Goal: Task Accomplishment & Management: Complete application form

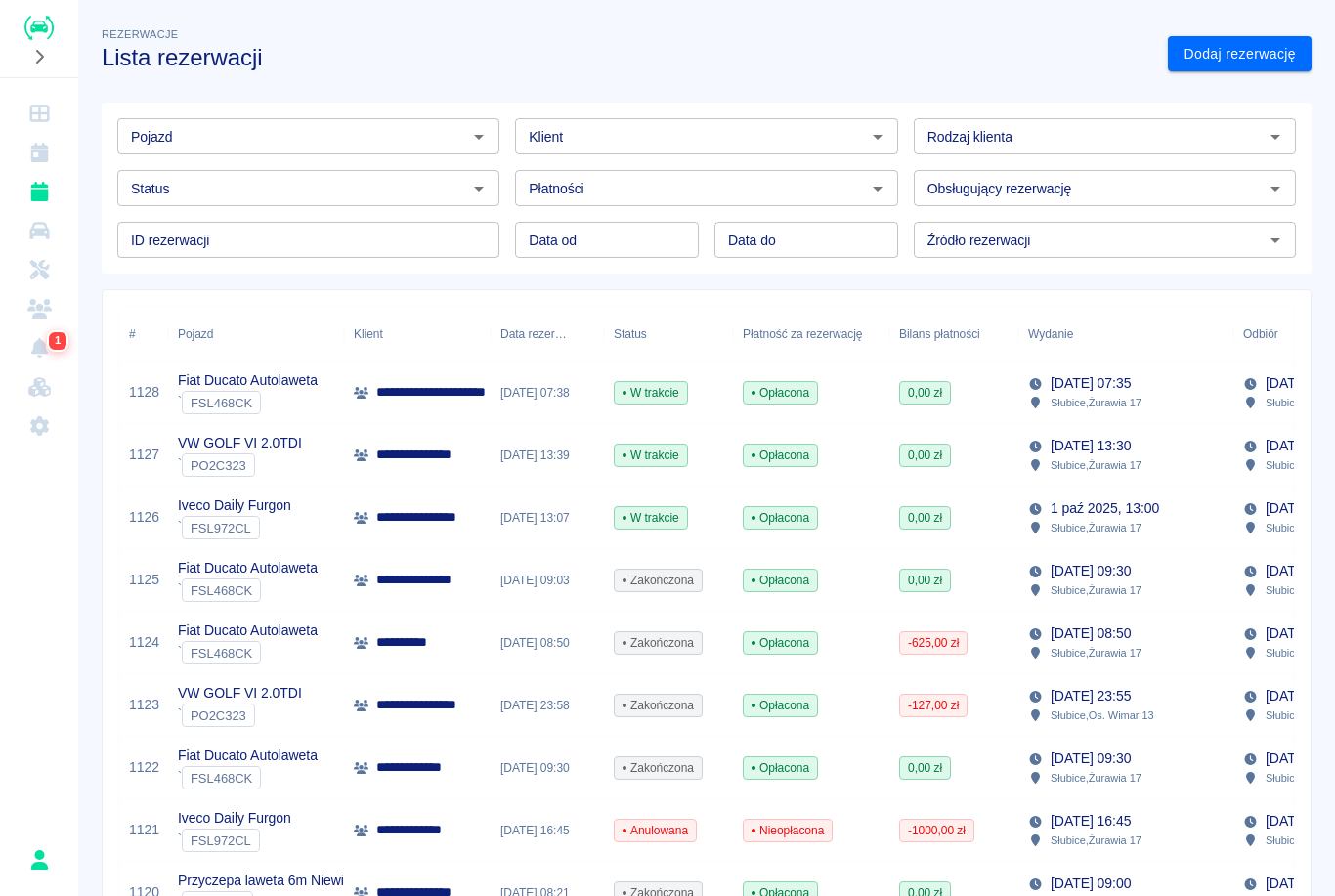
click at [331, 530] on div "Iveco Daily Furgon ` FSL972CL" at bounding box center [257, 518] width 176 height 62
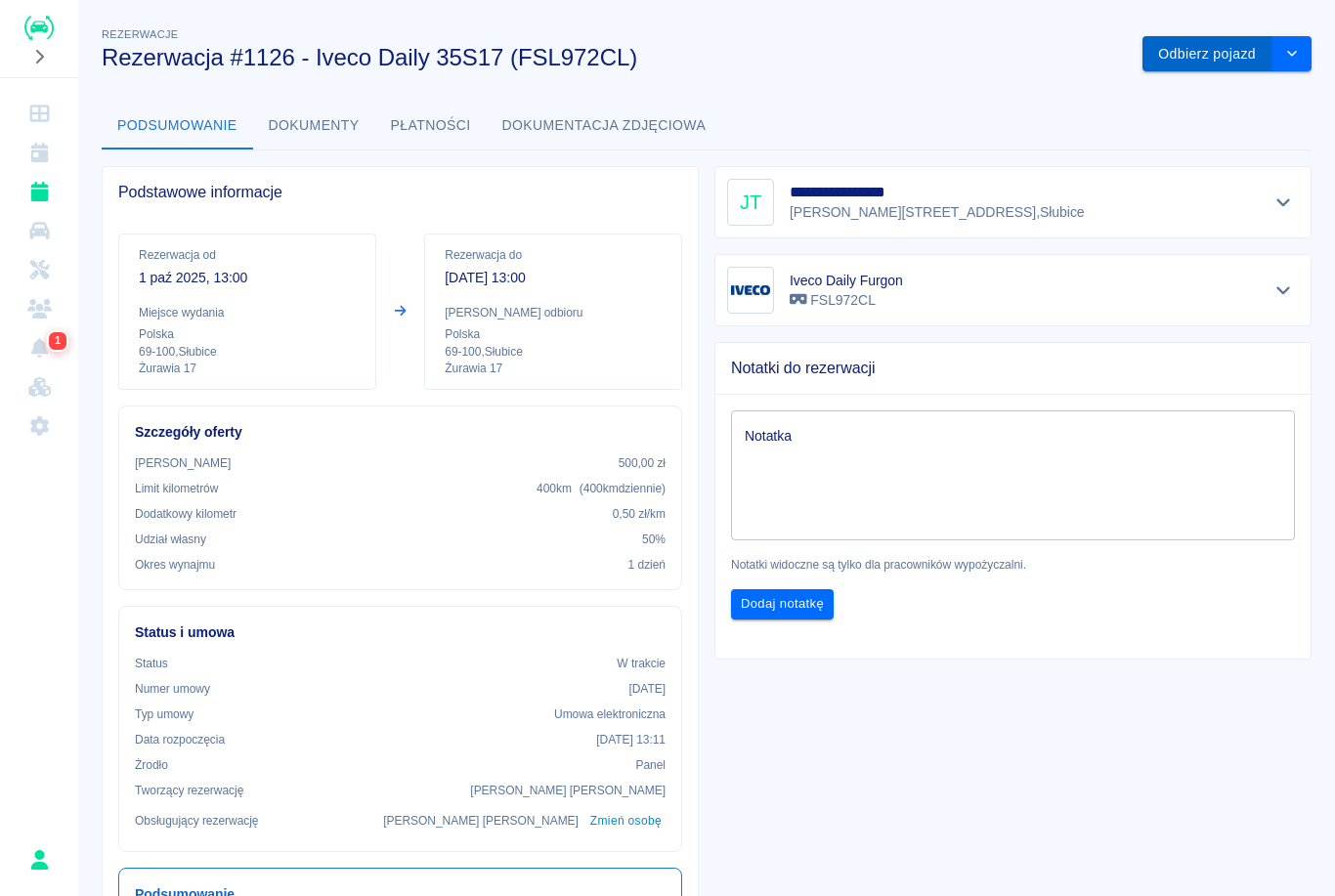
click at [1205, 46] on button "Odbierz pojazd" at bounding box center [1207, 54] width 130 height 37
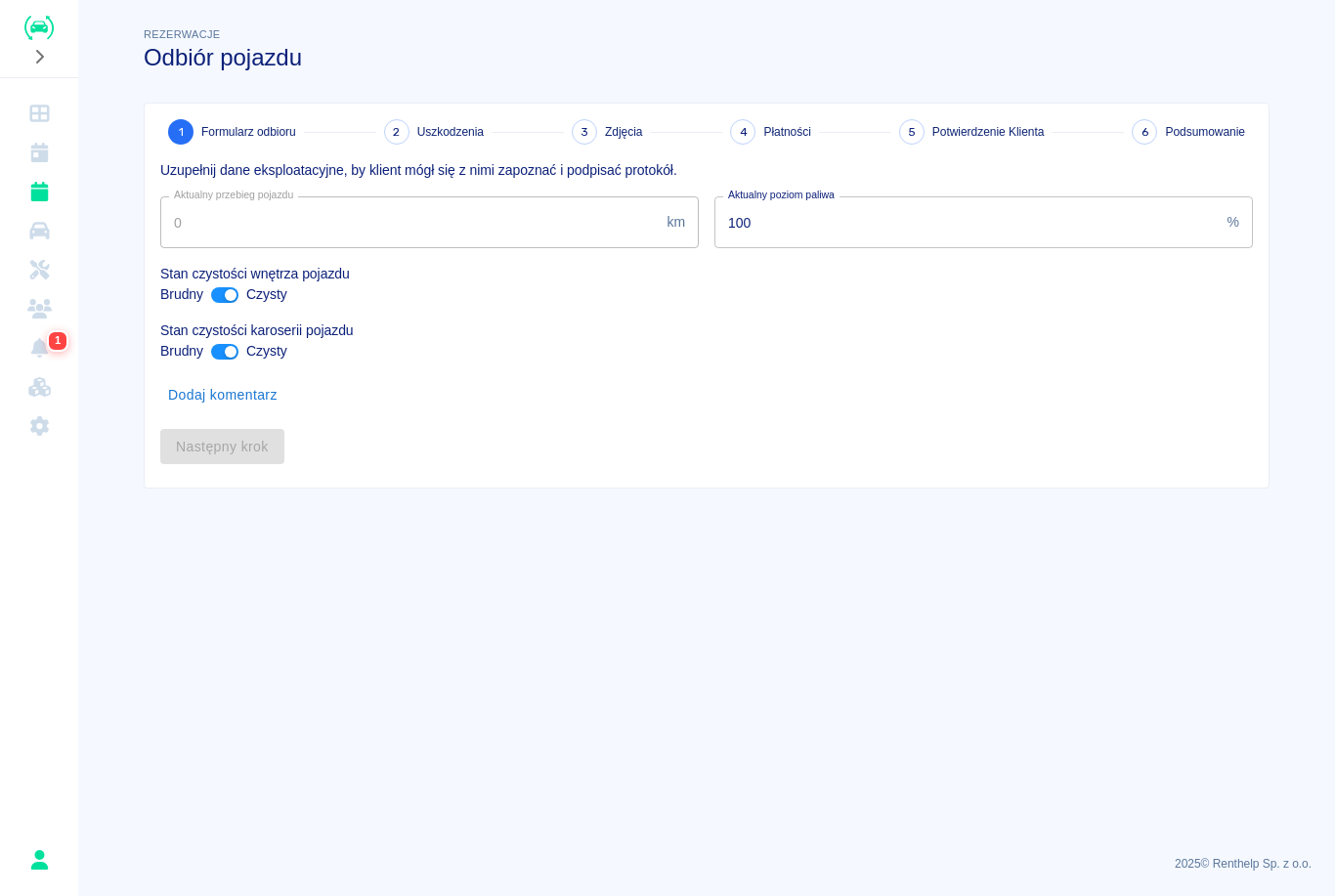
type input "426996"
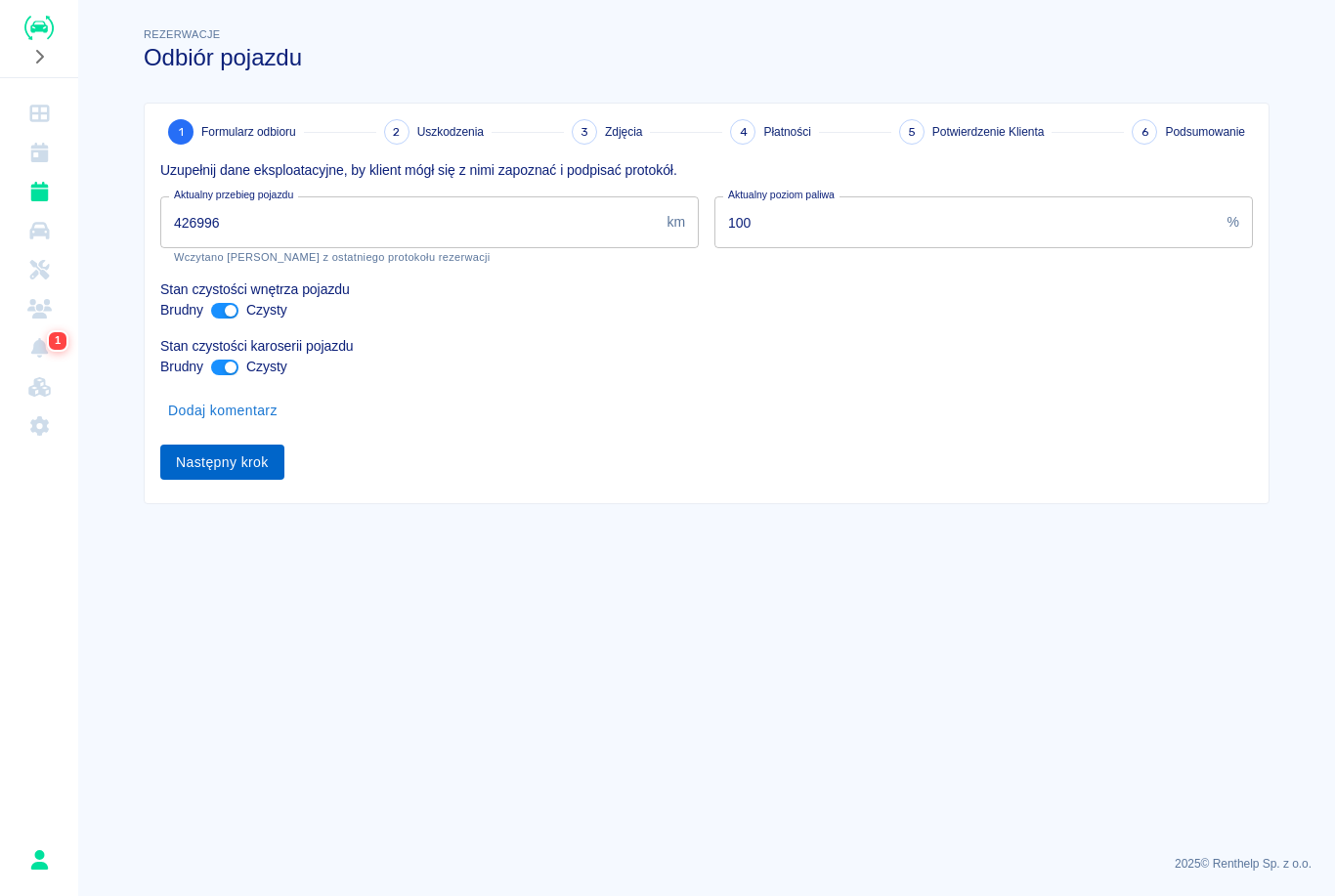
click at [213, 469] on button "Następny krok" at bounding box center [222, 462] width 124 height 37
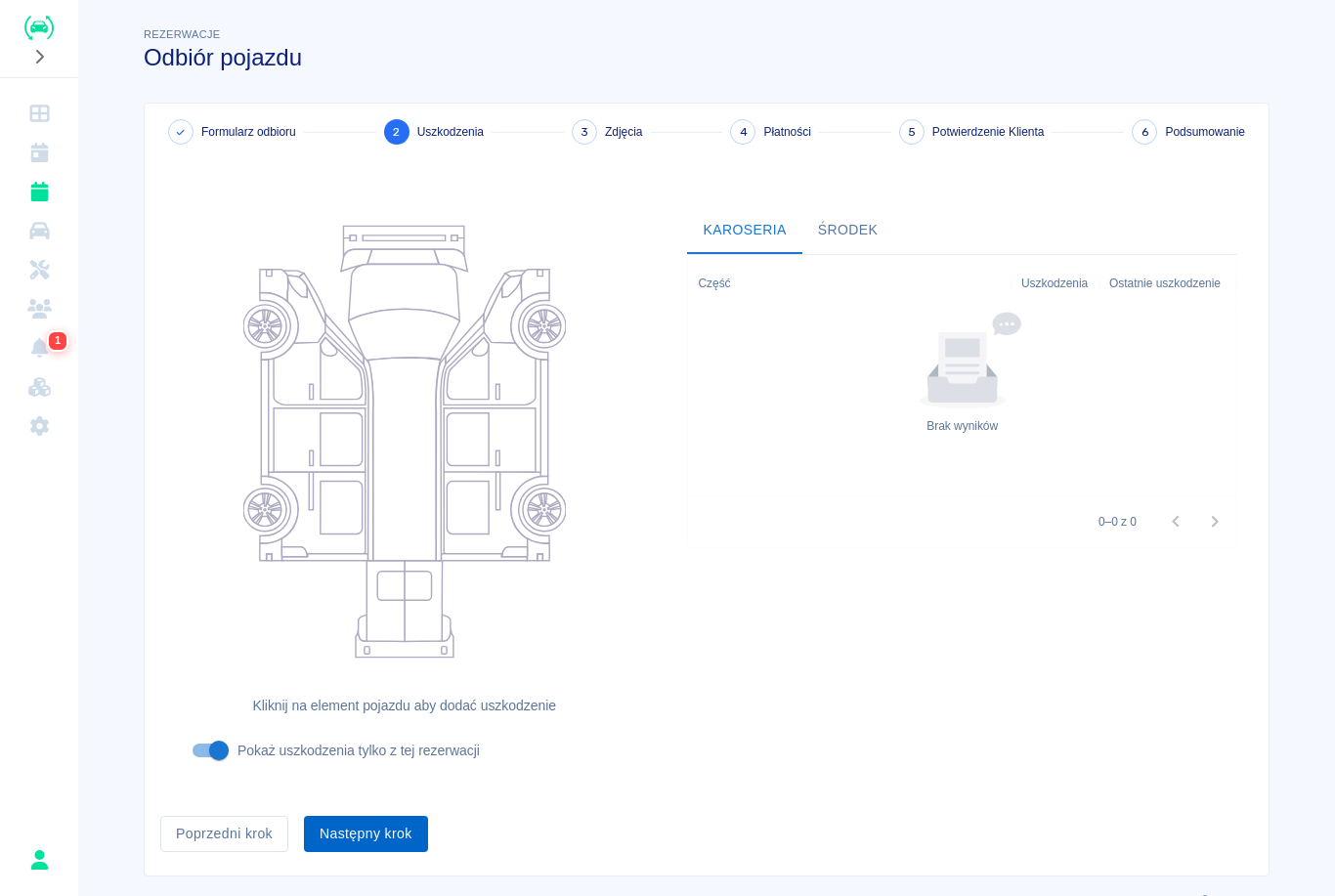
click at [393, 823] on button "Następny krok" at bounding box center [365, 834] width 124 height 37
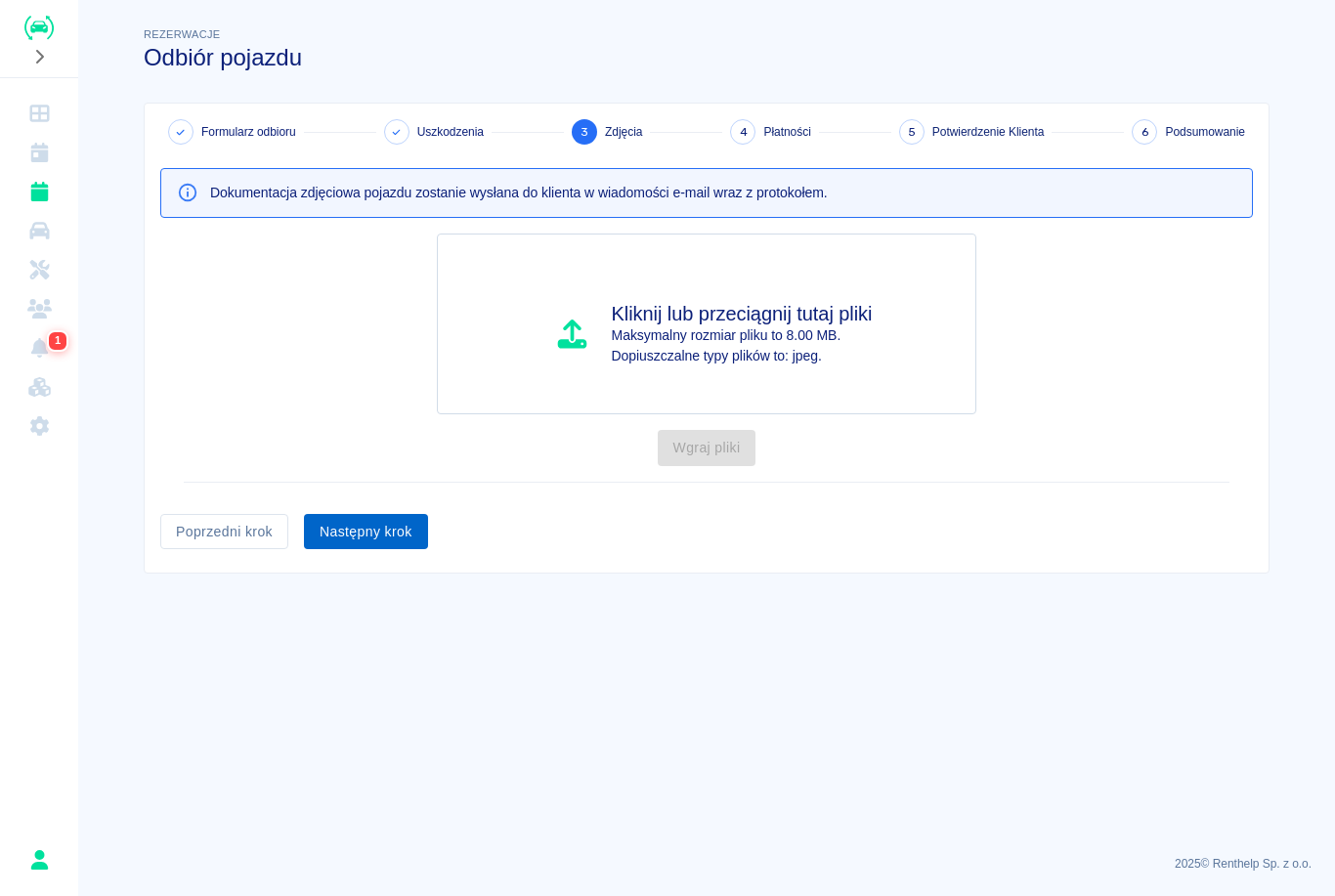
click at [416, 531] on button "Następny krok" at bounding box center [365, 532] width 124 height 37
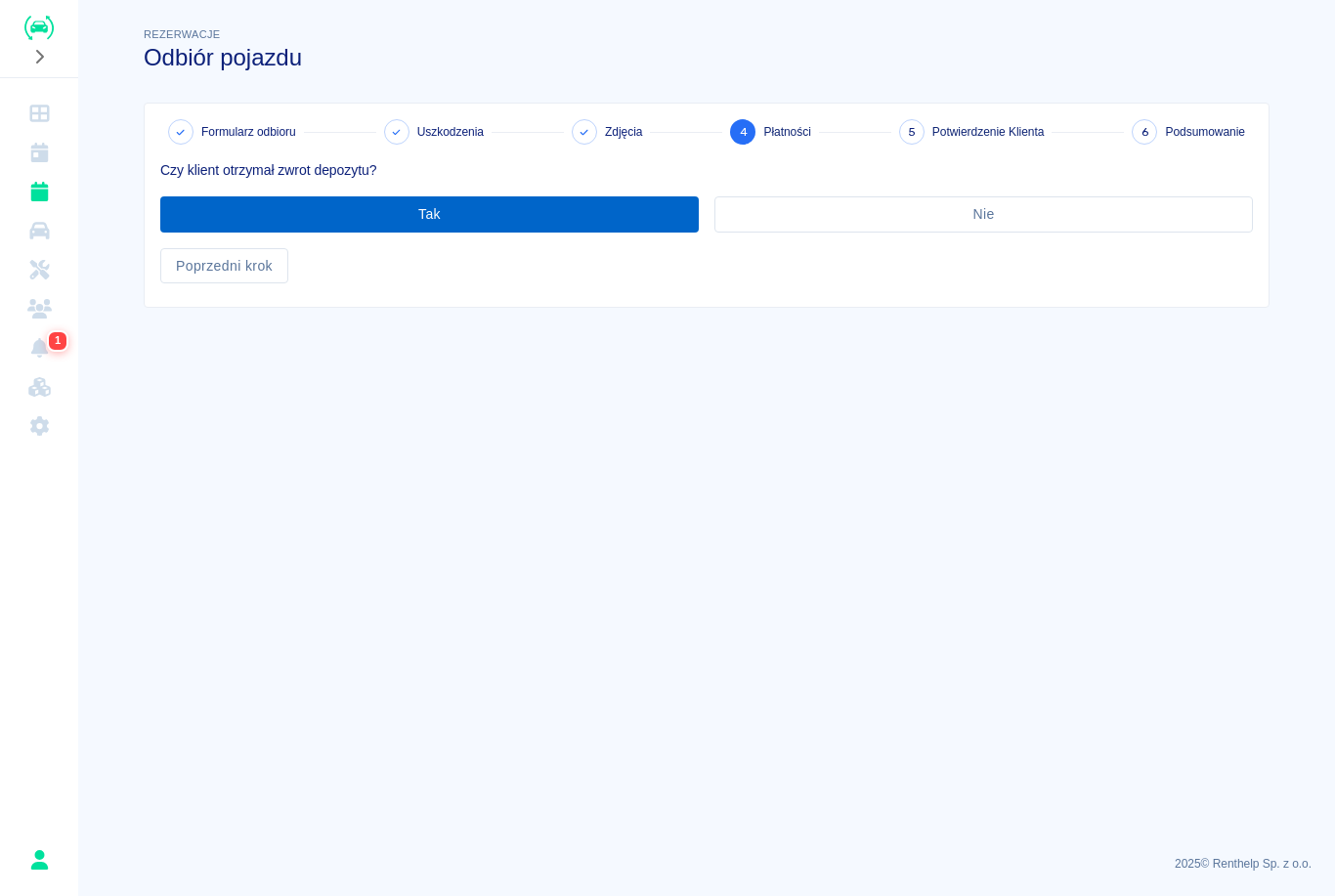
click at [568, 202] on button "Tak" at bounding box center [430, 214] width 539 height 37
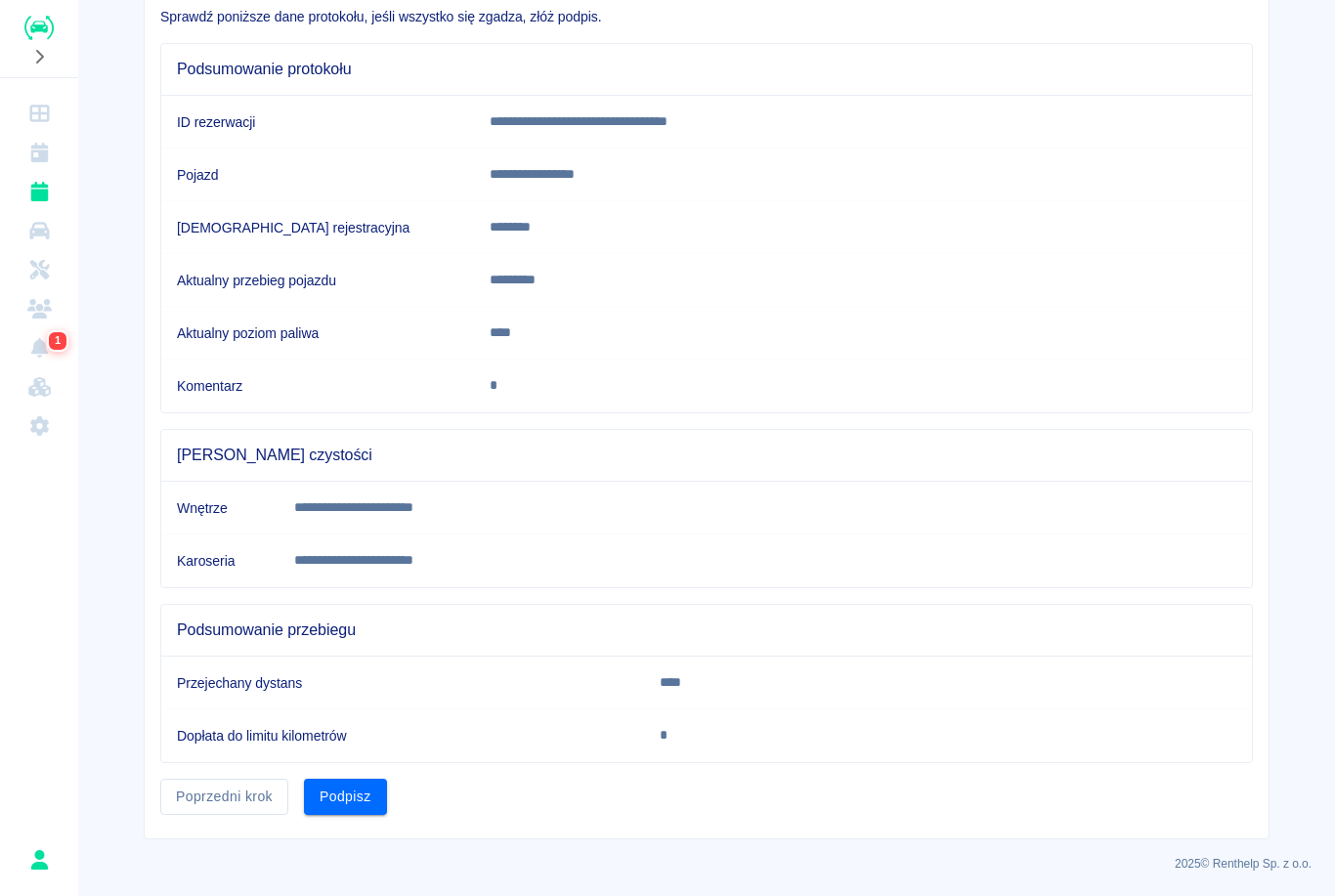
scroll to position [152, 0]
click at [356, 789] on button "Podpisz" at bounding box center [346, 798] width 83 height 37
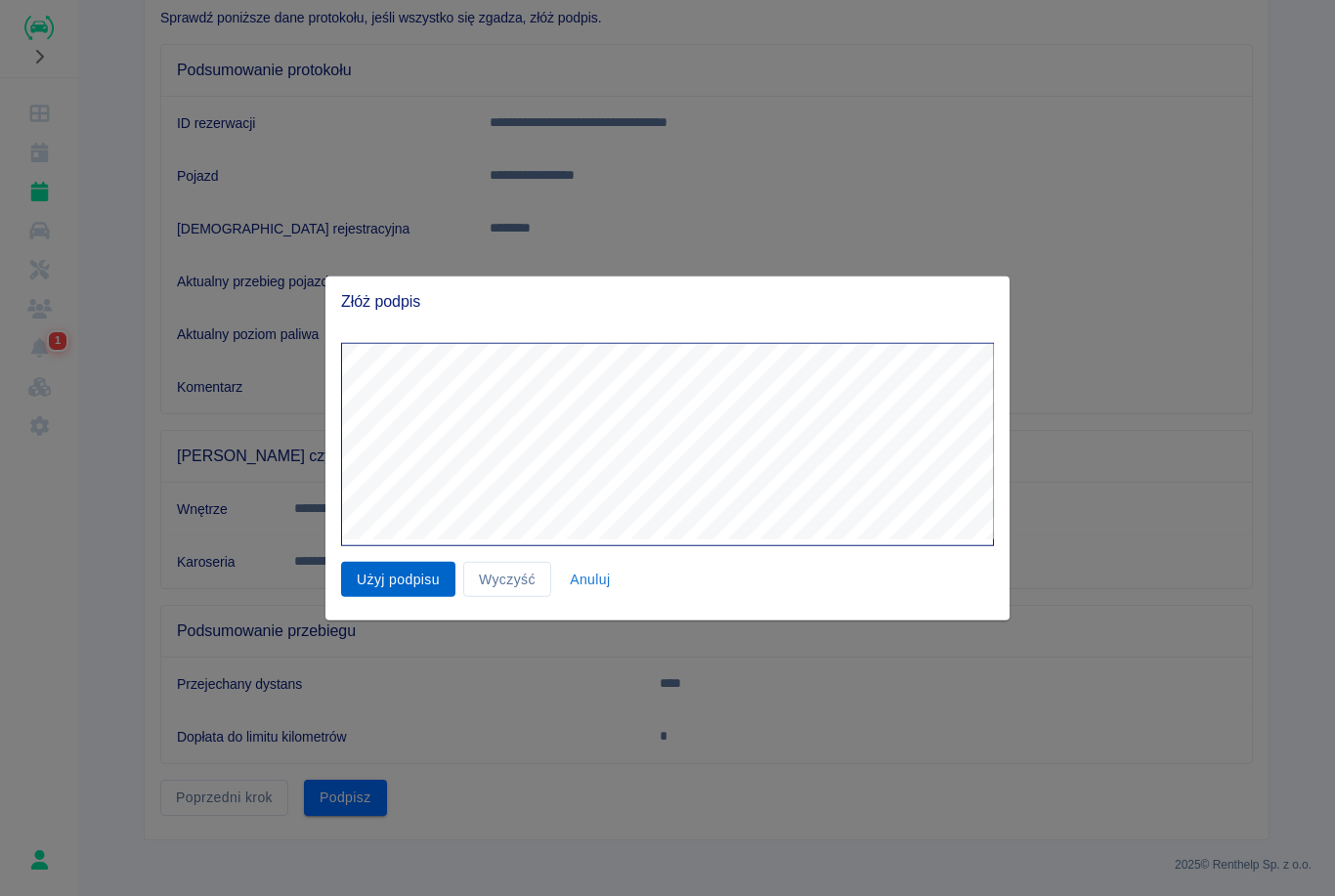
click at [420, 585] on button "Użyj podpisu" at bounding box center [397, 579] width 114 height 37
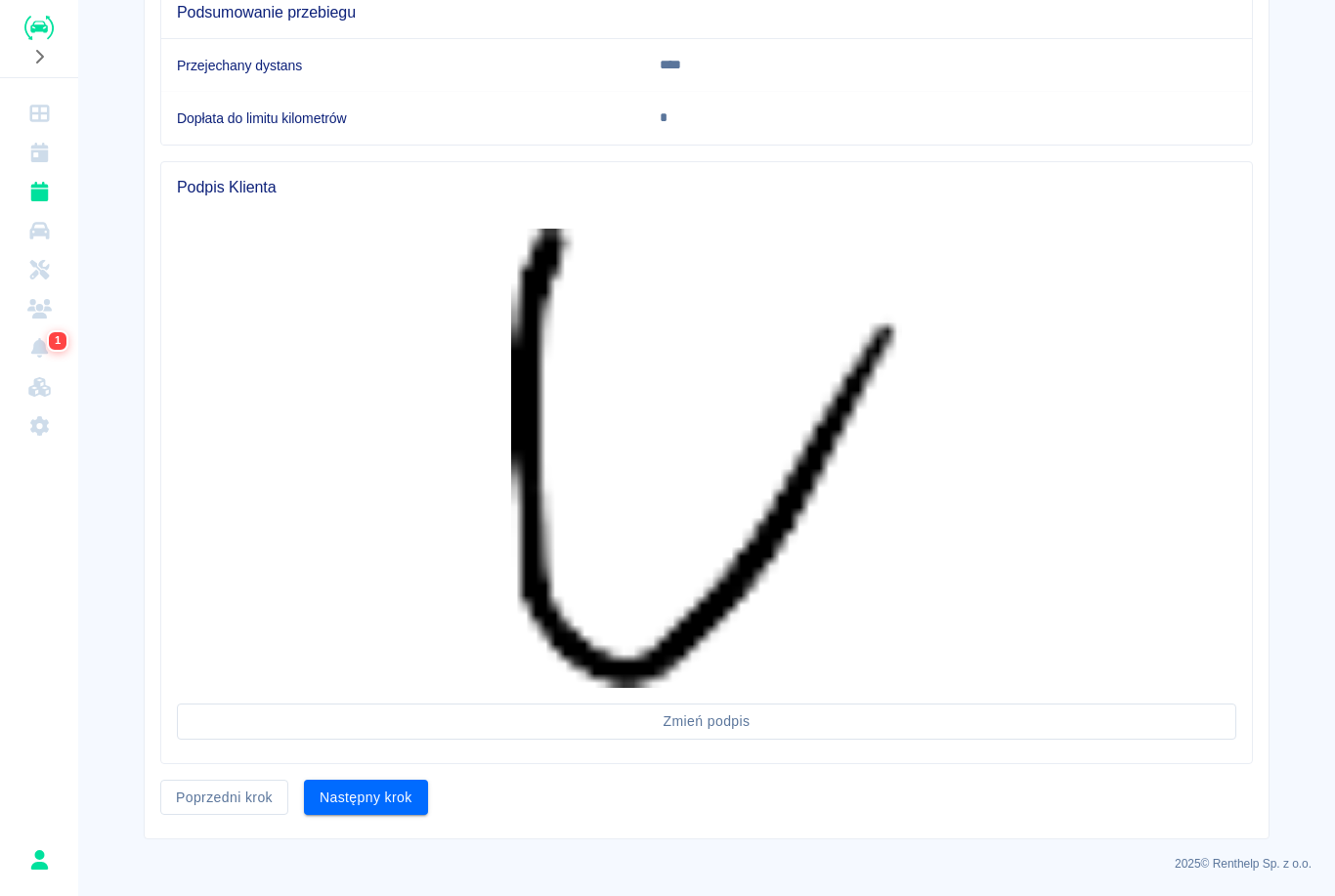
scroll to position [770, 0]
click at [378, 784] on button "Następny krok" at bounding box center [365, 799] width 124 height 37
click at [378, 783] on div "Następny krok" at bounding box center [358, 791] width 140 height 51
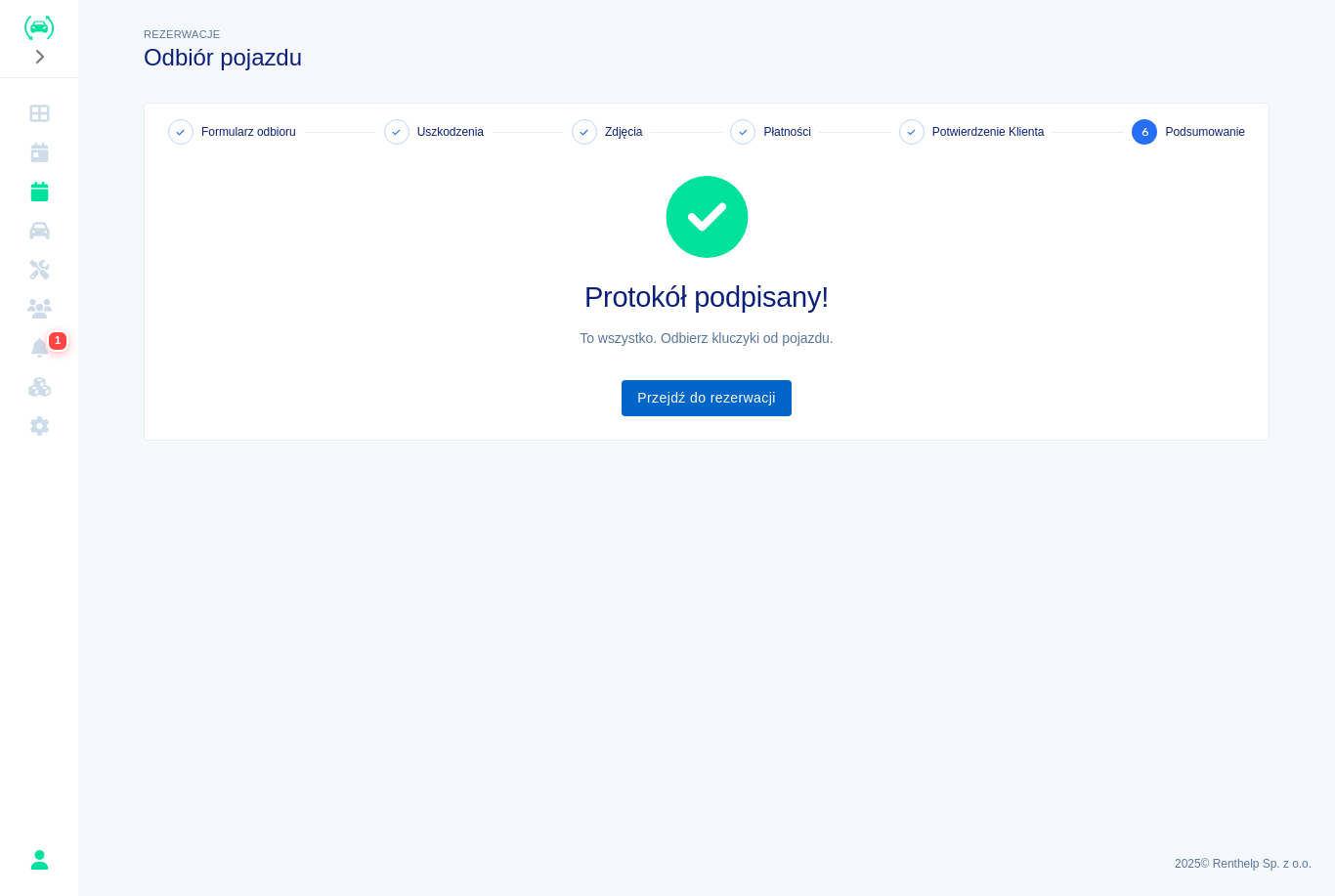
click at [745, 403] on link "Przejdź do rezerwacji" at bounding box center [706, 398] width 169 height 37
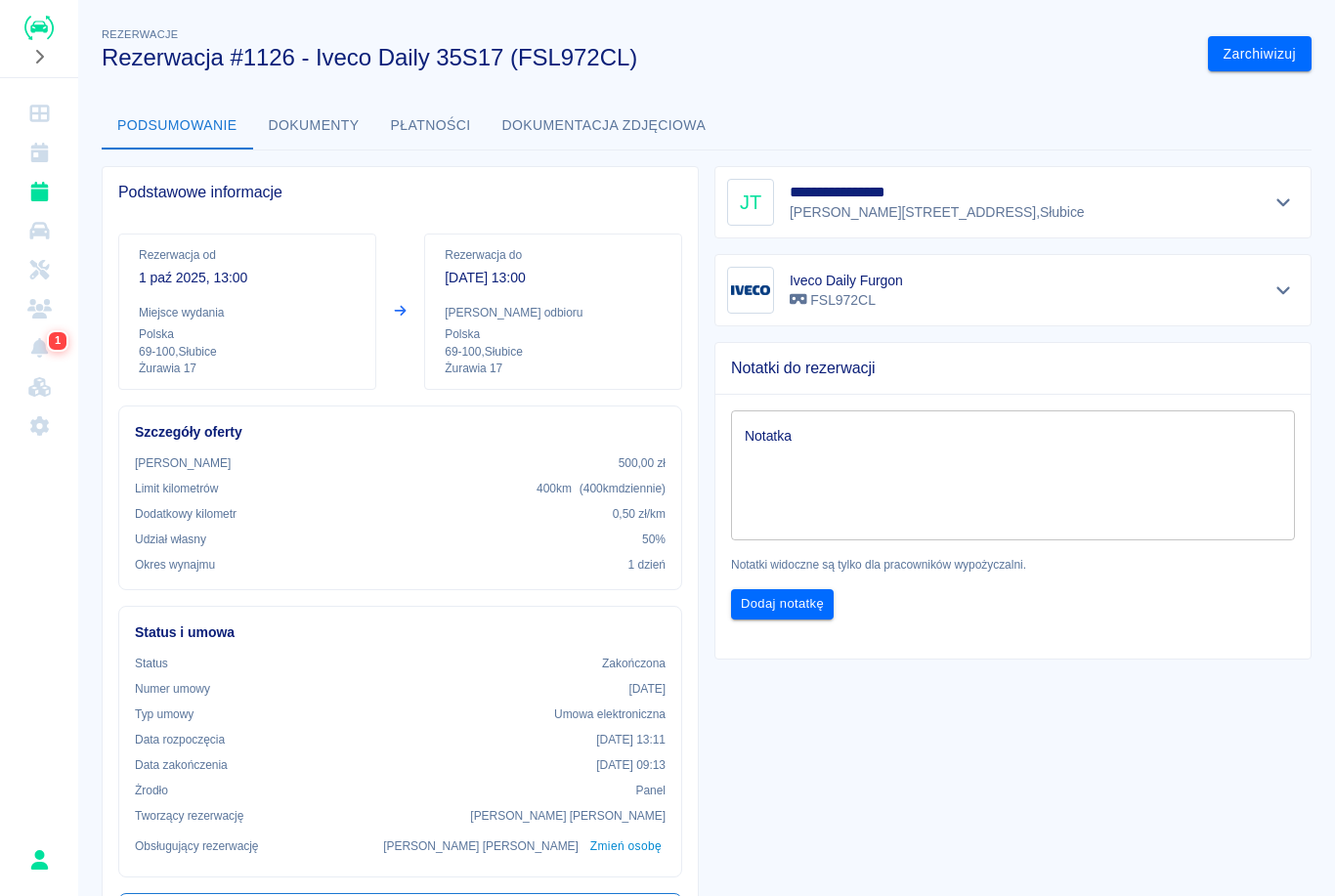
click at [36, 195] on icon "Rezerwacje" at bounding box center [40, 192] width 18 height 20
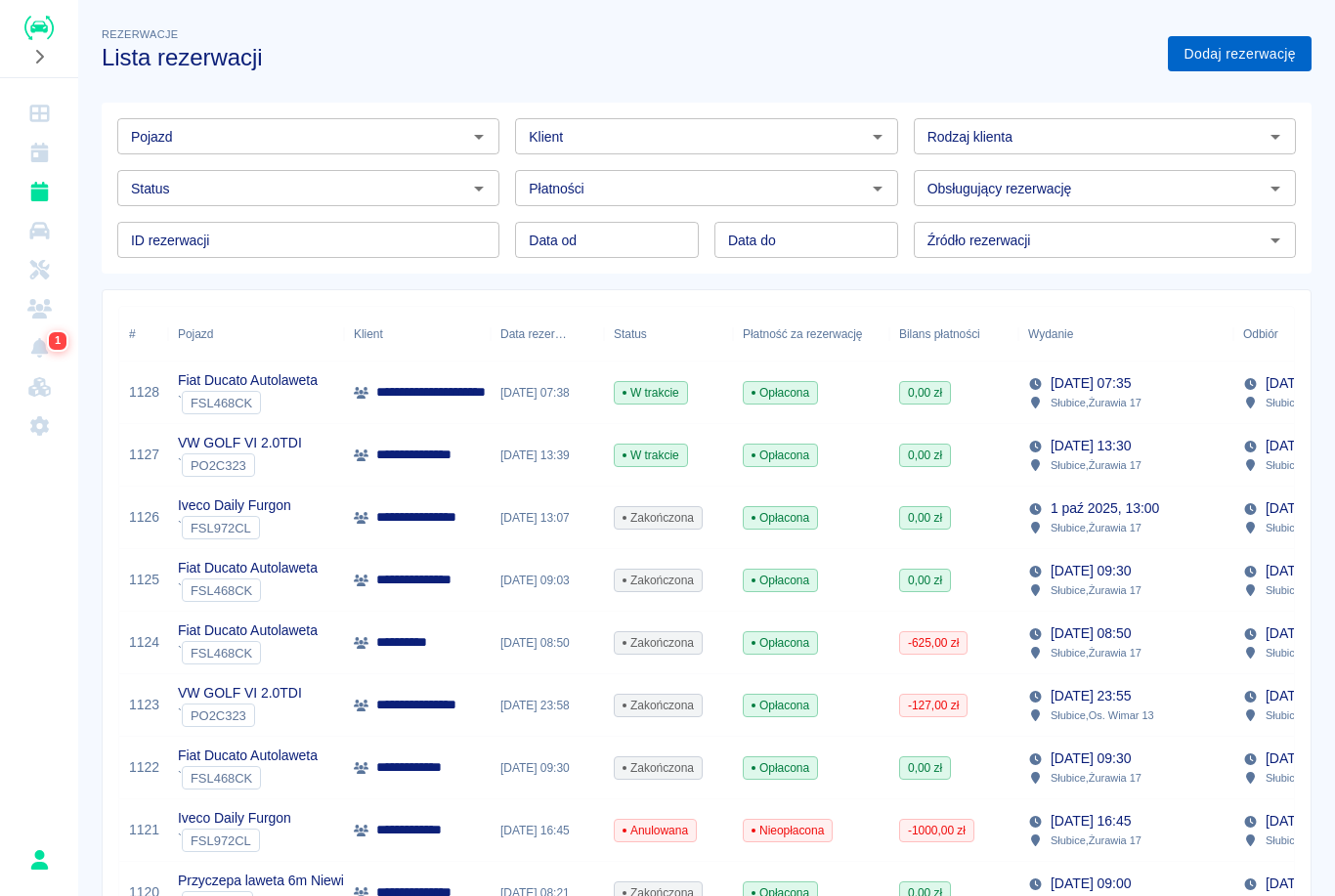
click at [1249, 54] on link "Dodaj rezerwację" at bounding box center [1240, 54] width 144 height 37
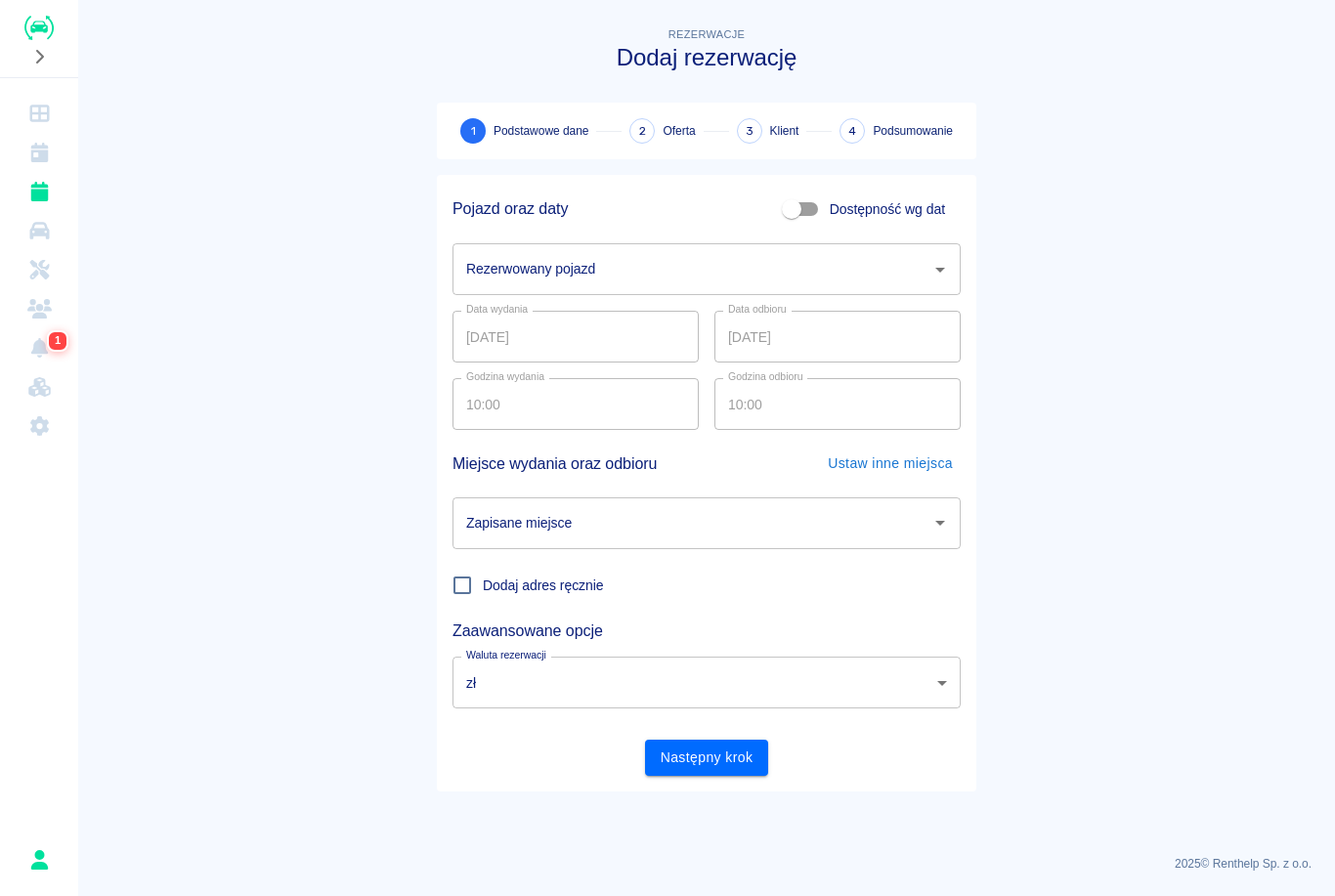
click at [602, 262] on input "Rezerwowany pojazd" at bounding box center [692, 269] width 462 height 35
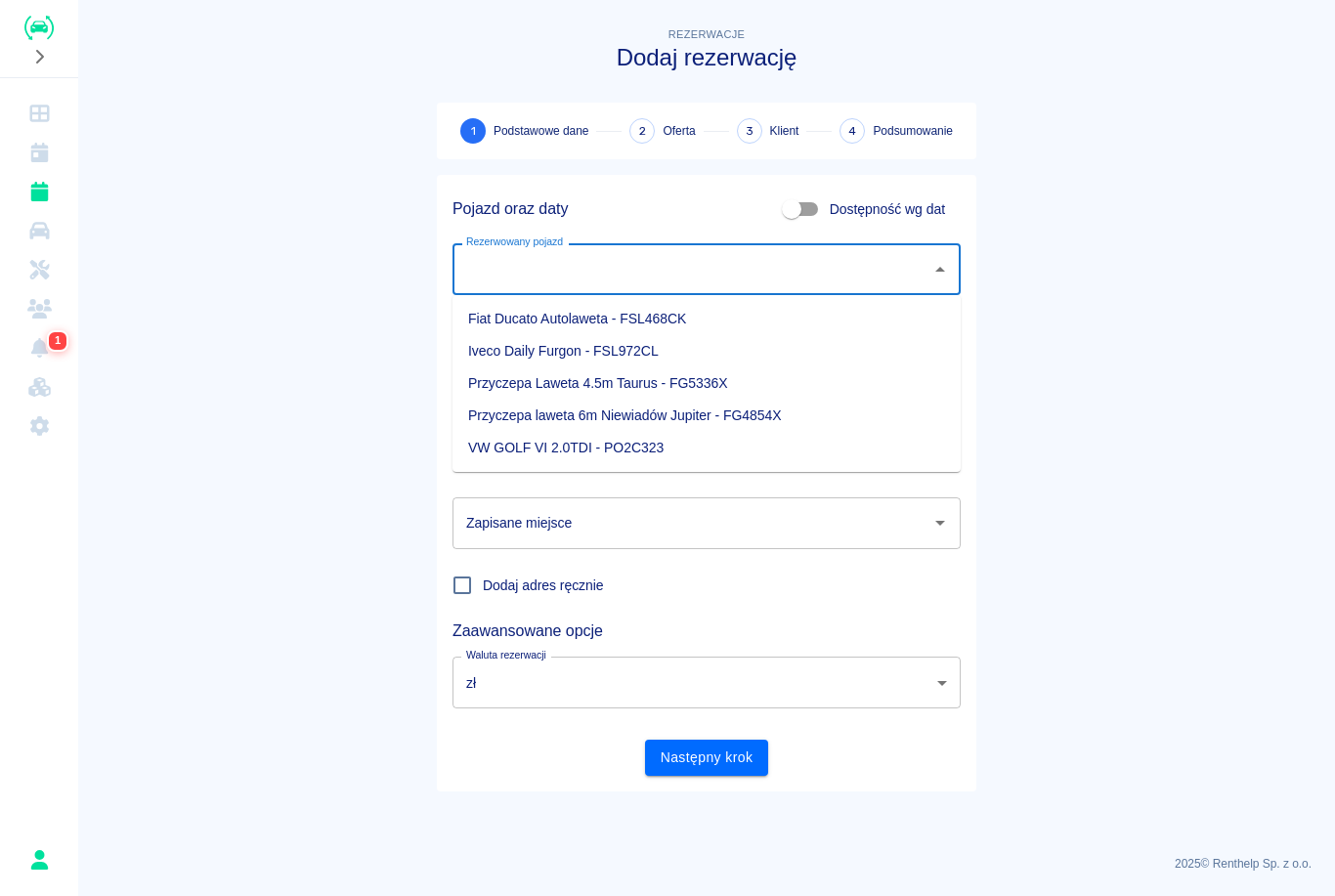
click at [548, 354] on li "Iveco Daily Furgon - FSL972CL" at bounding box center [706, 351] width 508 height 33
type input "Iveco Daily Furgon - FSL972CL"
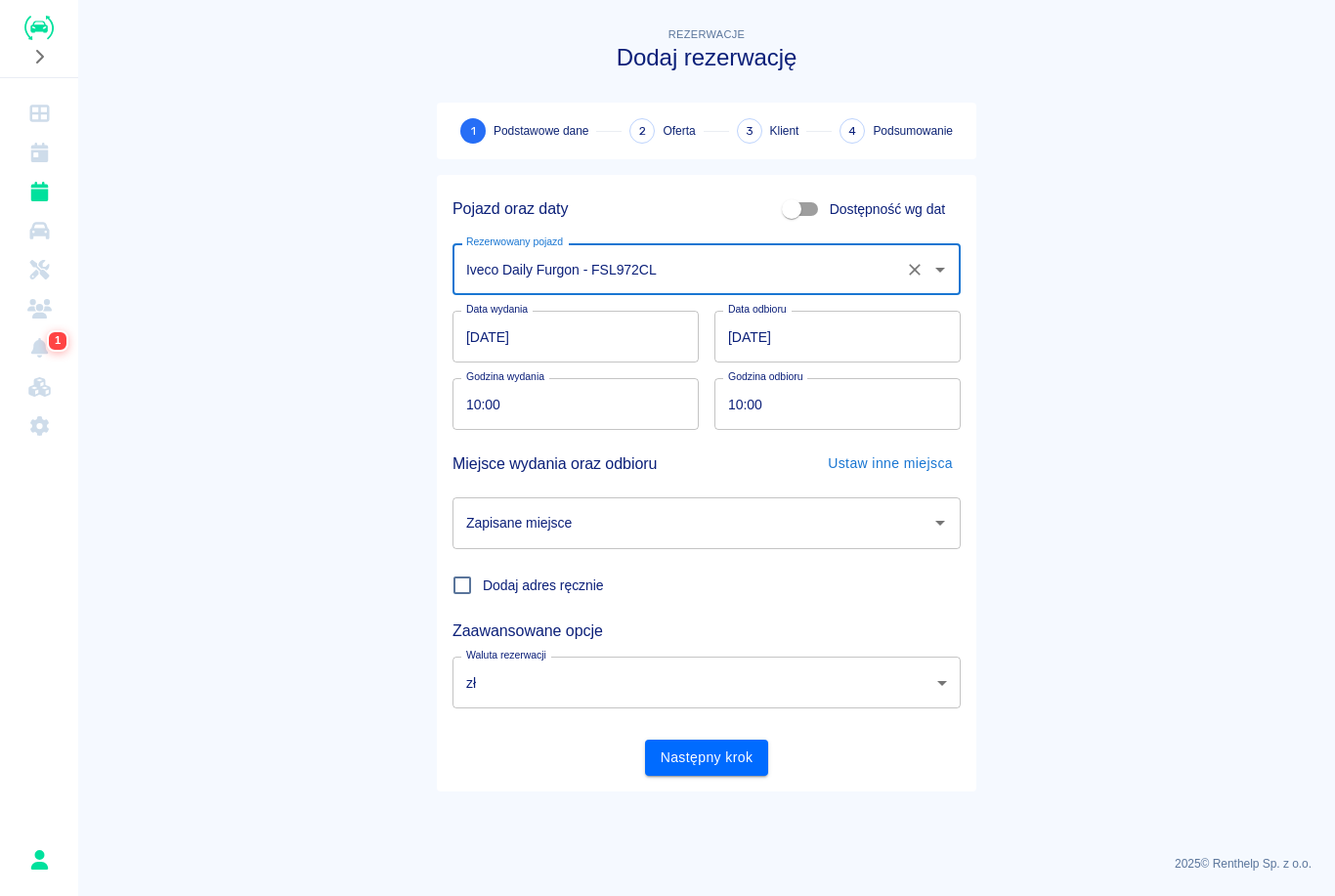
click at [480, 413] on input "10:00" at bounding box center [568, 404] width 233 height 51
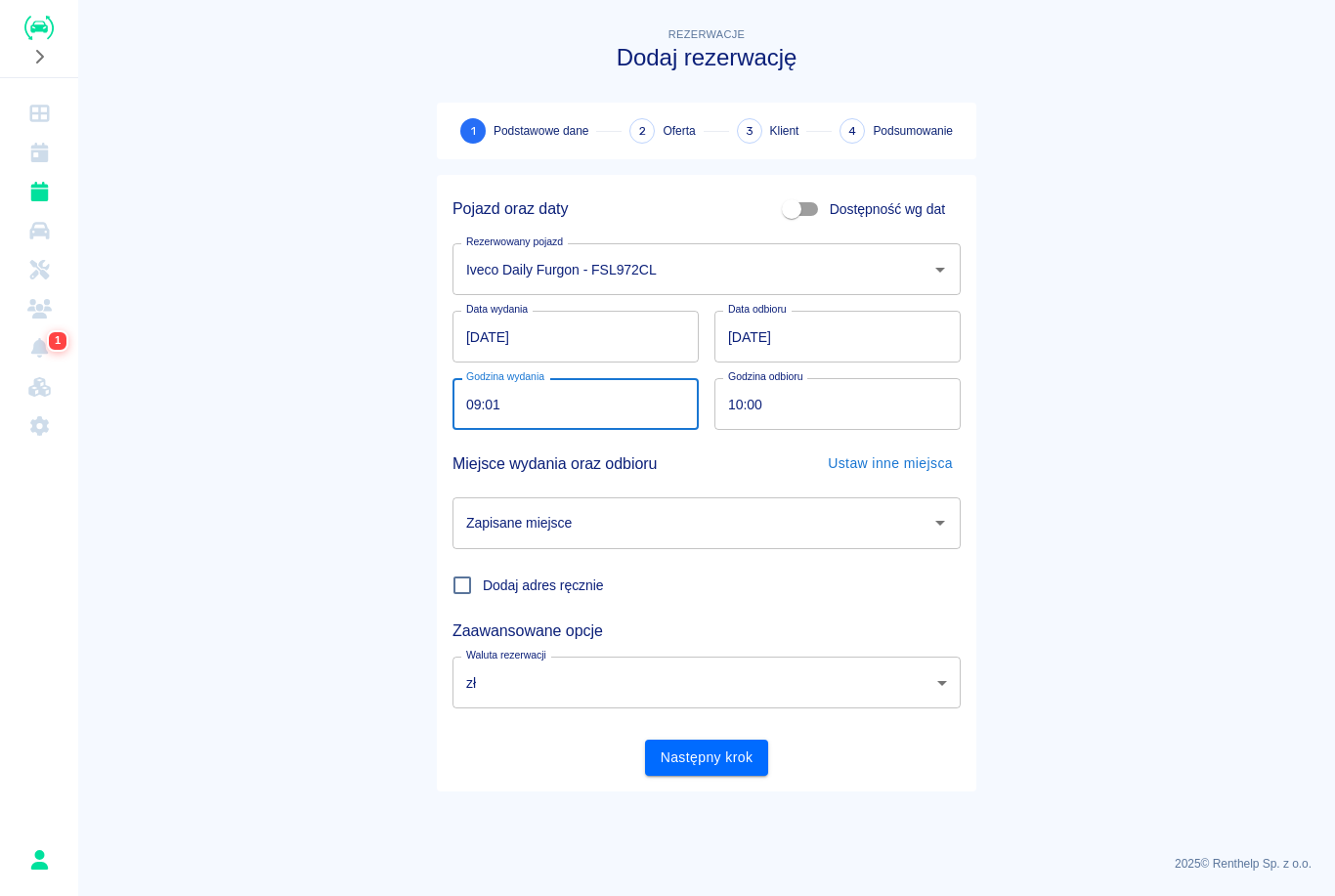
type input "09:15"
click at [754, 413] on input "10:00" at bounding box center [831, 404] width 233 height 51
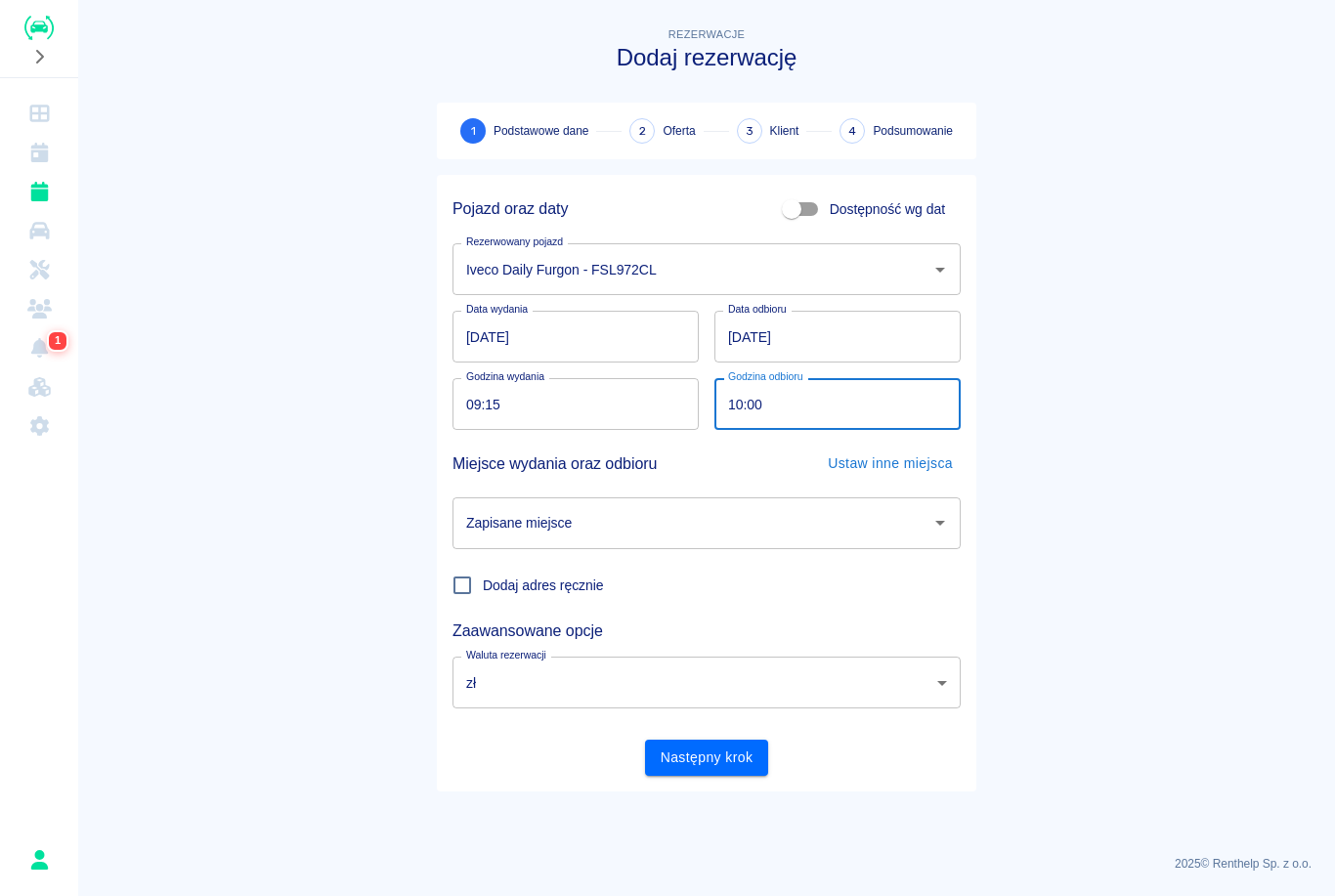
click at [741, 410] on input "10:00" at bounding box center [831, 404] width 233 height 51
click at [725, 411] on input "10:00" at bounding box center [831, 404] width 233 height 51
type input "09:15"
click at [738, 514] on input "Zapisane miejsce" at bounding box center [692, 523] width 462 height 35
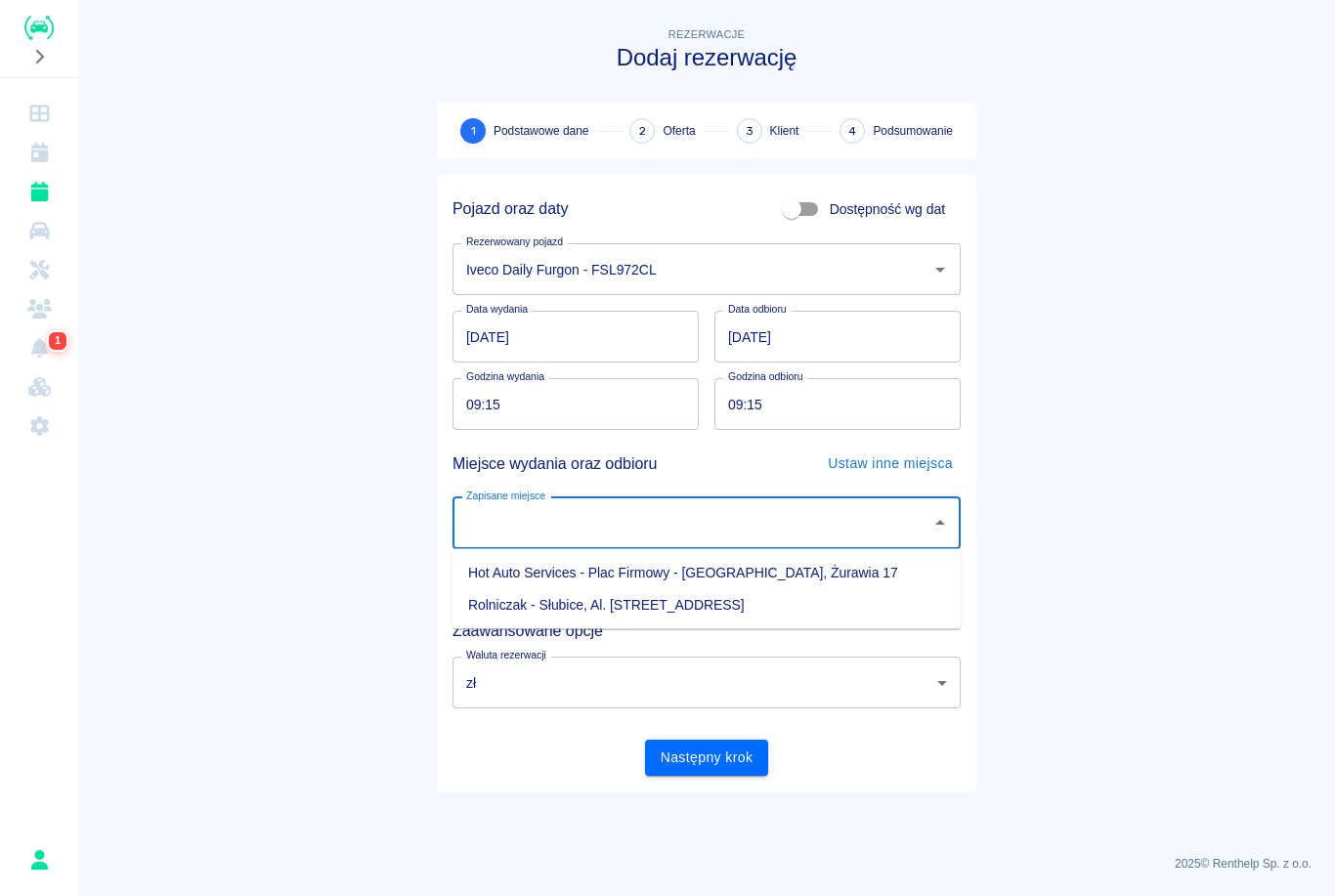
click at [604, 568] on li "Hot Auto Services - Plac Firmowy - [GEOGRAPHIC_DATA], Żurawia 17" at bounding box center [706, 573] width 508 height 33
type input "Hot Auto Services - Plac Firmowy - [GEOGRAPHIC_DATA], Żurawia 17"
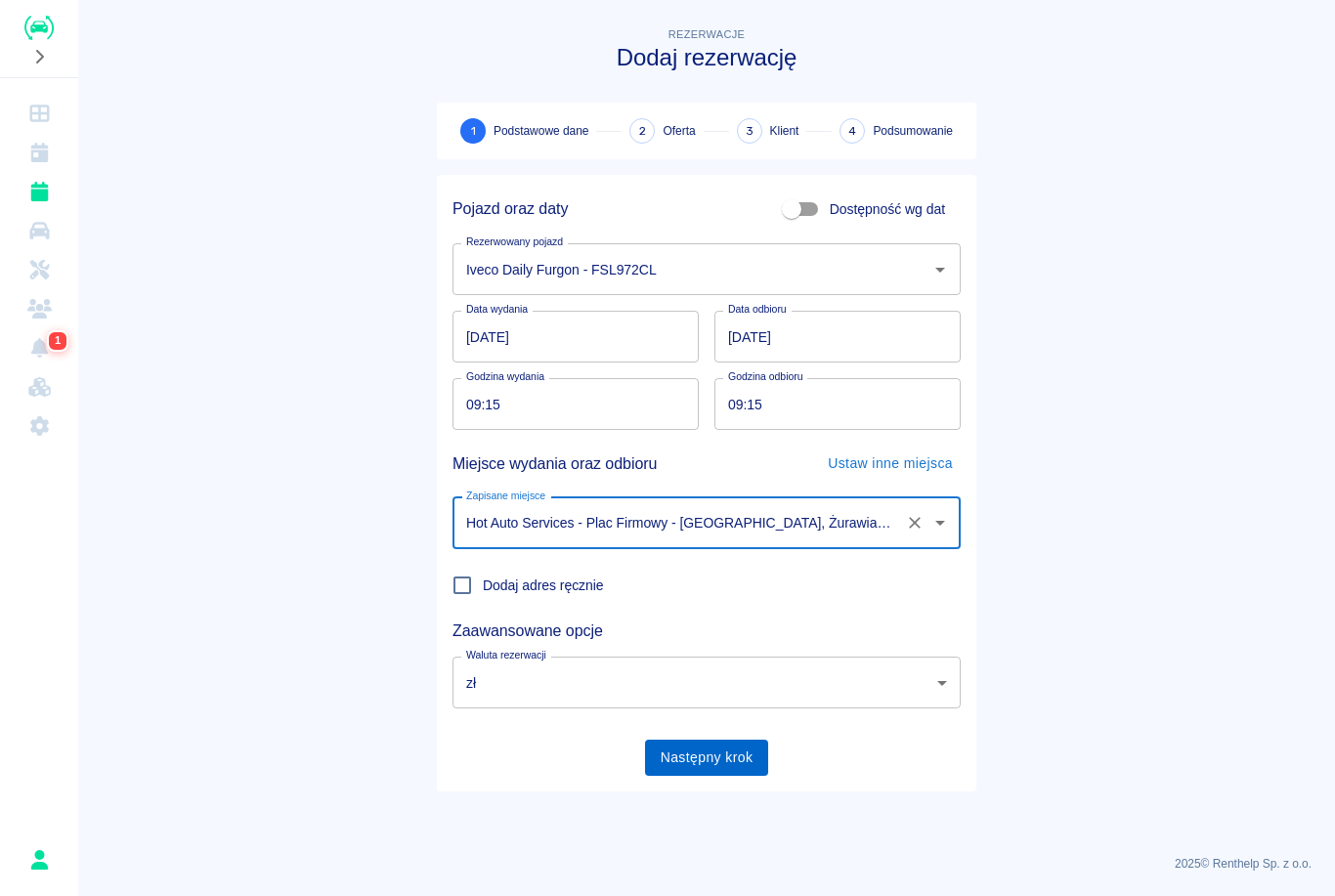
click at [715, 773] on button "Następny krok" at bounding box center [706, 757] width 124 height 37
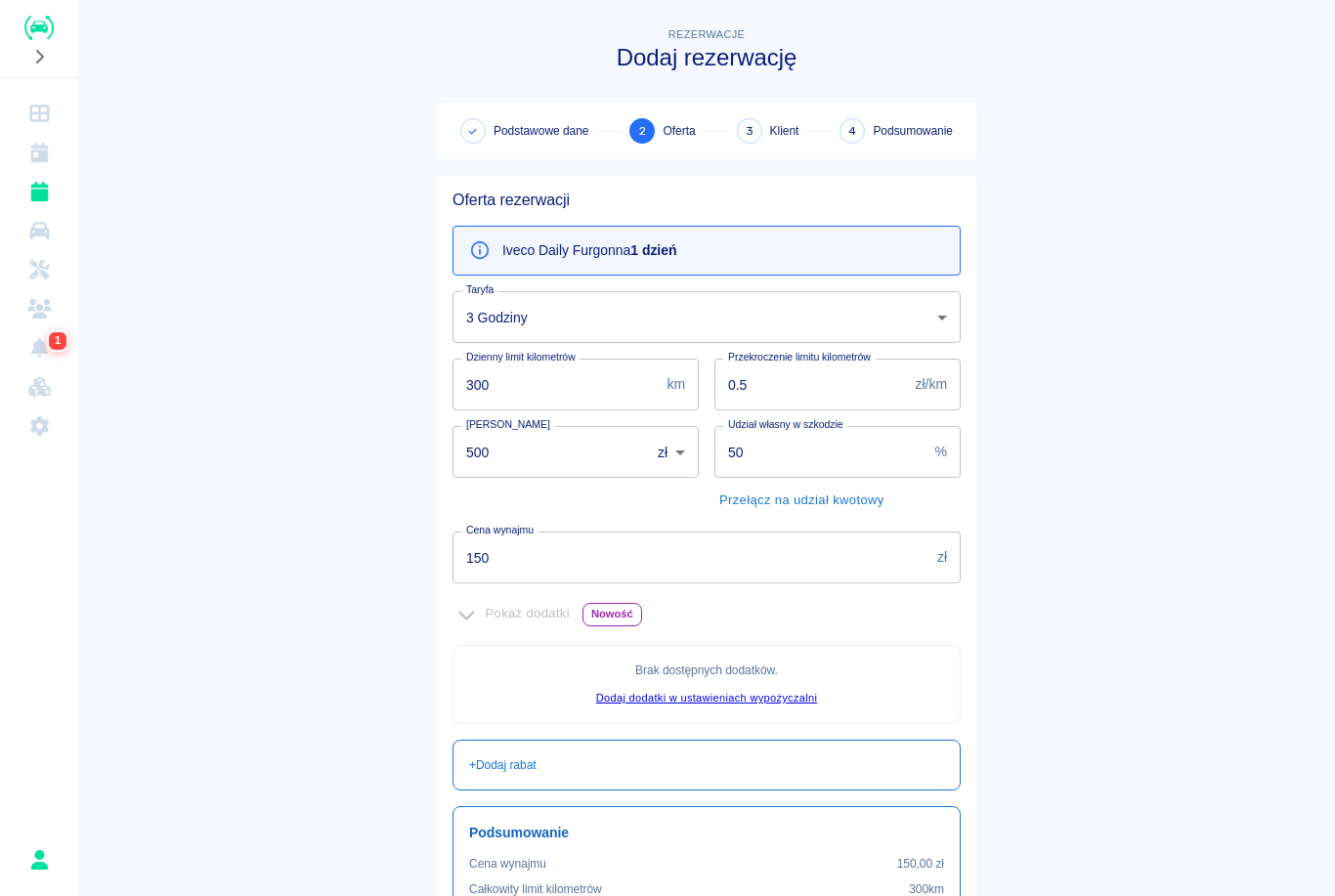
click at [687, 319] on body "Używamy plików Cookies, by zapewnić Ci najlepsze możliwe doświadczenie. Aby dow…" at bounding box center [668, 448] width 1335 height 896
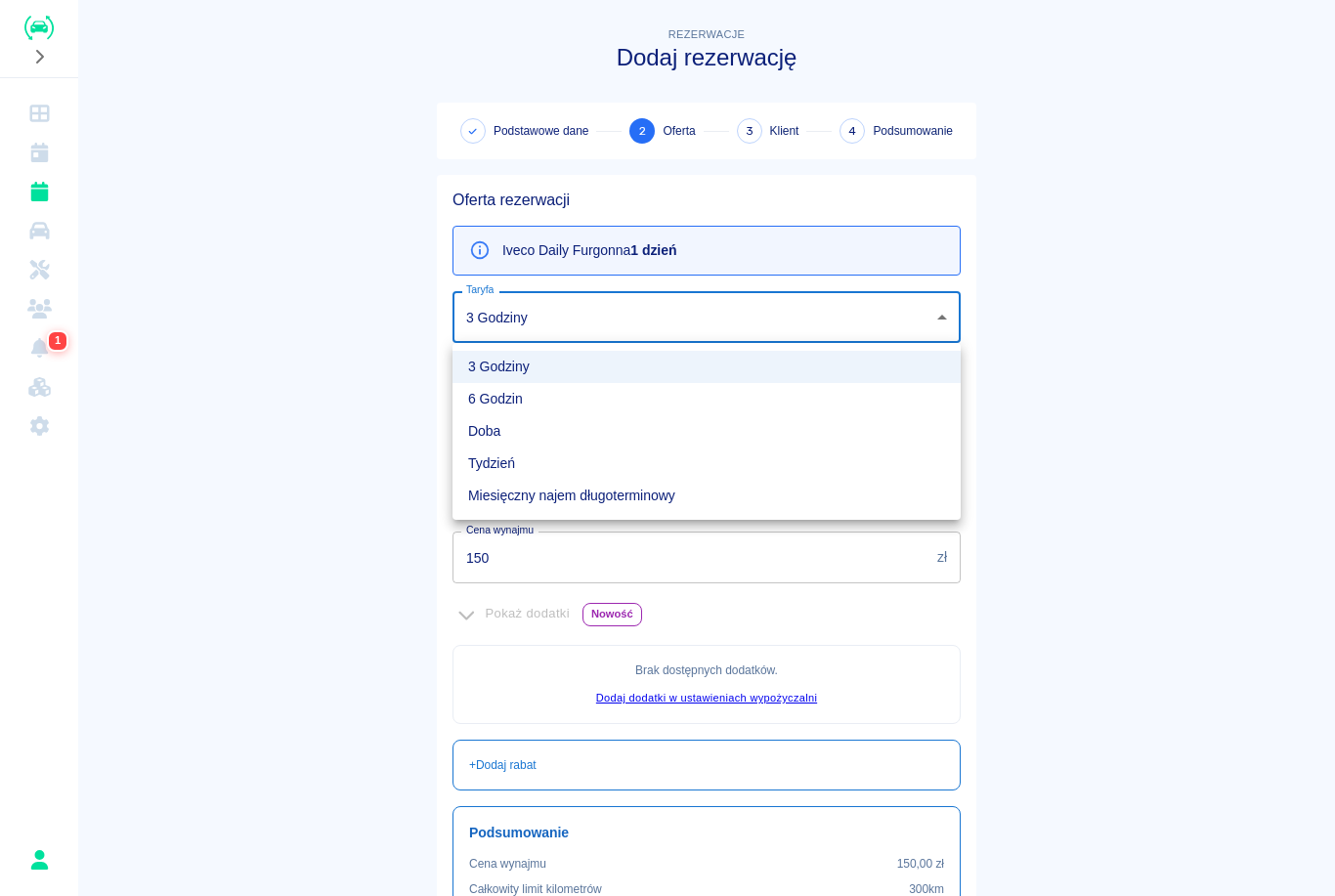
click at [595, 396] on li "6 Godzin" at bounding box center [706, 399] width 508 height 33
type input "b2317db0-dc28-4c26-a10e-5915ec7e814c"
type input "400"
type input "250"
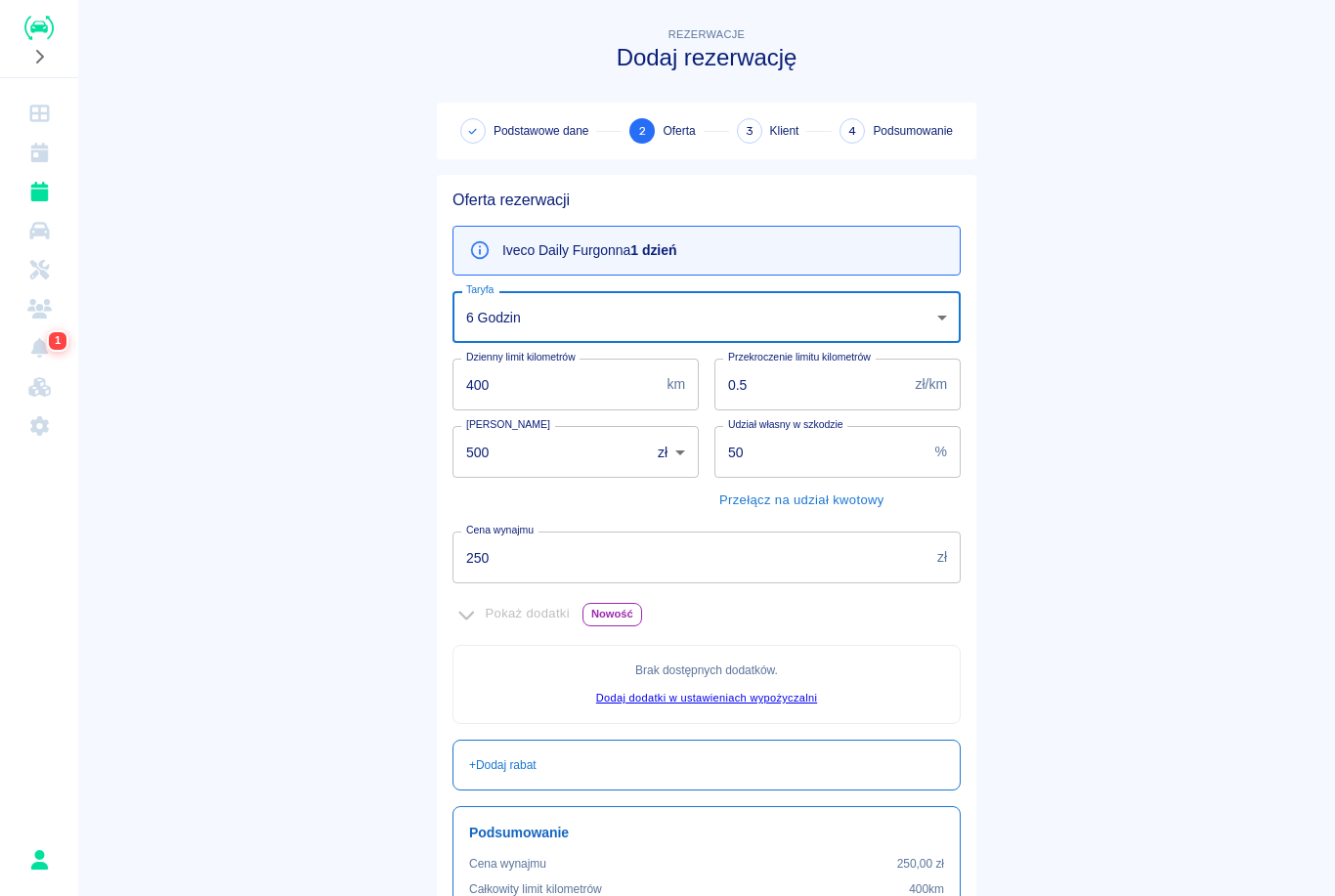
click at [851, 458] on input "50" at bounding box center [821, 451] width 213 height 51
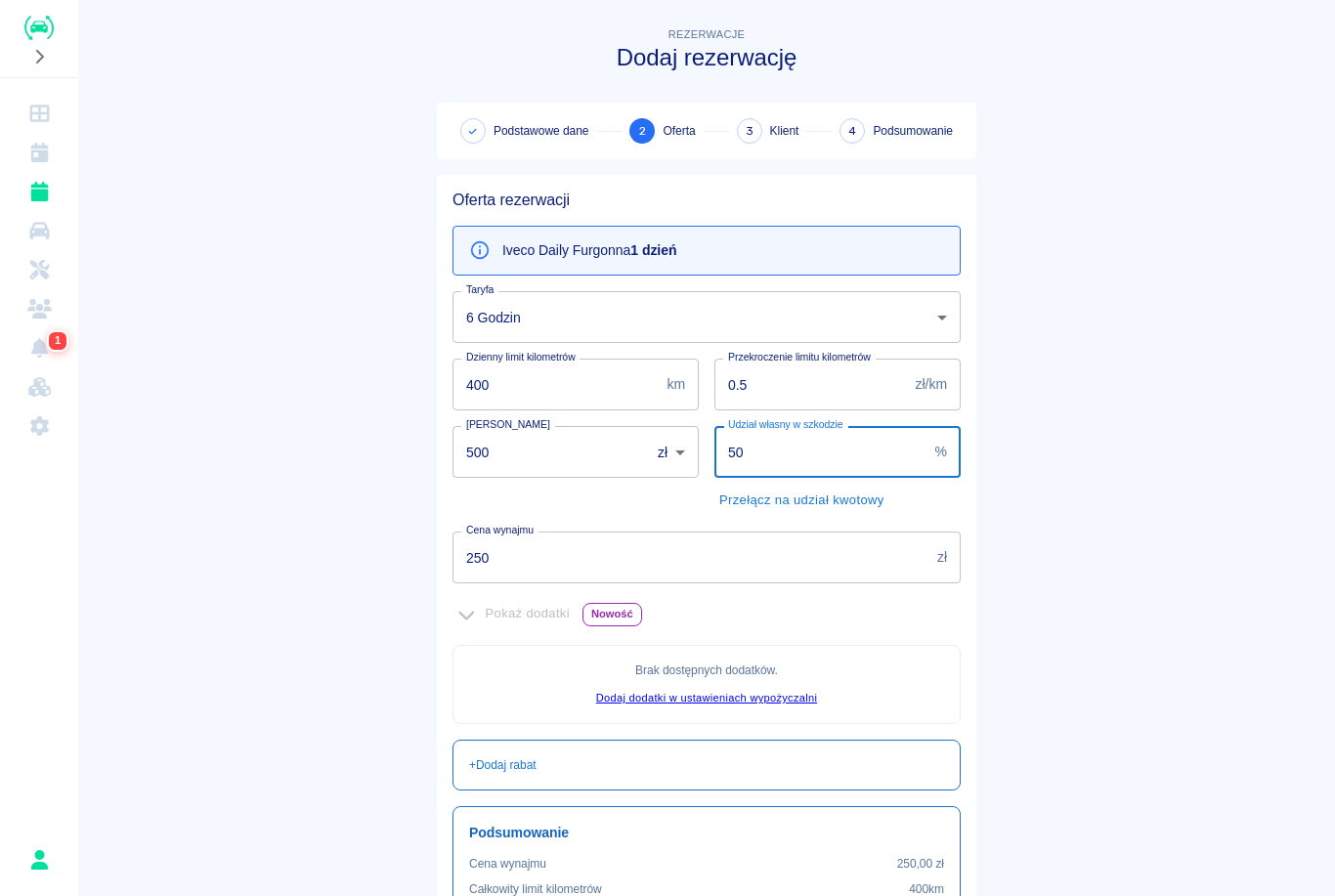
type input "5"
type input "70"
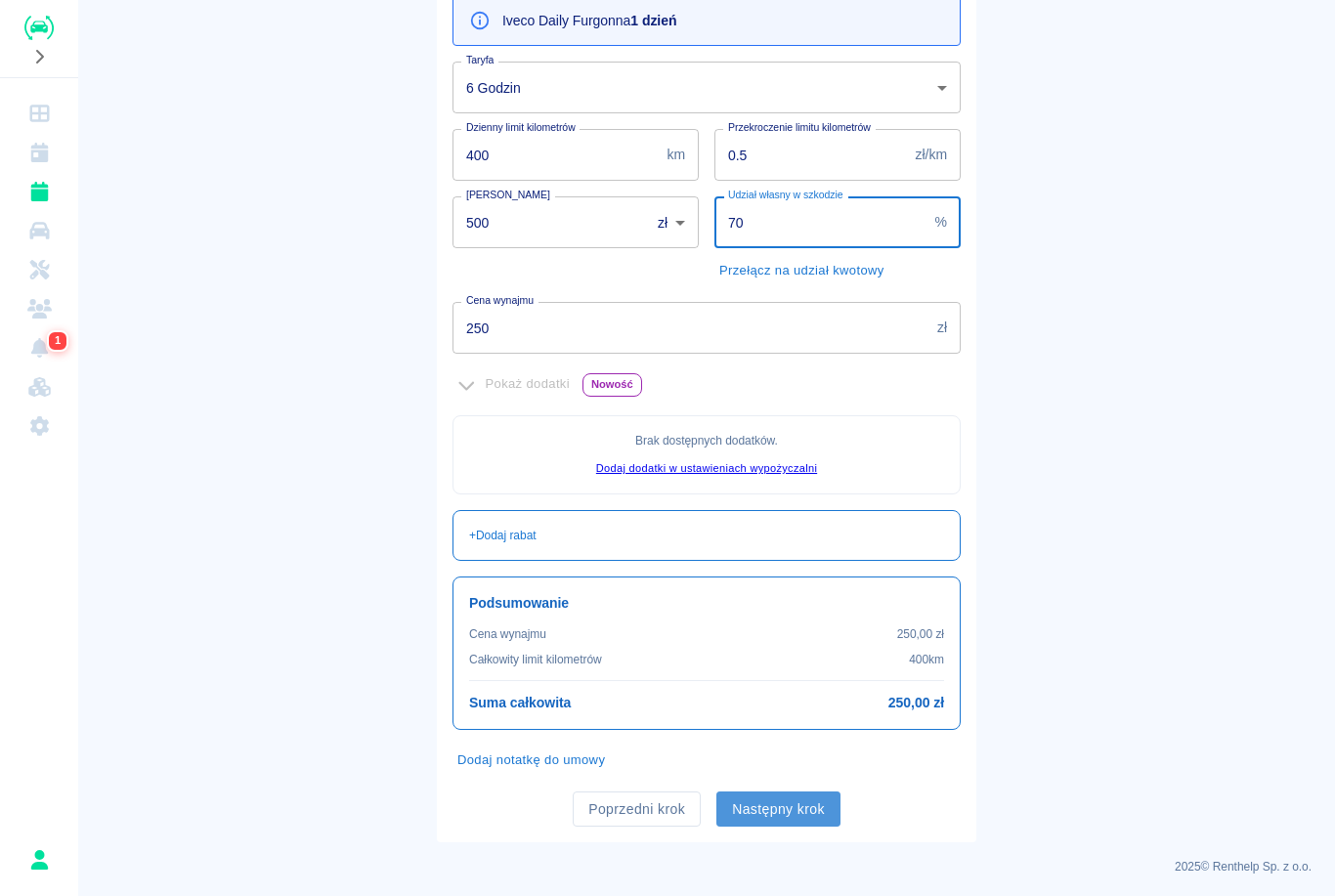
click at [798, 811] on button "Następny krok" at bounding box center [778, 810] width 124 height 37
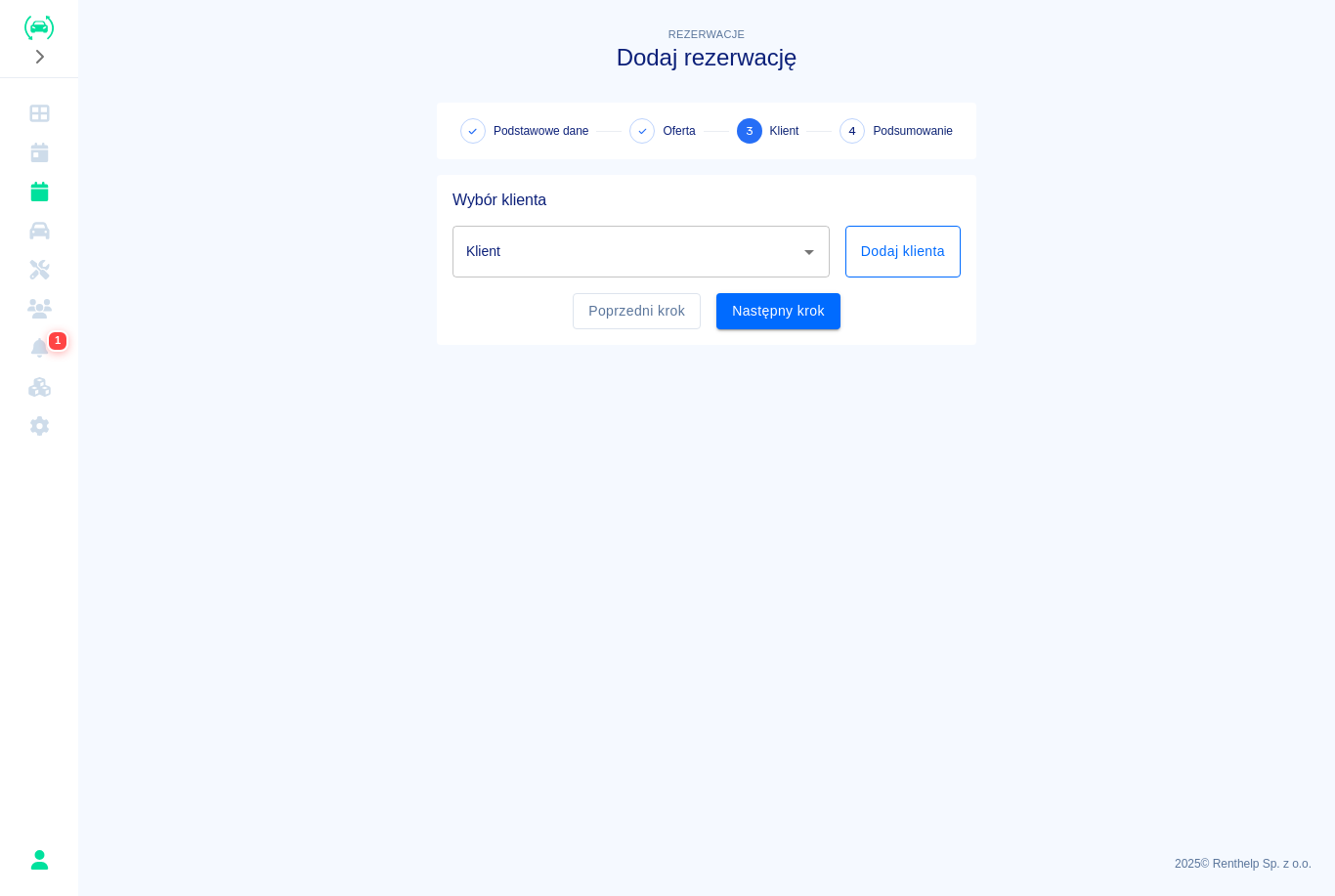
click at [908, 250] on button "Dodaj klienta" at bounding box center [903, 251] width 115 height 51
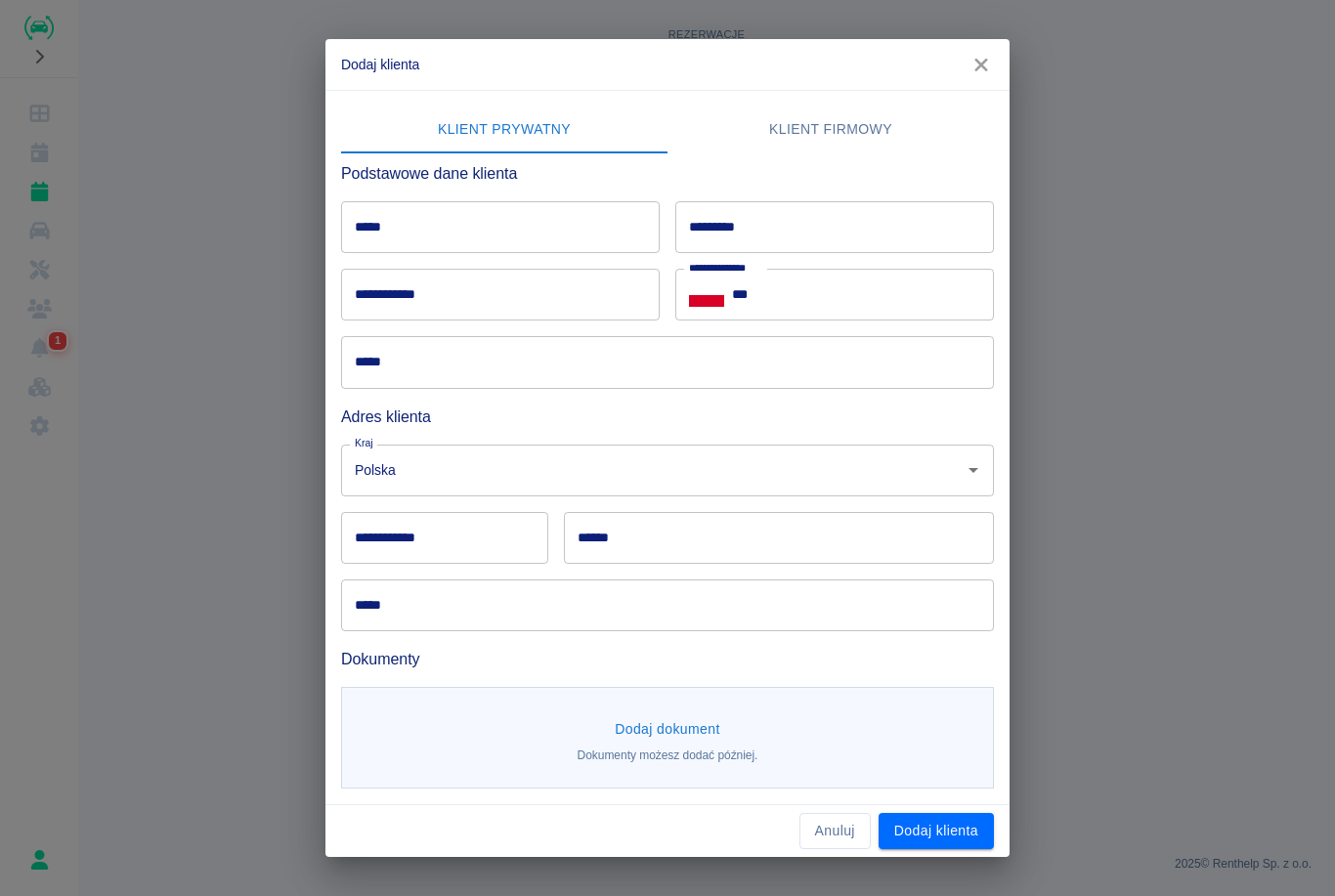
click at [550, 219] on input "*****" at bounding box center [500, 227] width 319 height 51
type input "******"
click at [806, 206] on input "*********" at bounding box center [835, 227] width 319 height 51
type input "******"
click at [478, 298] on input "**********" at bounding box center [500, 294] width 319 height 51
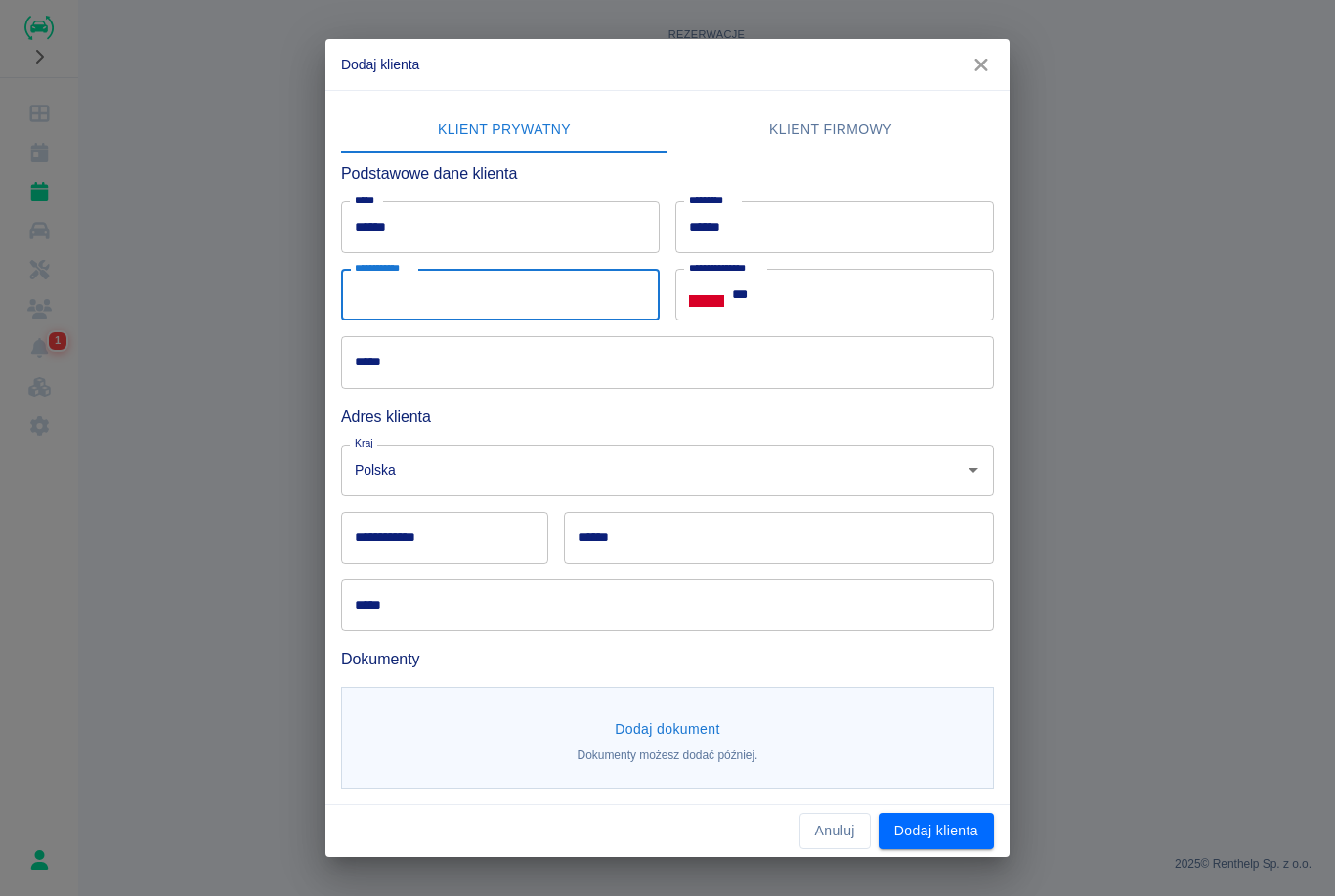
click at [408, 297] on input "**********" at bounding box center [500, 294] width 319 height 51
click at [477, 300] on input "**********" at bounding box center [500, 294] width 319 height 51
click at [492, 314] on input "**********" at bounding box center [500, 294] width 319 height 51
click at [452, 295] on input "**********" at bounding box center [500, 294] width 319 height 51
type input "**********"
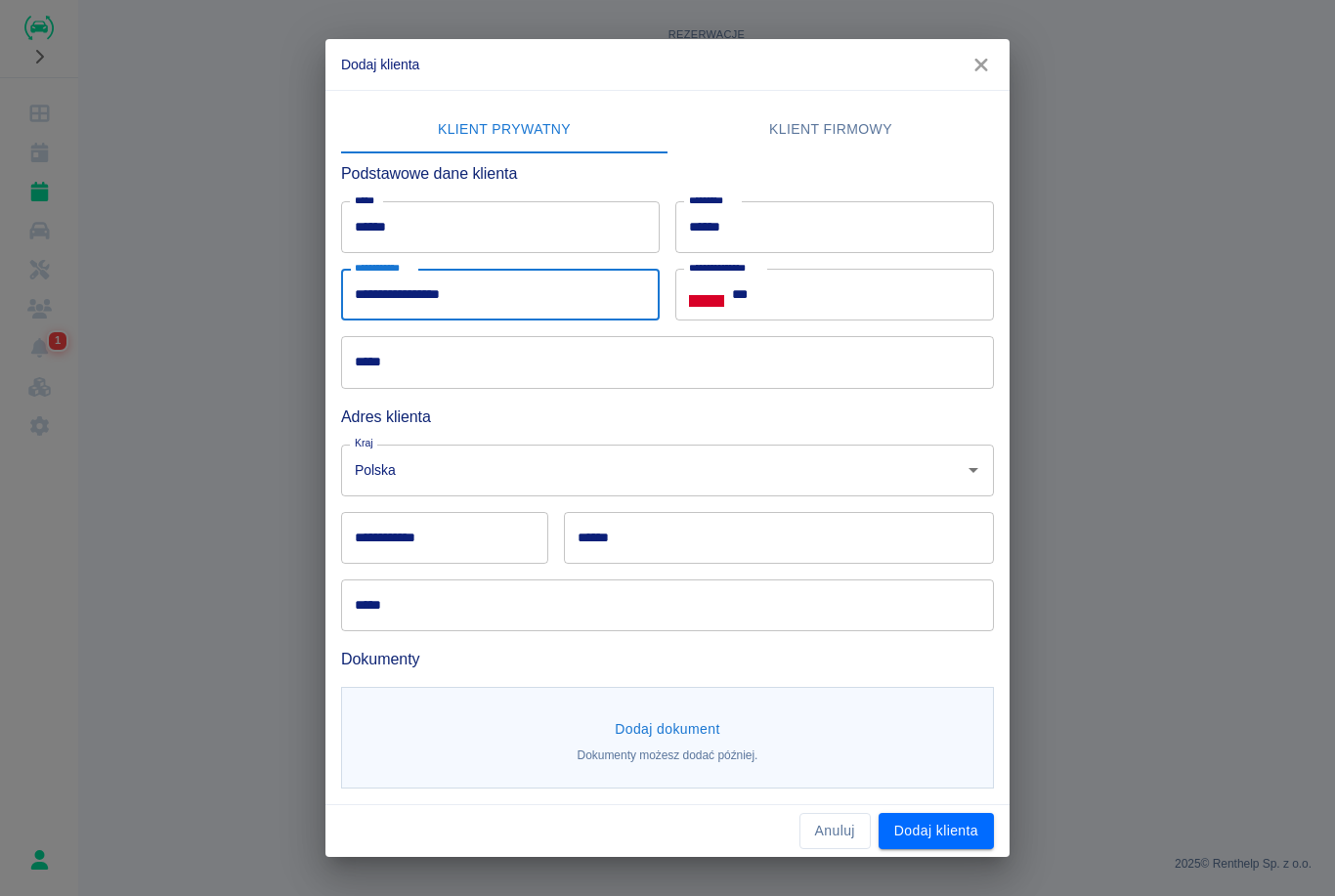
click at [807, 307] on input "***" at bounding box center [863, 294] width 262 height 51
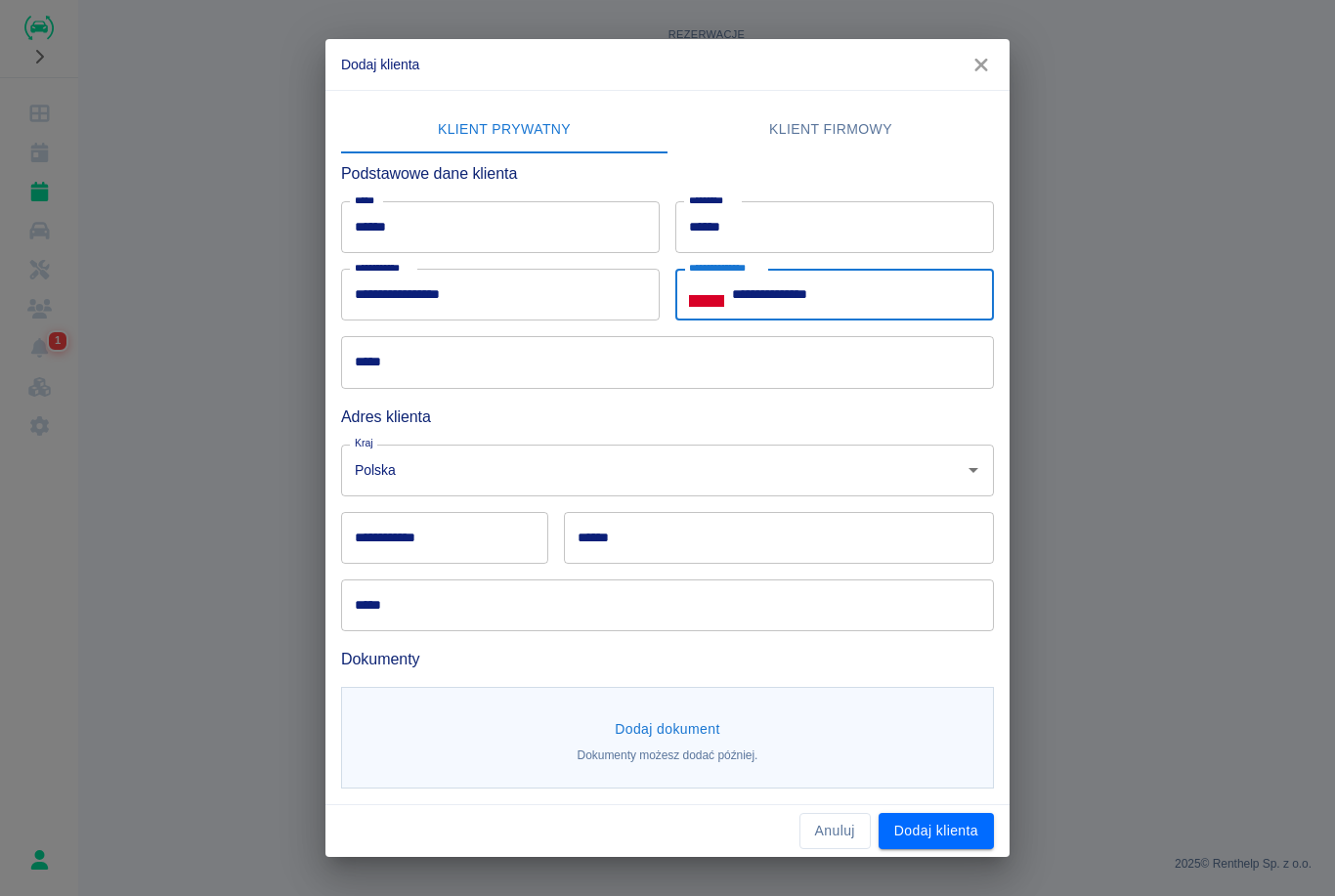
type input "**********"
click at [446, 375] on input "*****" at bounding box center [667, 362] width 653 height 51
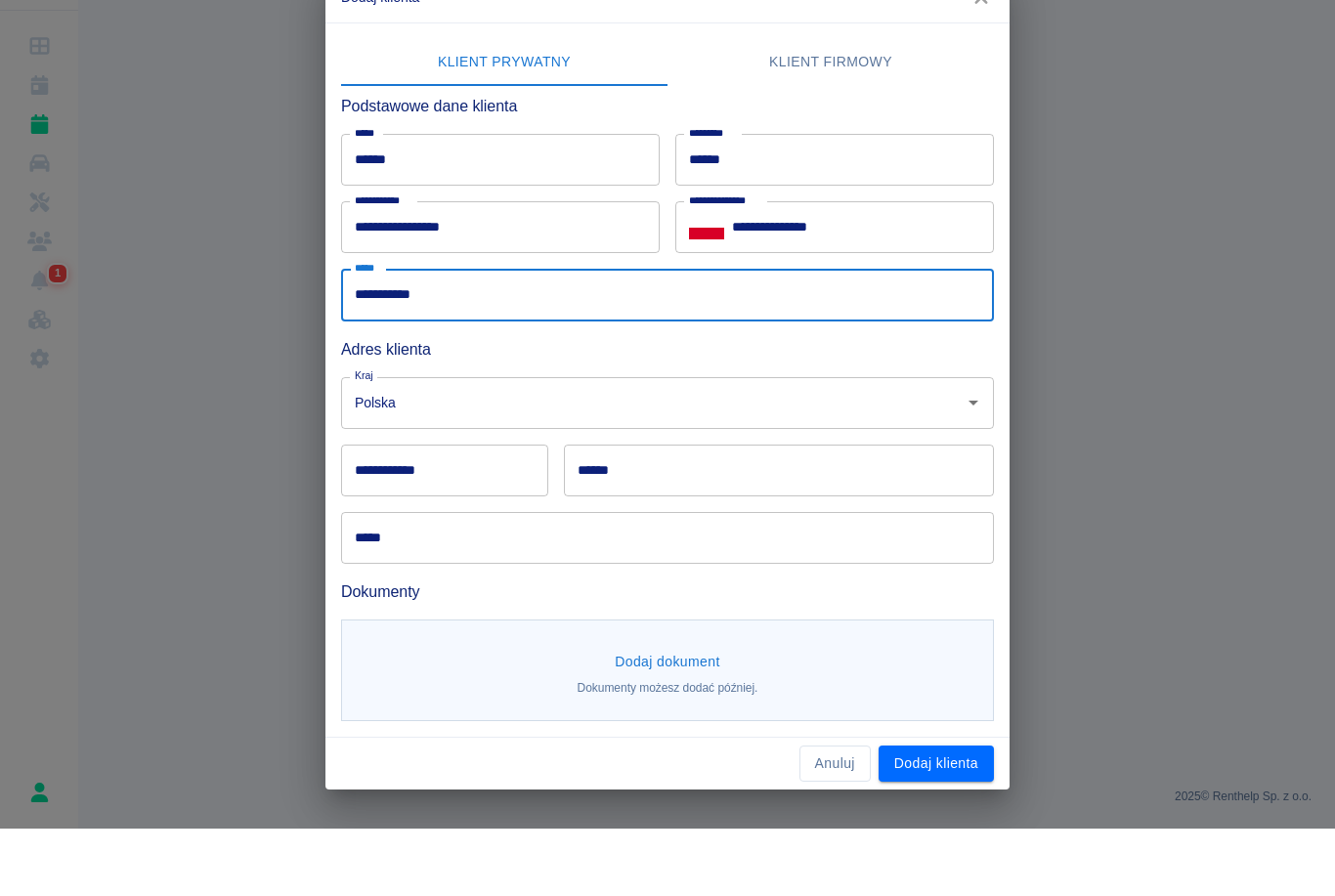
type input "**********"
click at [451, 512] on input "**********" at bounding box center [444, 538] width 207 height 51
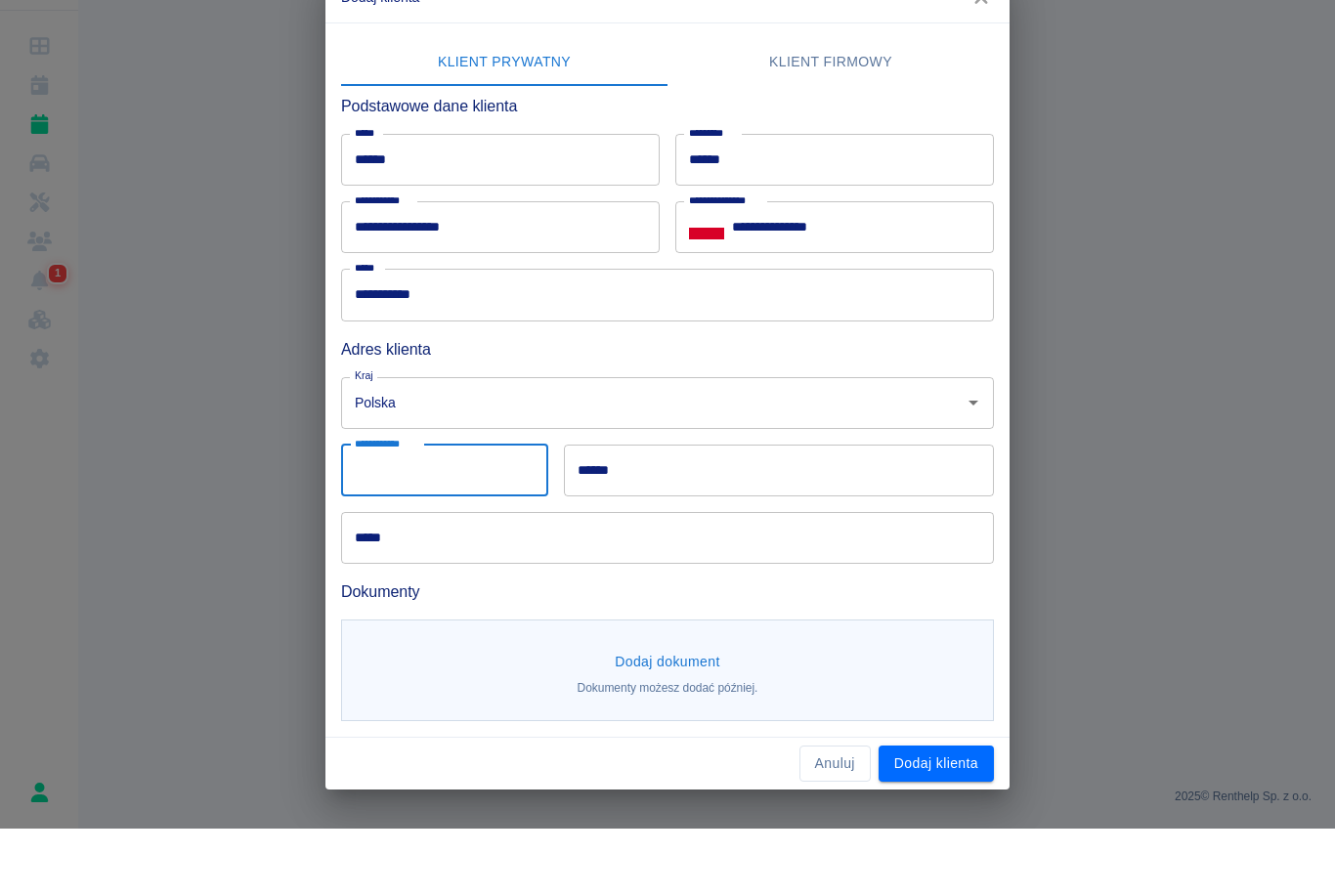
click at [419, 512] on input "**********" at bounding box center [444, 538] width 207 height 51
click at [496, 512] on input "**********" at bounding box center [444, 538] width 207 height 51
type input "******"
click at [732, 512] on input "******" at bounding box center [779, 538] width 430 height 51
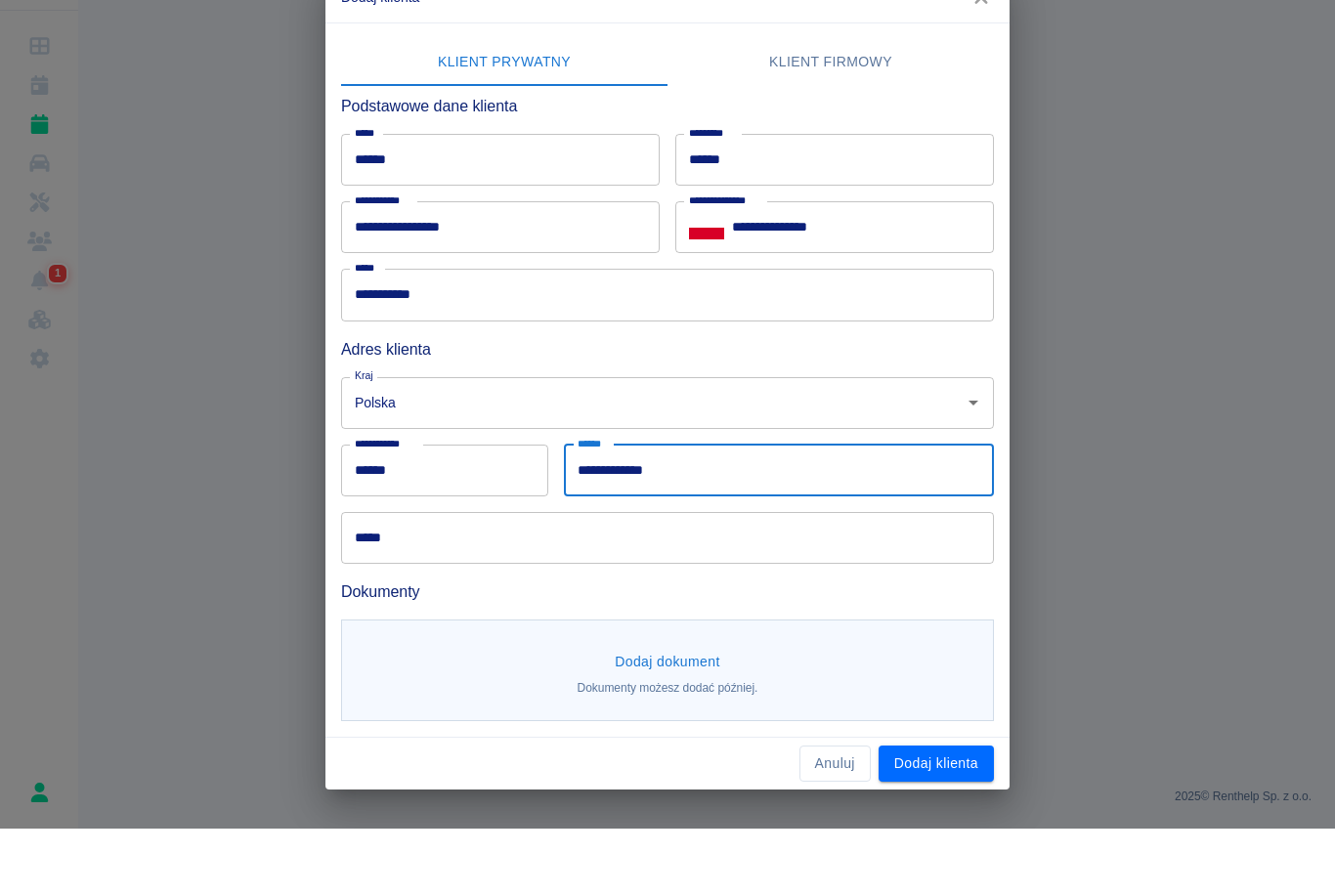
type input "**********"
click at [509, 579] on input "*****" at bounding box center [667, 605] width 653 height 51
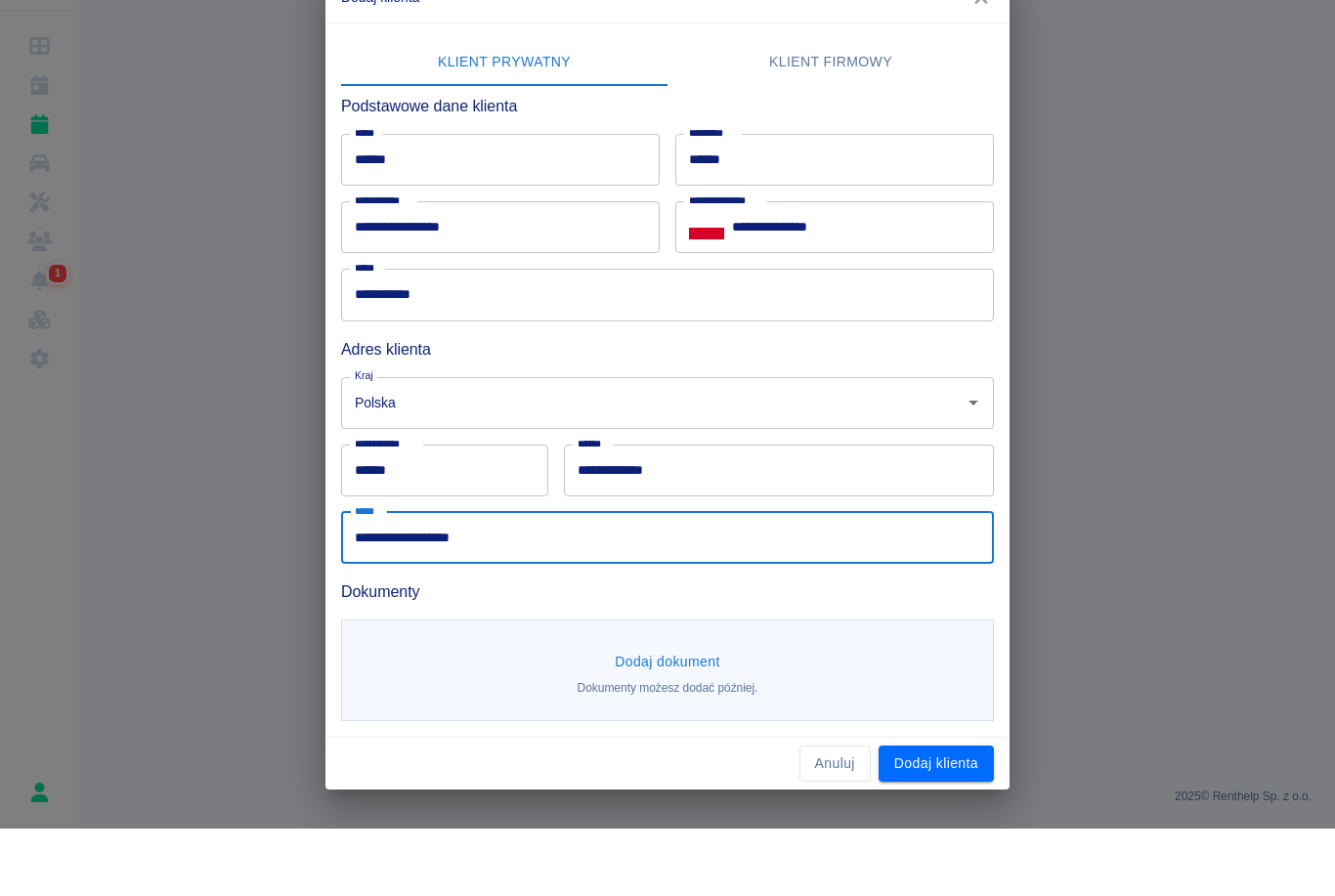
type input "**********"
click at [678, 712] on button "Dodaj dokument" at bounding box center [668, 730] width 121 height 37
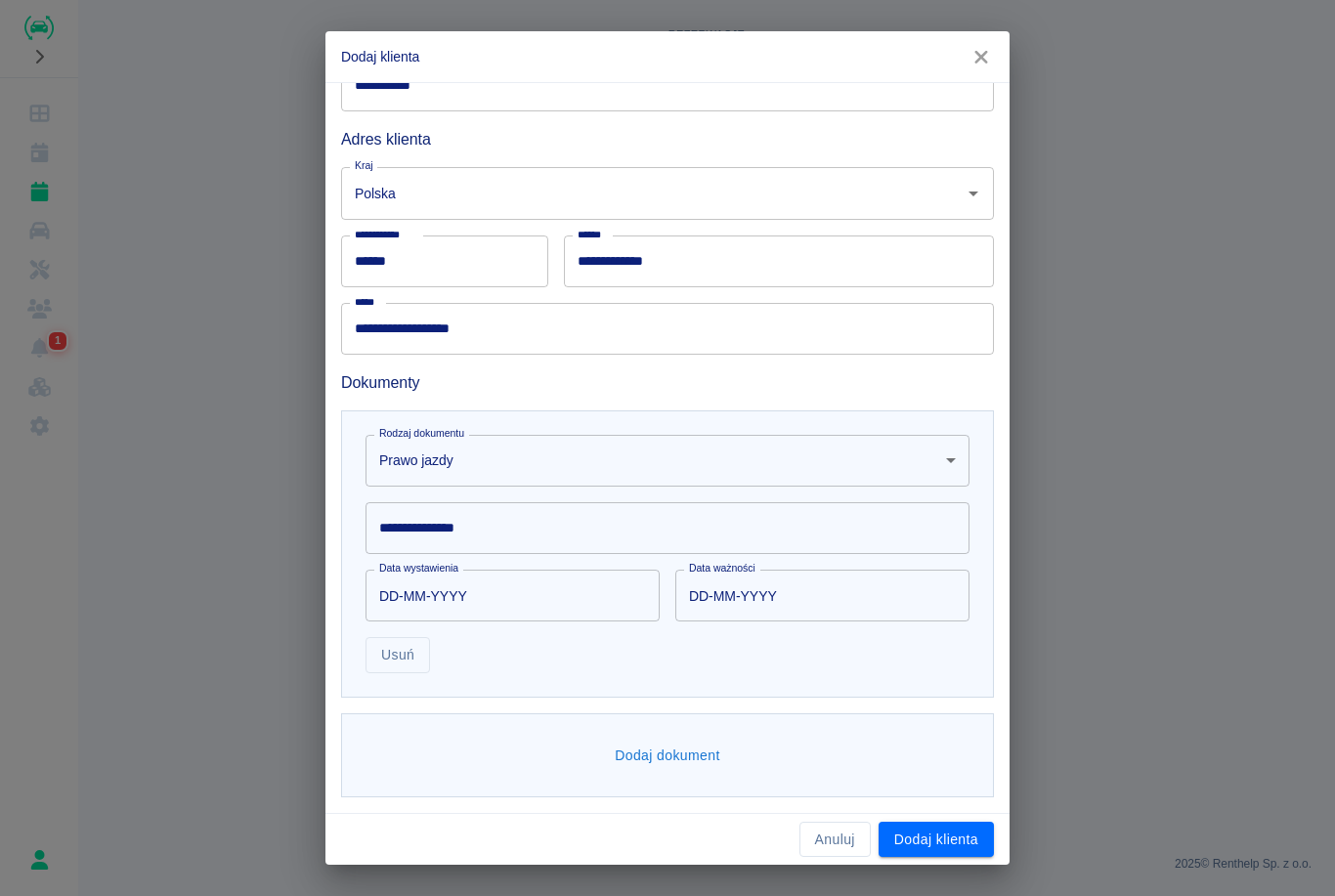
scroll to position [267, 0]
click at [898, 534] on input "**********" at bounding box center [668, 529] width 604 height 51
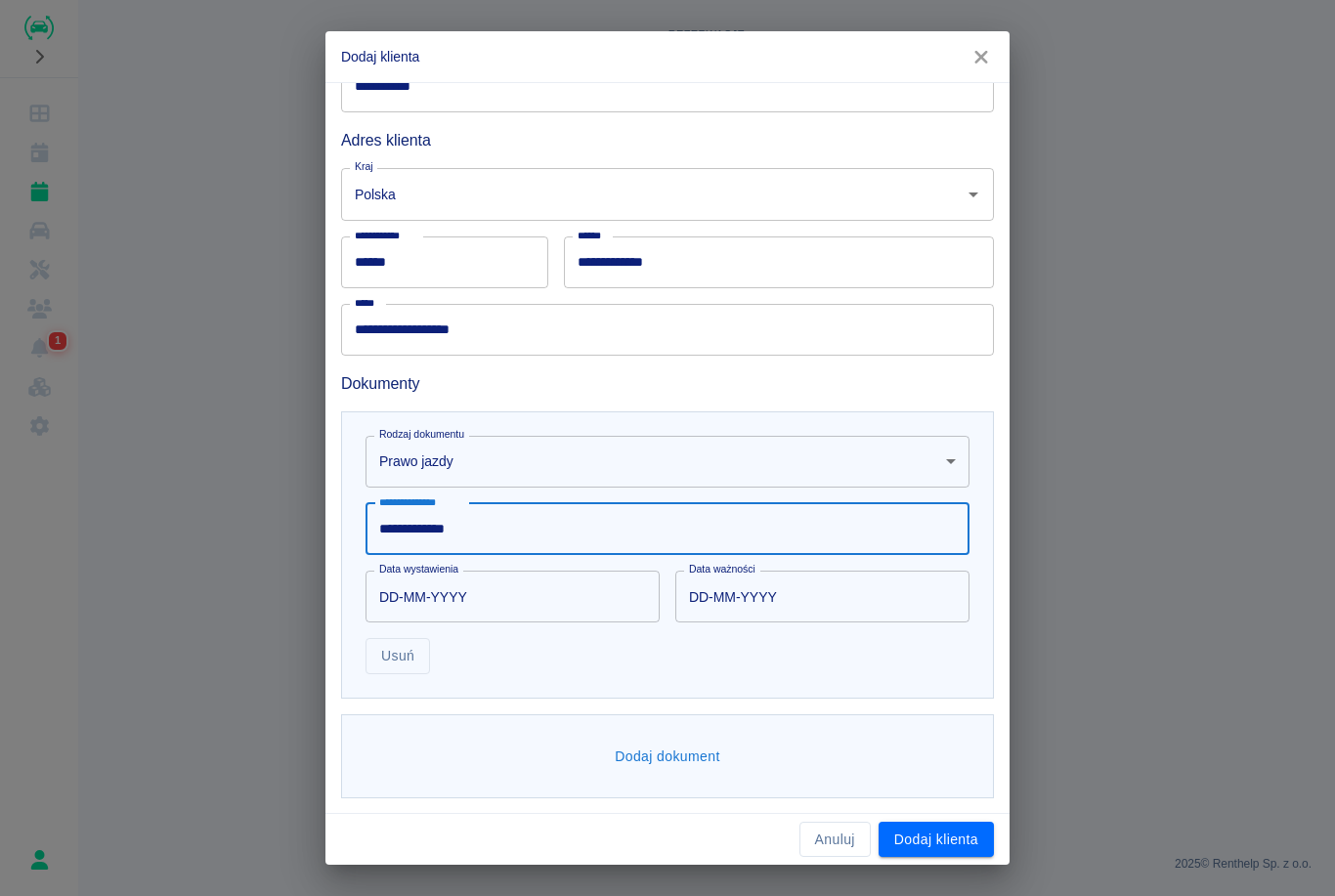
type input "**********"
click at [455, 605] on input "DD-MM-YYYY" at bounding box center [505, 596] width 280 height 51
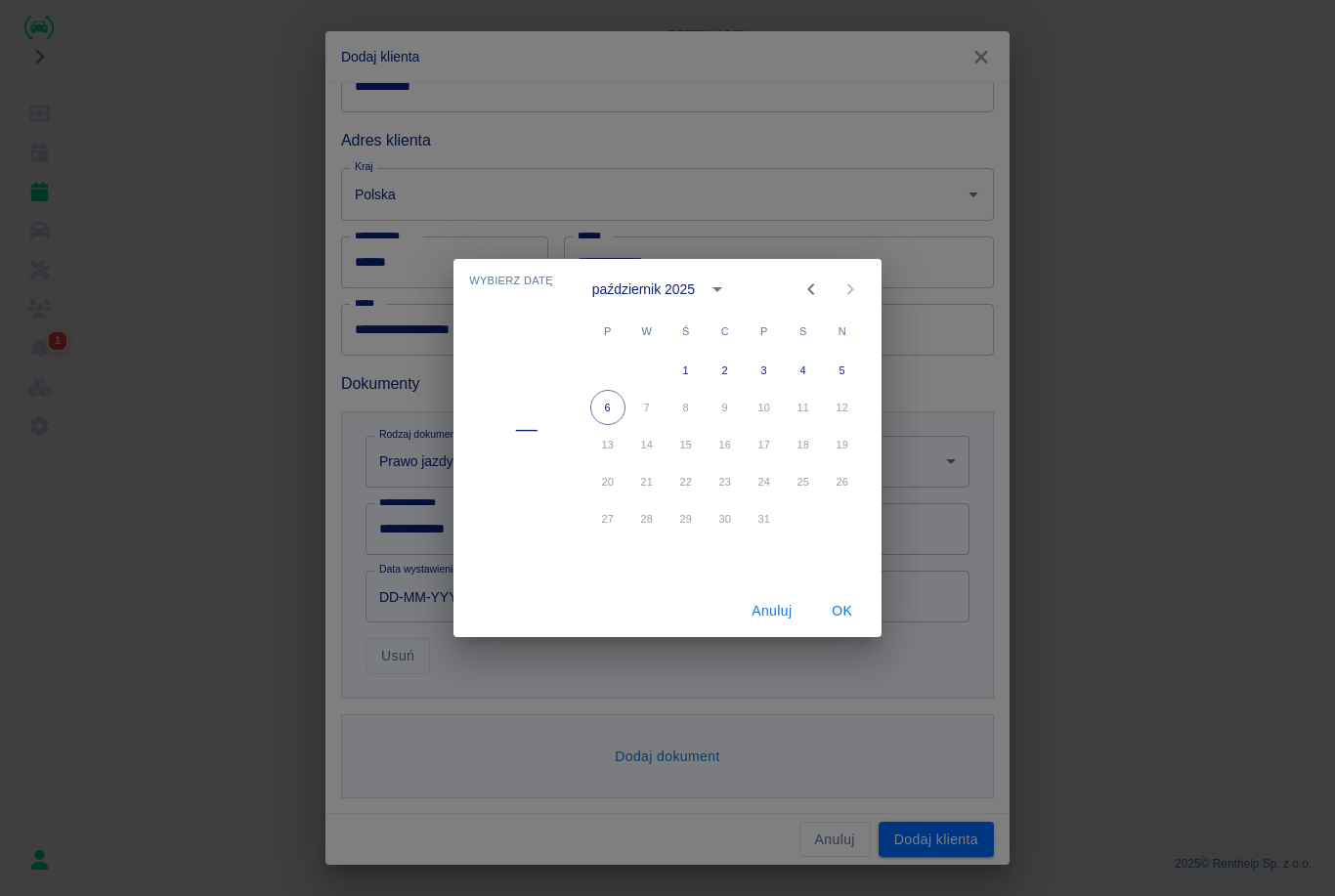
click at [631, 306] on div "październik 2025" at bounding box center [663, 289] width 142 height 34
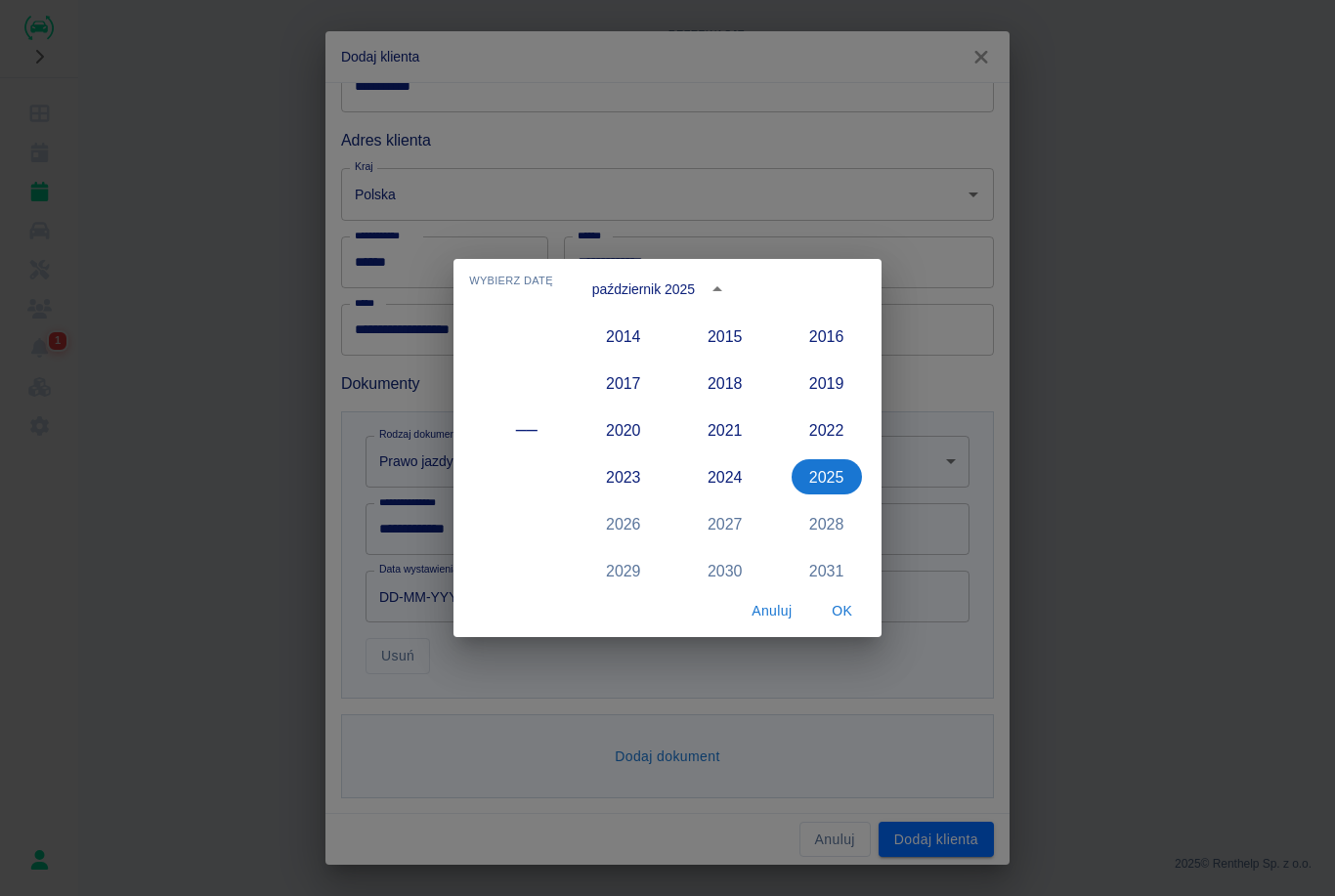
scroll to position [1780, 0]
click at [672, 298] on div "październik 2025" at bounding box center [644, 289] width 103 height 21
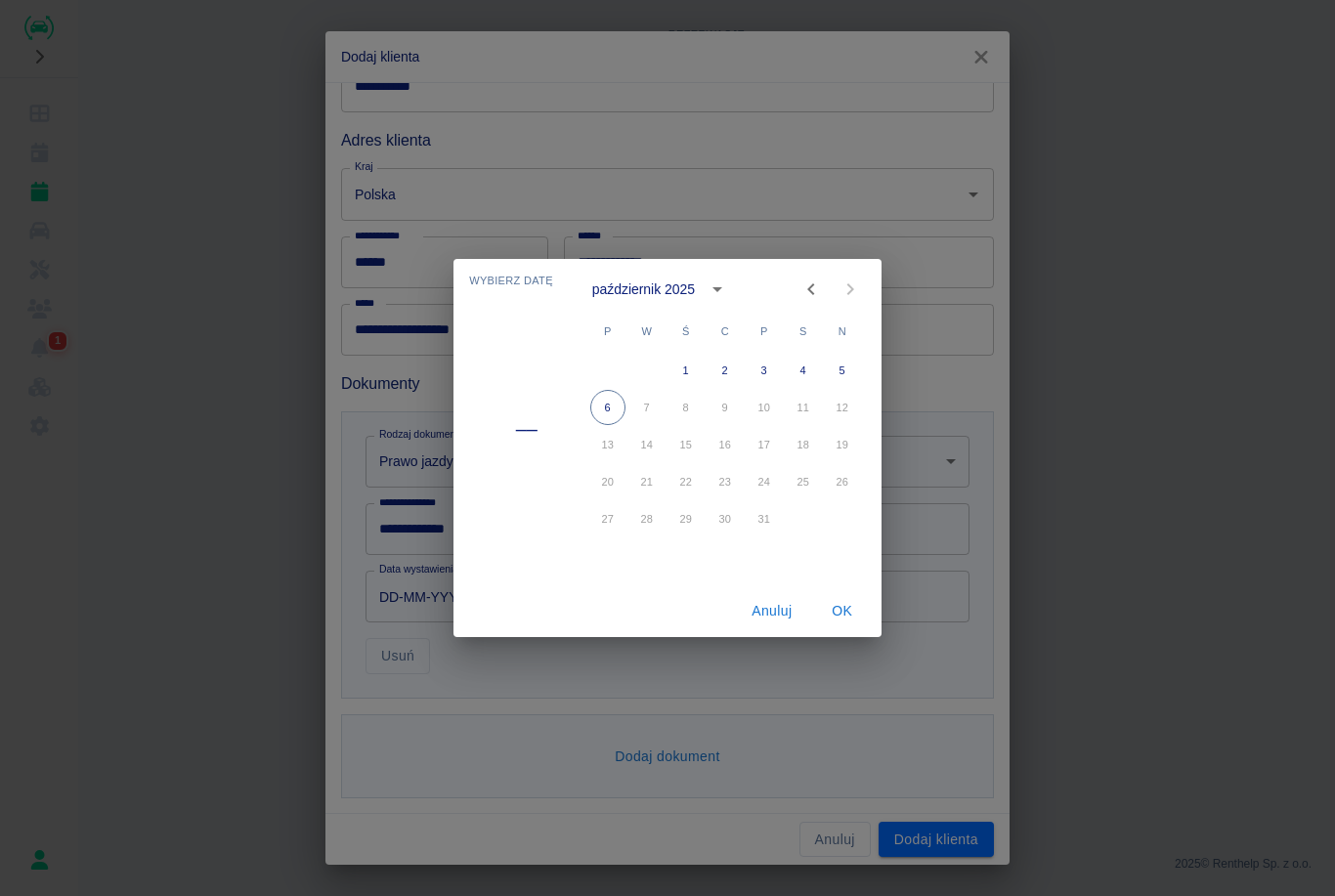
click at [682, 281] on div "październik 2025" at bounding box center [644, 289] width 103 height 21
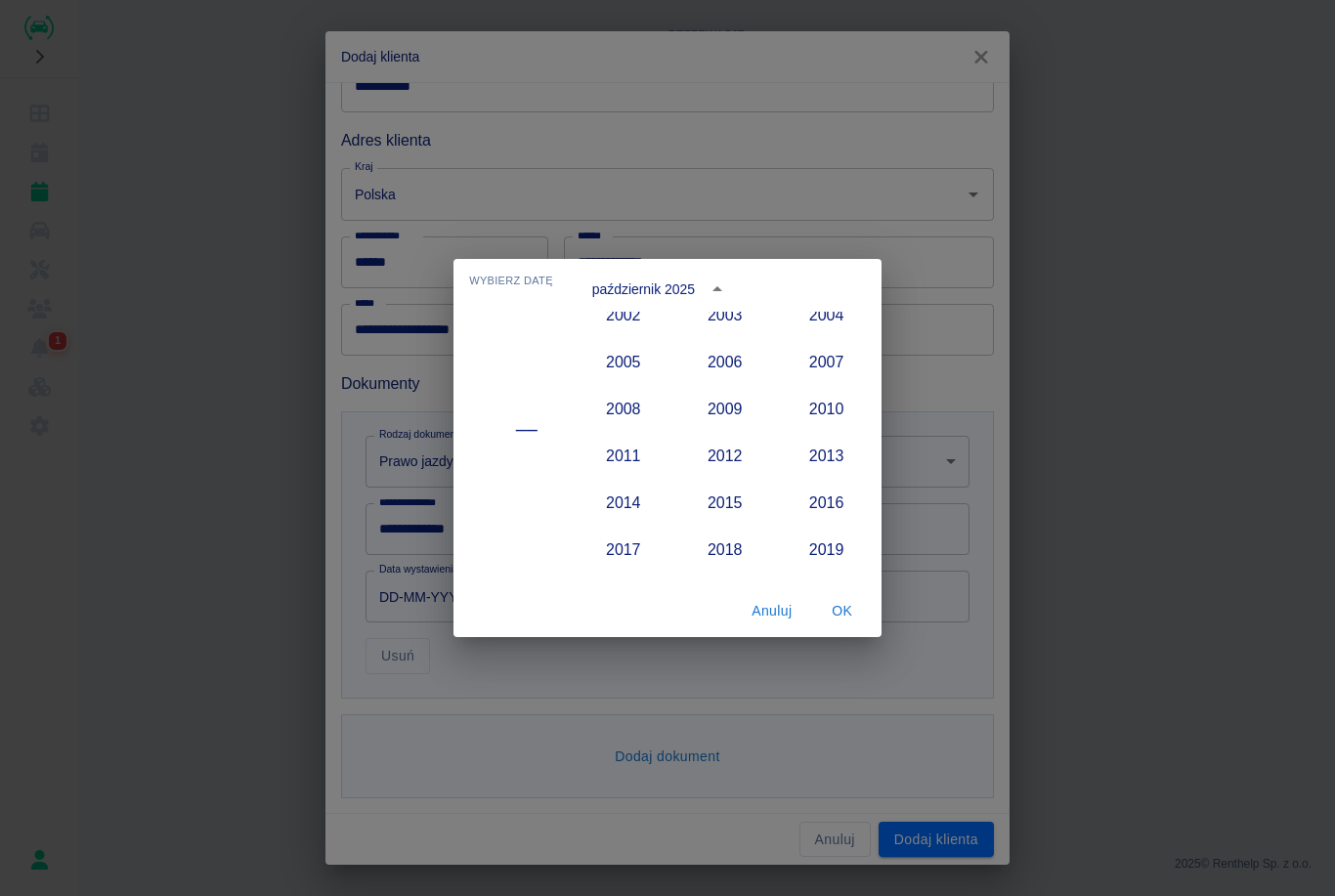
scroll to position [1615, 0]
click at [737, 370] on button "2006" at bounding box center [725, 362] width 70 height 36
type input "[DATE]"
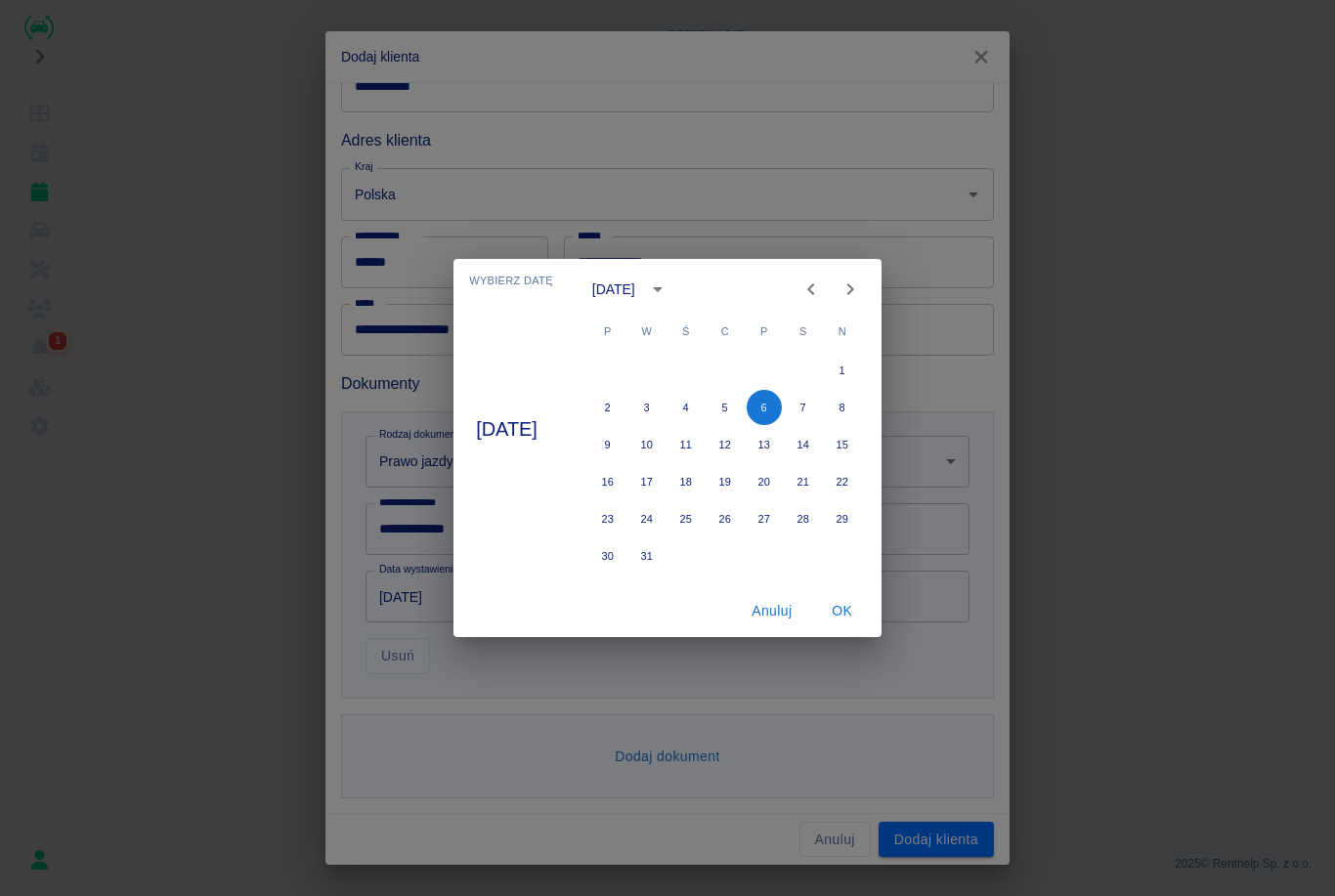
click at [814, 289] on icon "Previous month" at bounding box center [810, 289] width 7 height 12
click at [823, 288] on icon "Previous month" at bounding box center [811, 289] width 24 height 24
click at [782, 448] on button "18" at bounding box center [765, 445] width 36 height 36
type input "[DATE]"
click at [864, 605] on button "OK" at bounding box center [842, 611] width 62 height 37
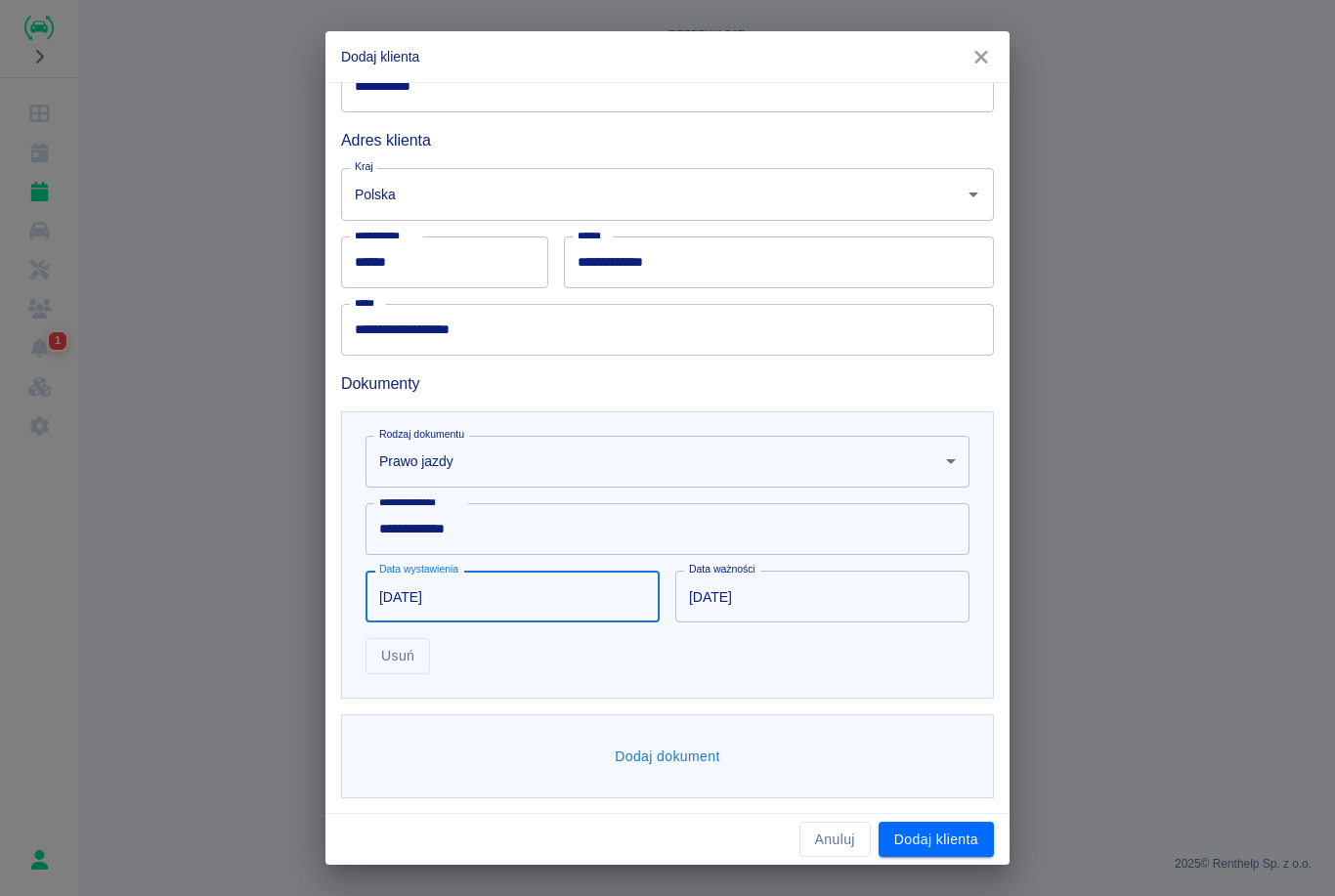
click at [756, 596] on input "[DATE]" at bounding box center [815, 596] width 280 height 51
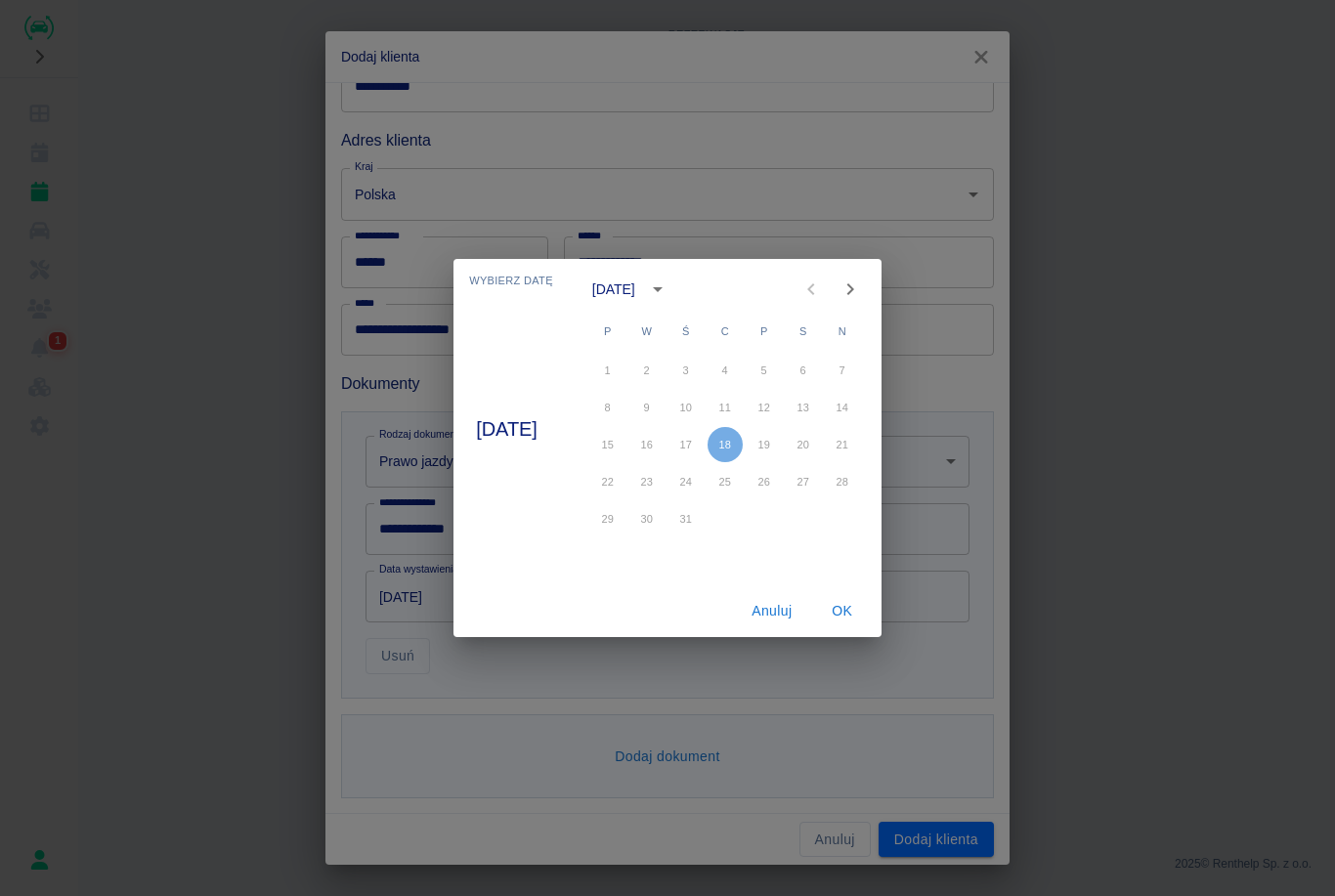
click at [674, 301] on div "[DATE]" at bounding box center [633, 289] width 82 height 34
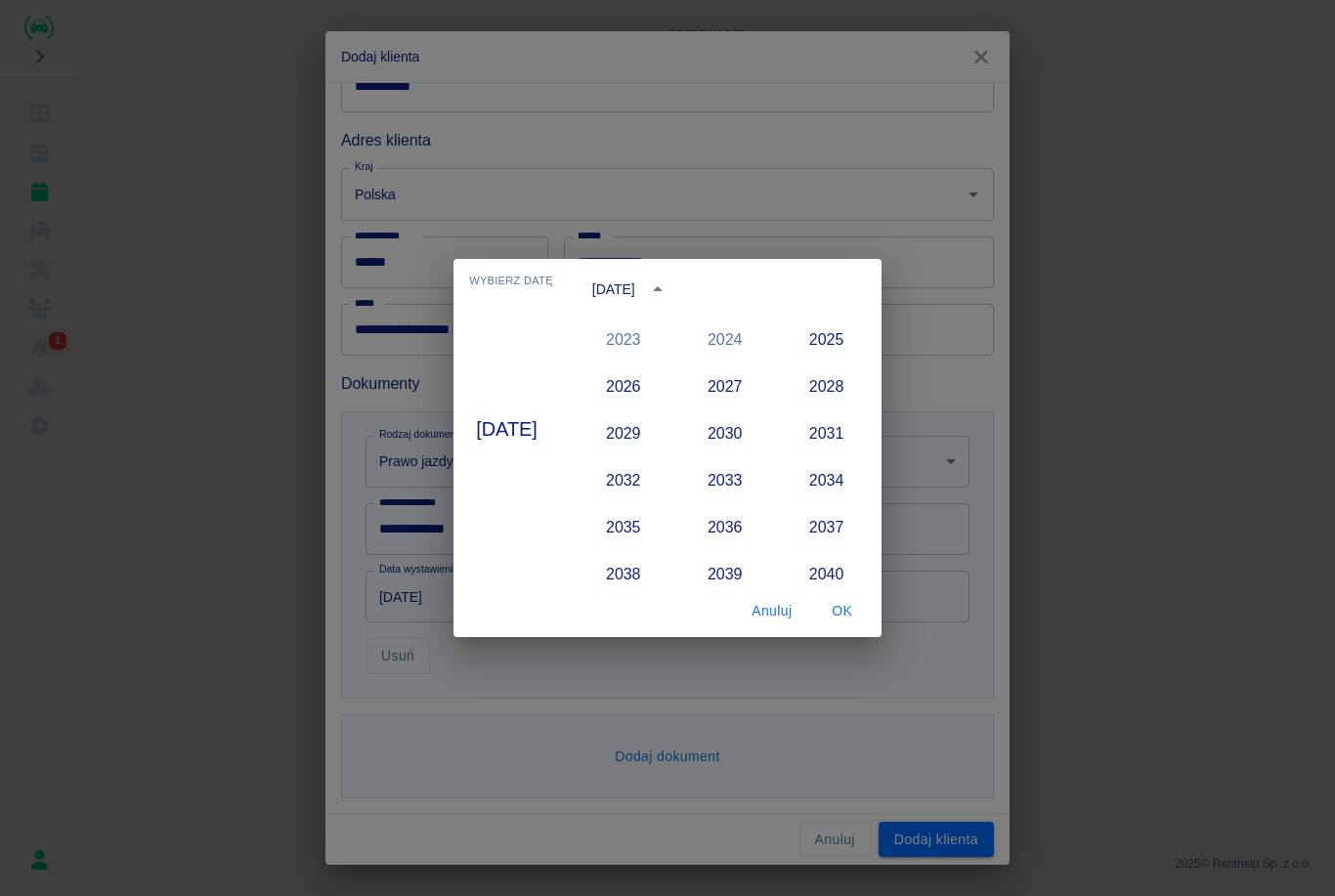
scroll to position [1922, 0]
click at [648, 390] on button "2026" at bounding box center [623, 384] width 70 height 36
type input "[DATE]"
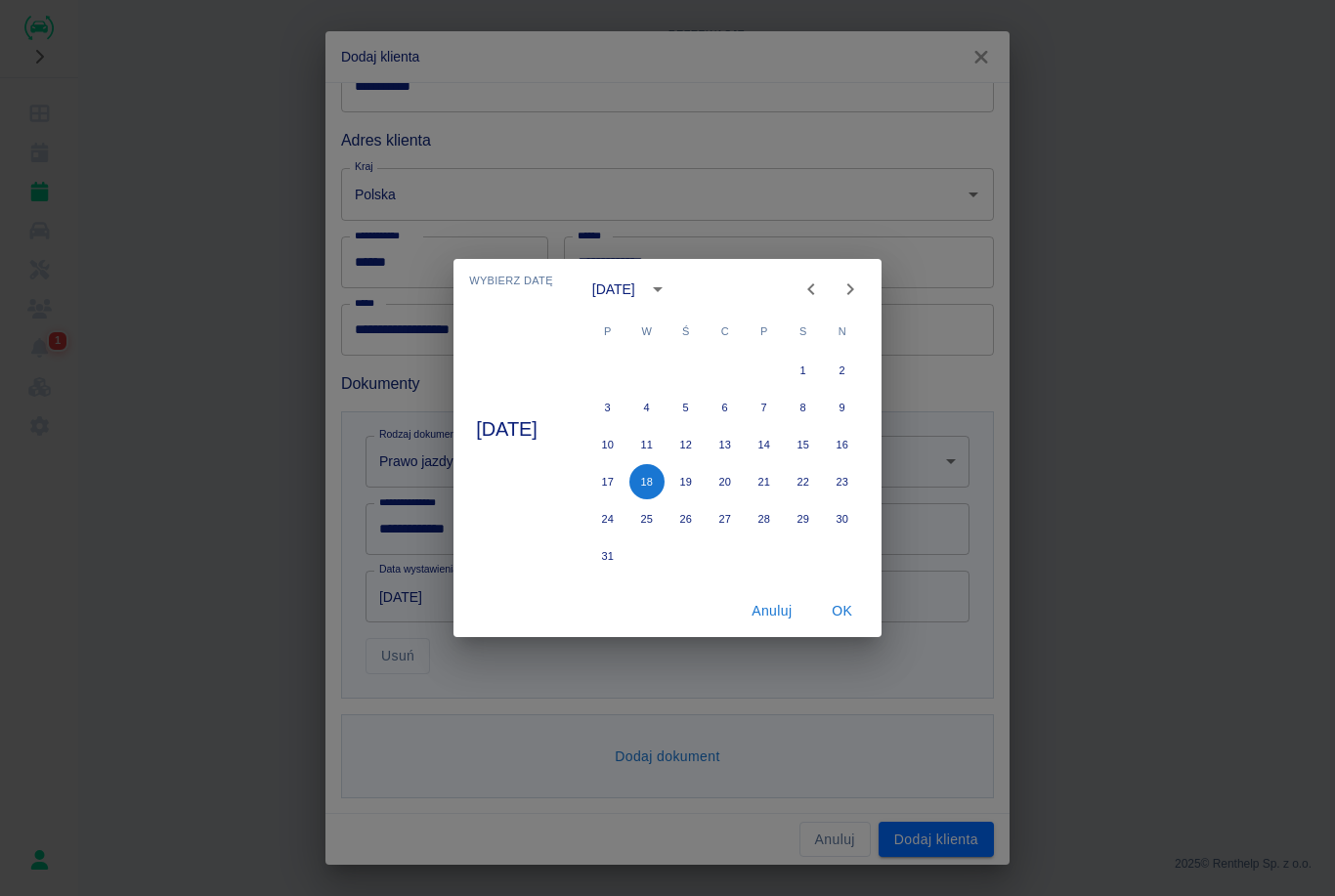
click at [868, 618] on button "OK" at bounding box center [842, 611] width 62 height 37
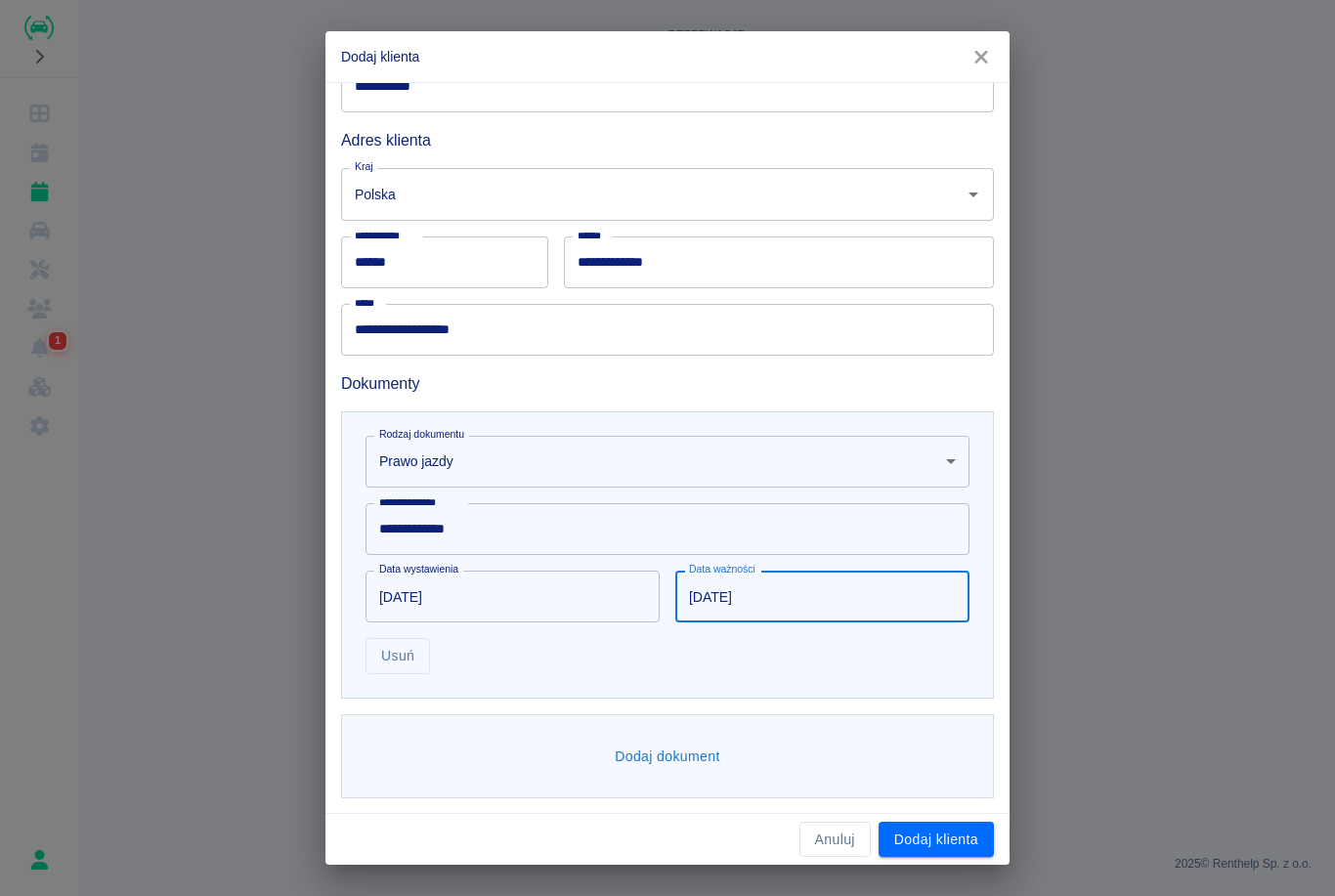
click at [776, 745] on div "Dodaj dokument" at bounding box center [667, 757] width 653 height 85
click at [698, 747] on button "Dodaj dokument" at bounding box center [668, 756] width 121 height 37
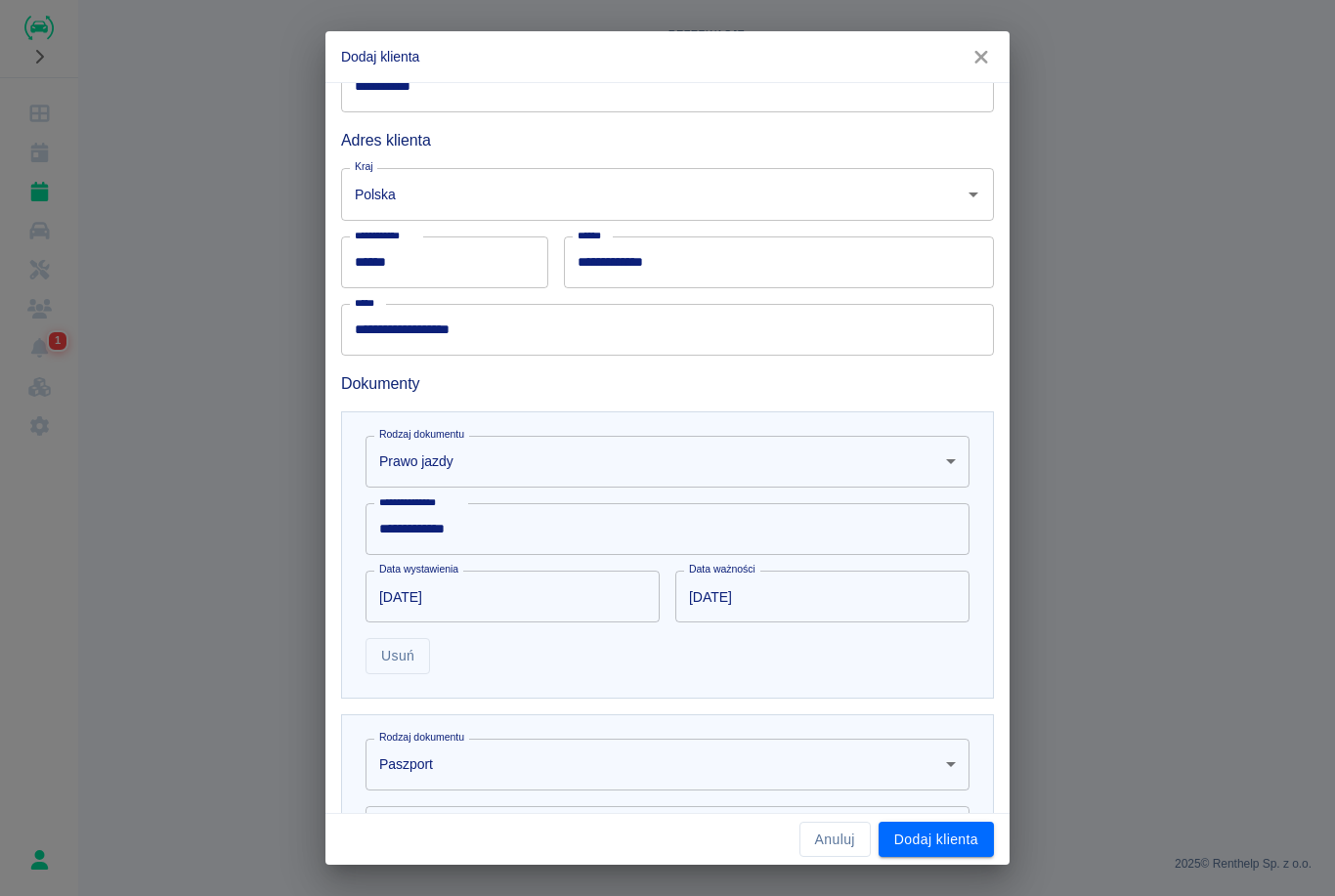
click at [522, 775] on body "**********" at bounding box center [668, 448] width 1335 height 896
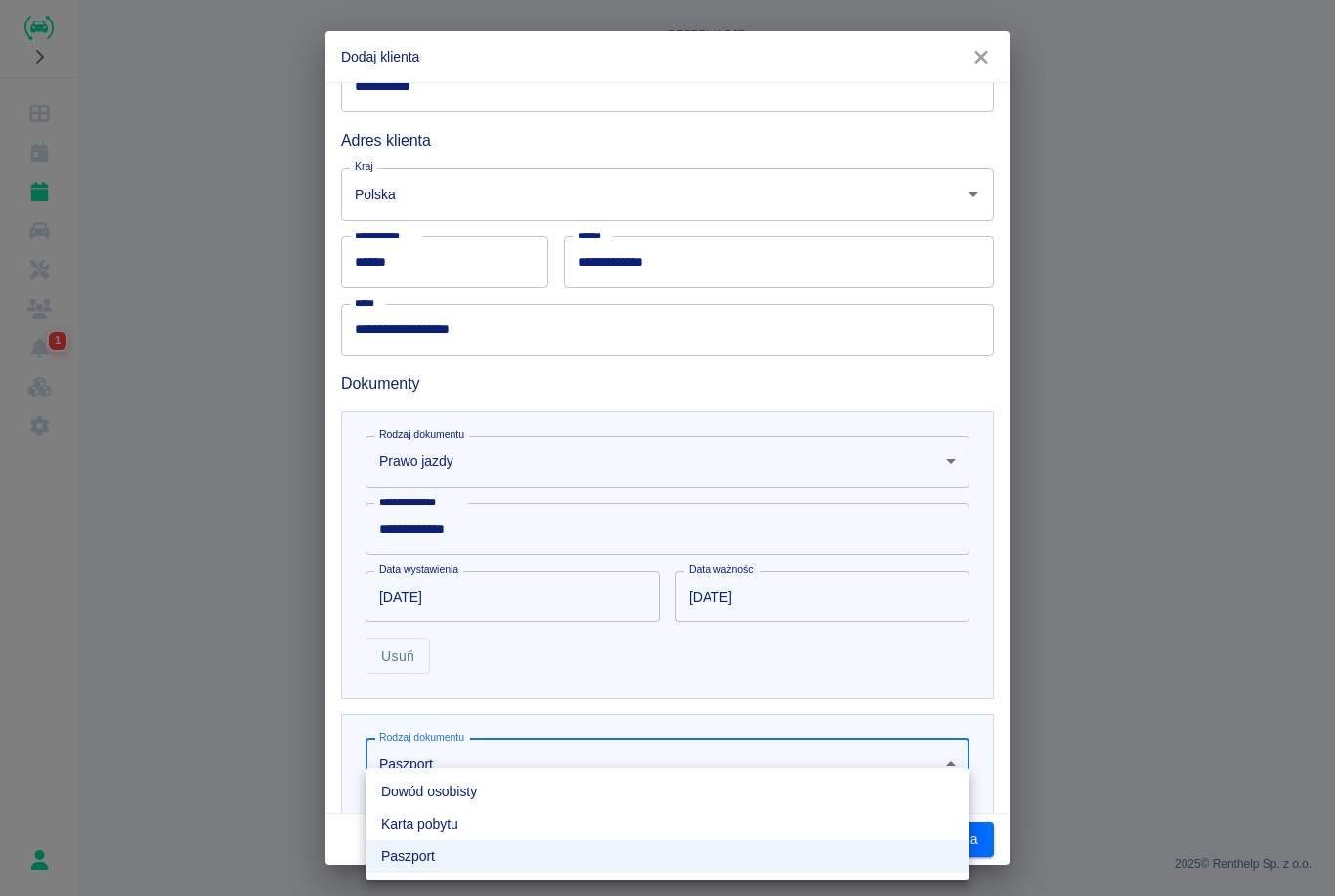
click at [527, 793] on li "Dowód osobisty" at bounding box center [668, 792] width 604 height 33
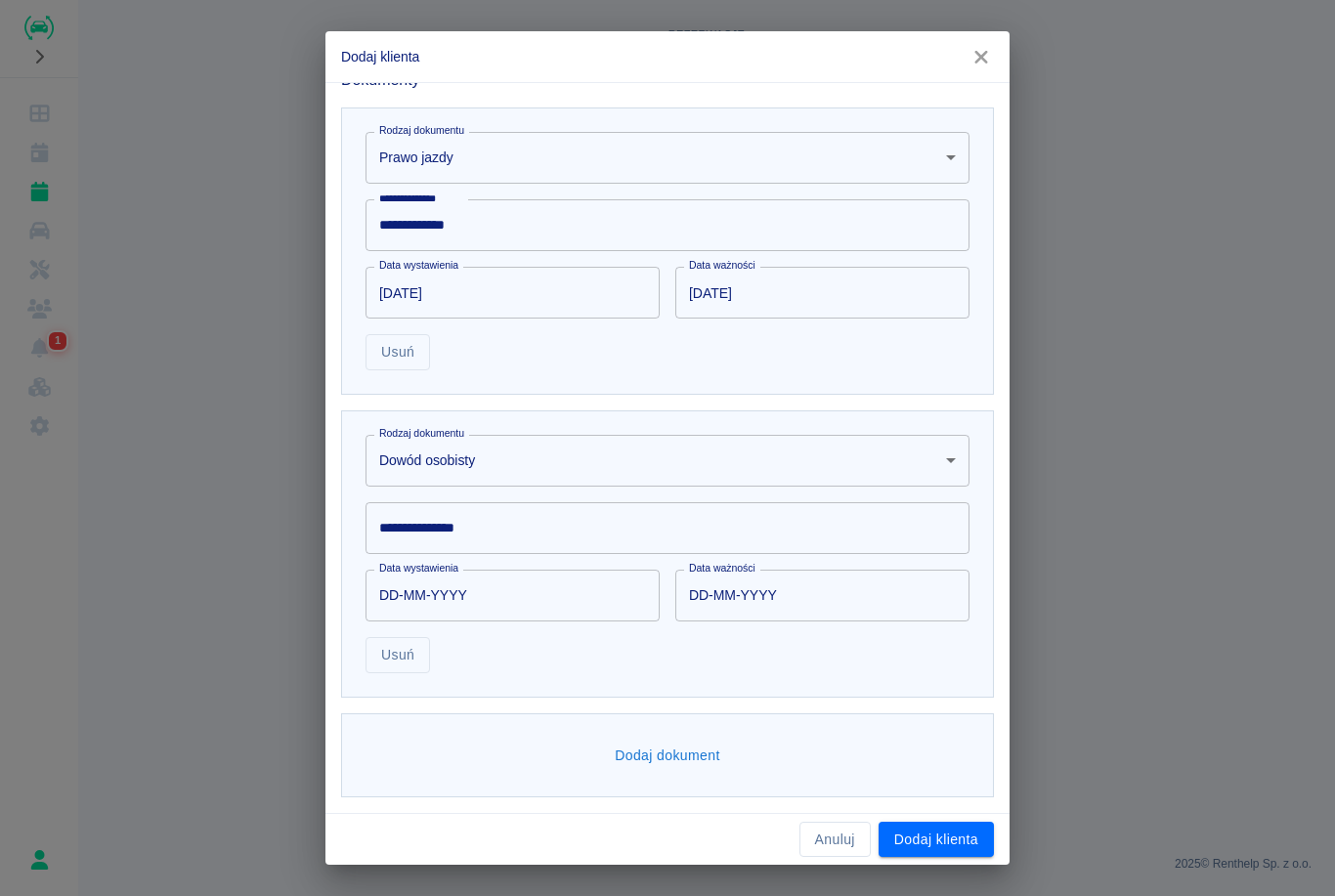
scroll to position [570, 0]
click at [762, 519] on input "**********" at bounding box center [668, 529] width 604 height 51
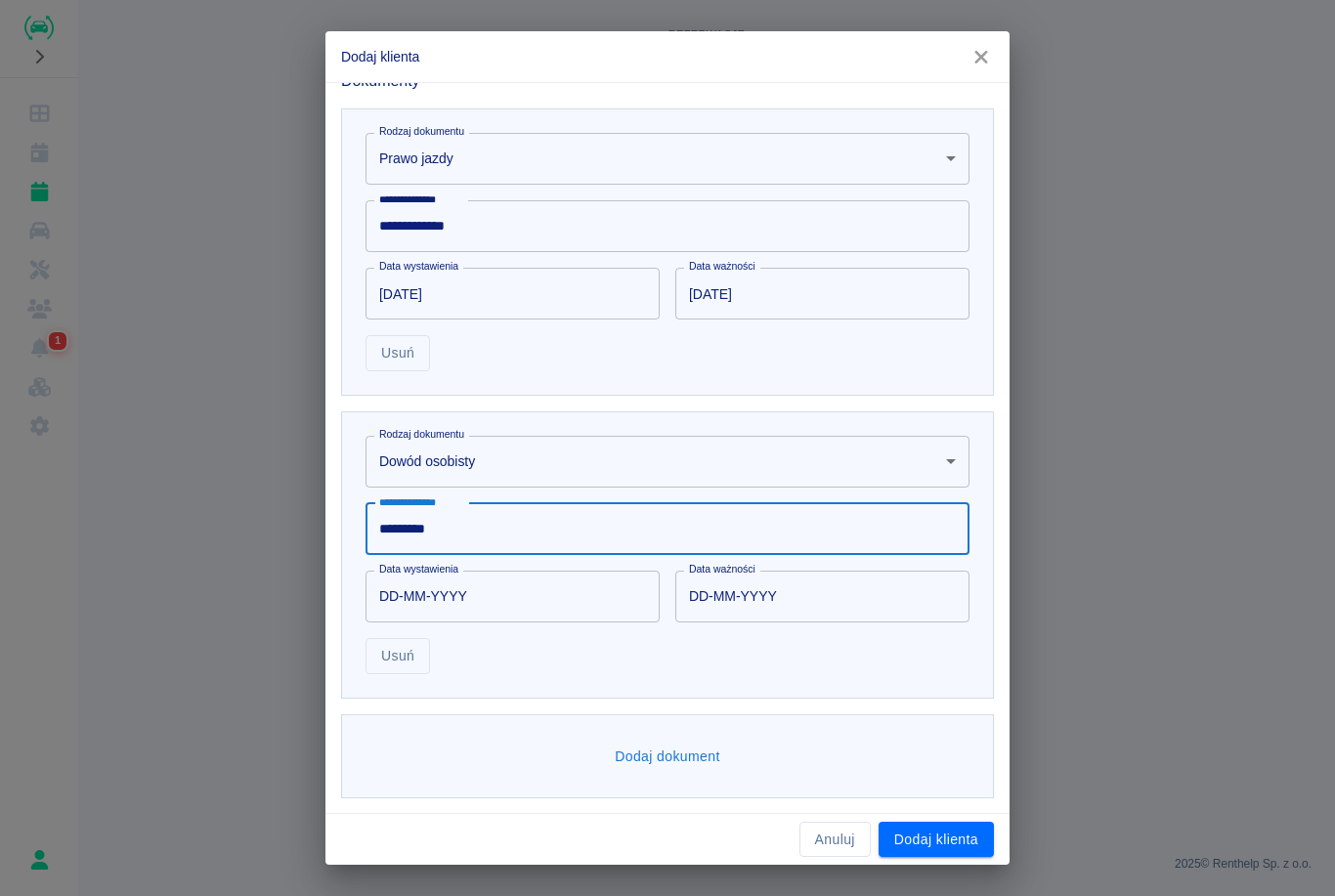
type input "*********"
click at [386, 600] on input "DD-MM-YYYY" at bounding box center [505, 596] width 280 height 51
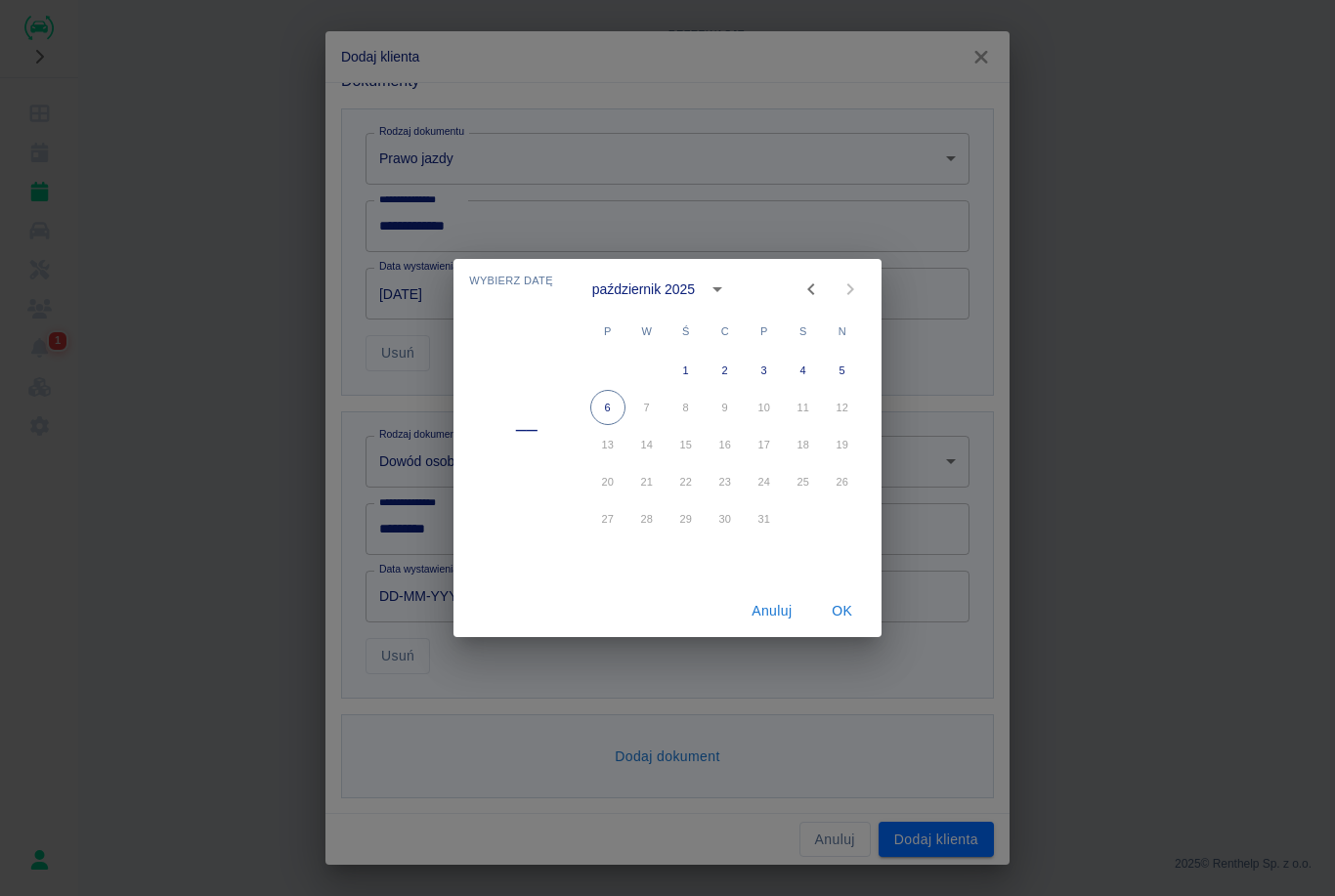
click at [669, 300] on div "październik 2025" at bounding box center [663, 289] width 142 height 34
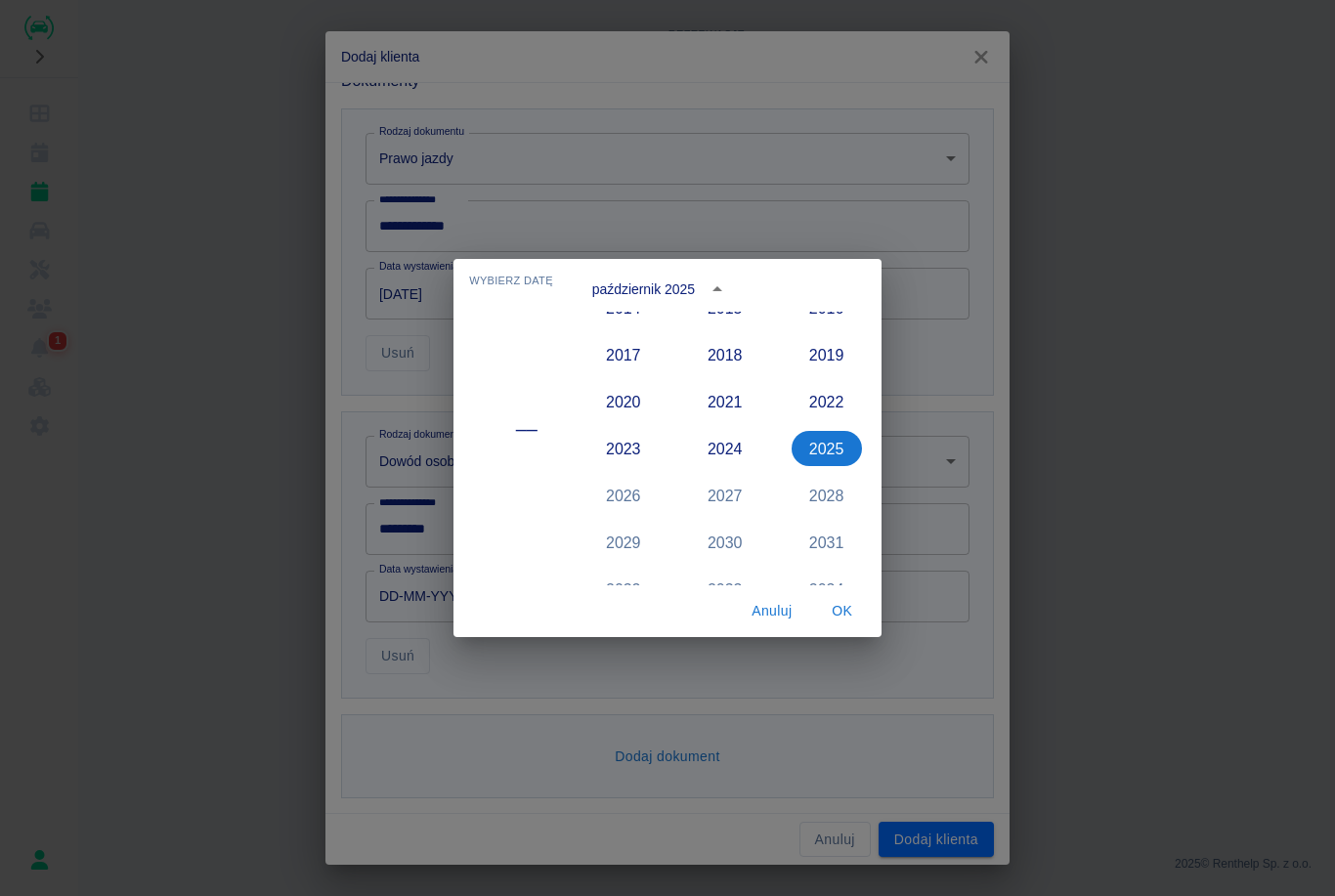
scroll to position [1740, 0]
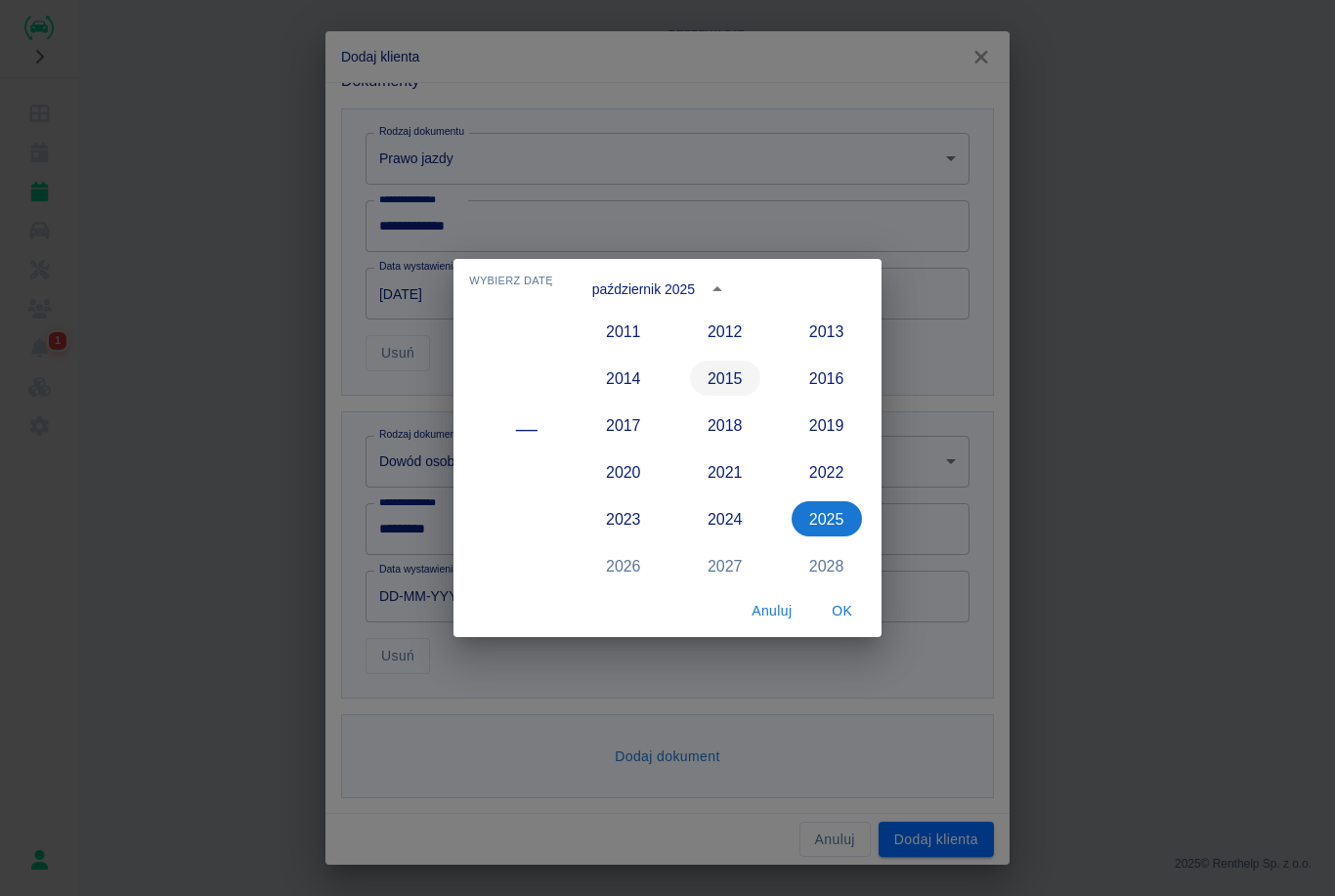
click at [741, 376] on button "2015" at bounding box center [725, 378] width 70 height 36
type input "[DATE]"
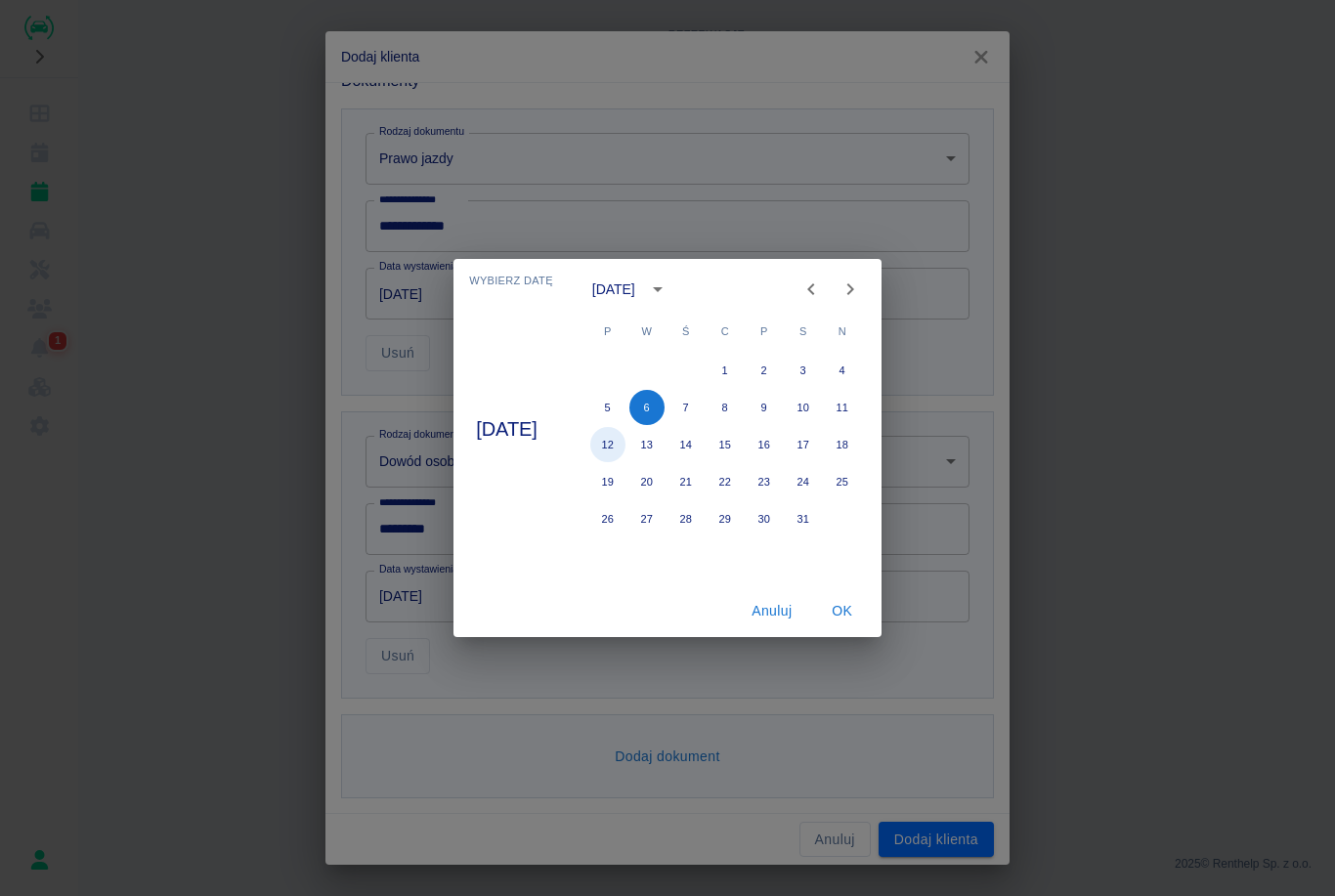
click at [626, 437] on button "12" at bounding box center [608, 445] width 36 height 36
type input "[DATE]"
click at [872, 621] on button "OK" at bounding box center [842, 611] width 62 height 37
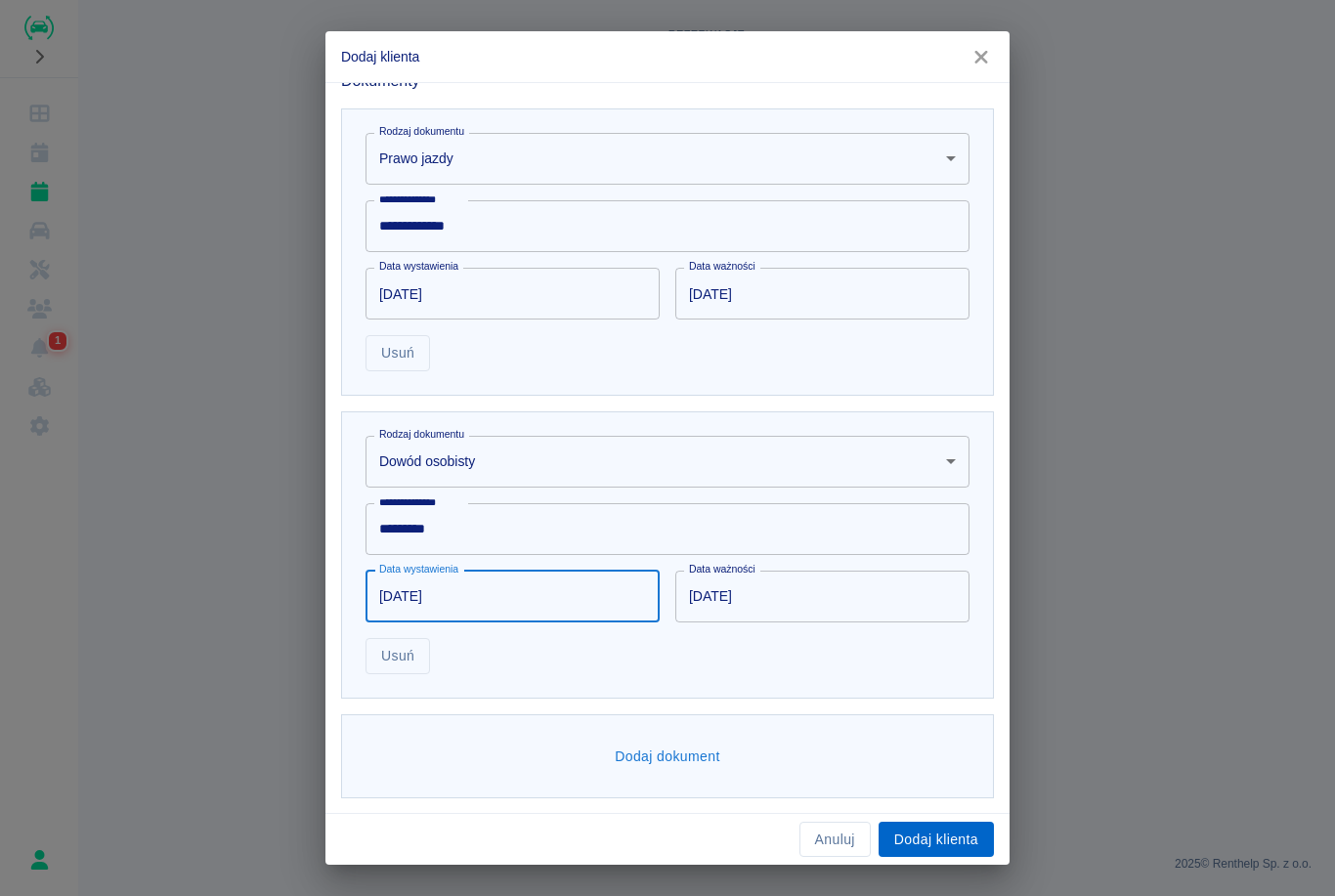
click at [939, 853] on button "Dodaj klienta" at bounding box center [936, 840] width 115 height 37
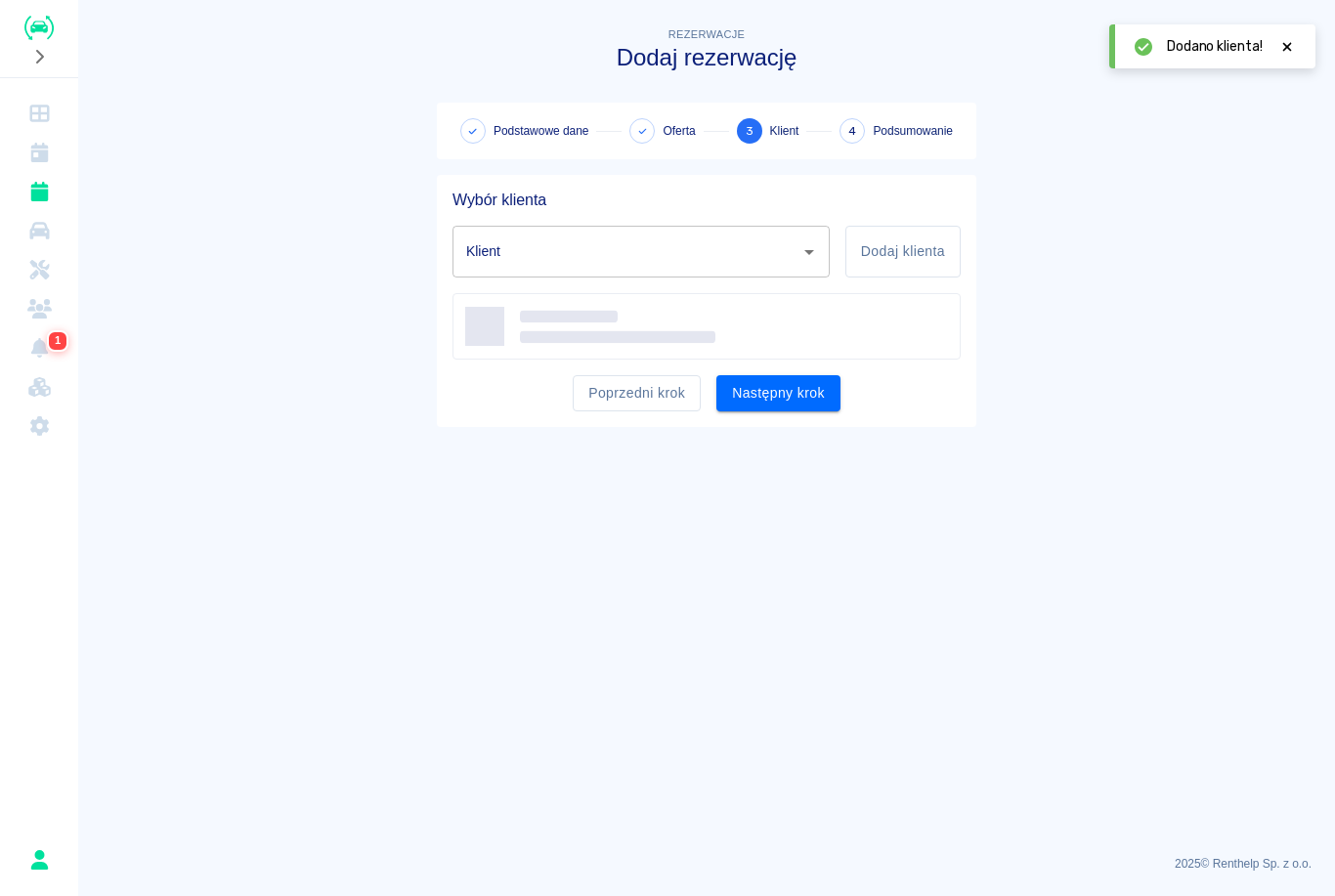
type input "[PERSON_NAME] ([PHONE_NUMBER])"
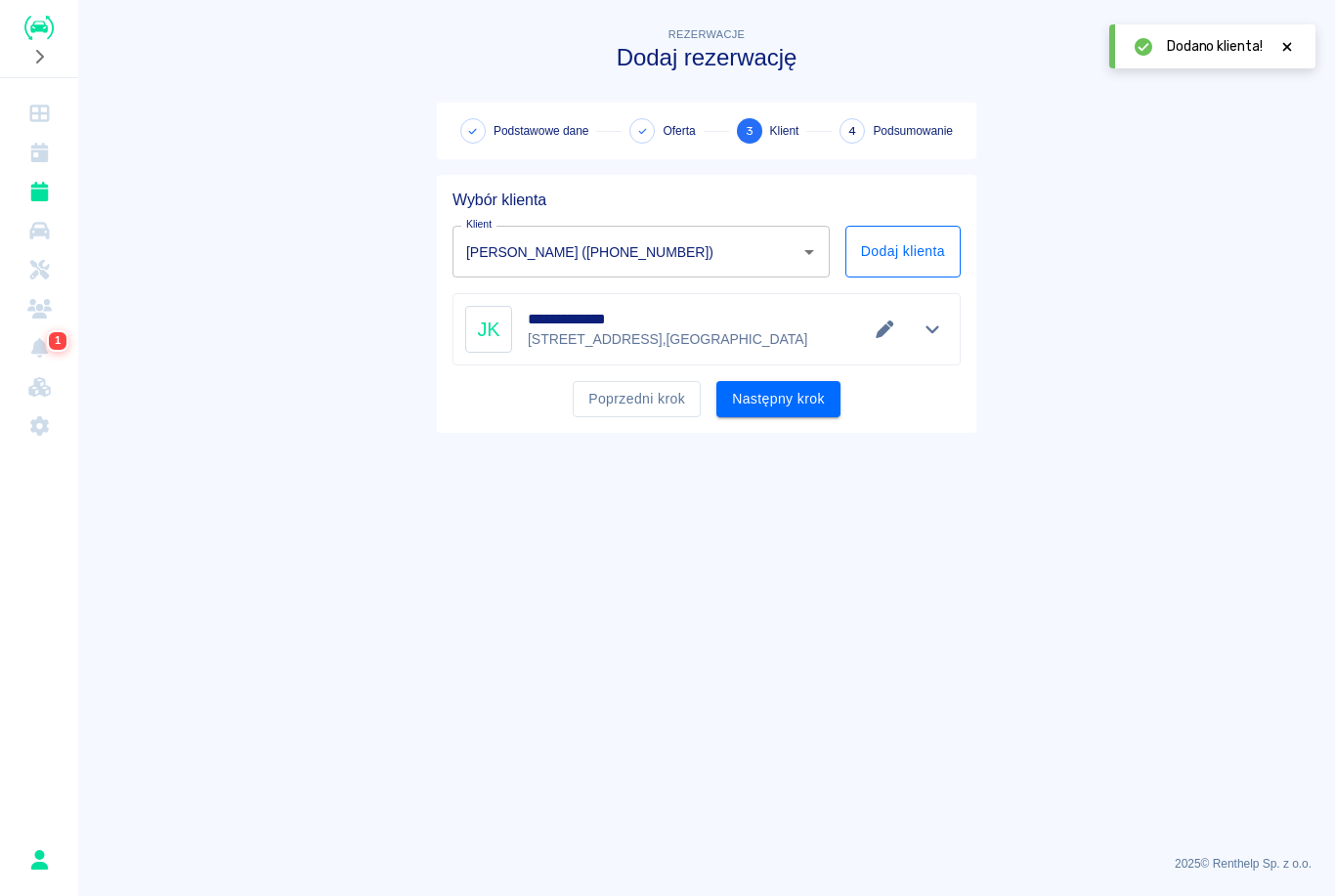
click at [917, 258] on button "Dodaj klienta" at bounding box center [903, 251] width 115 height 51
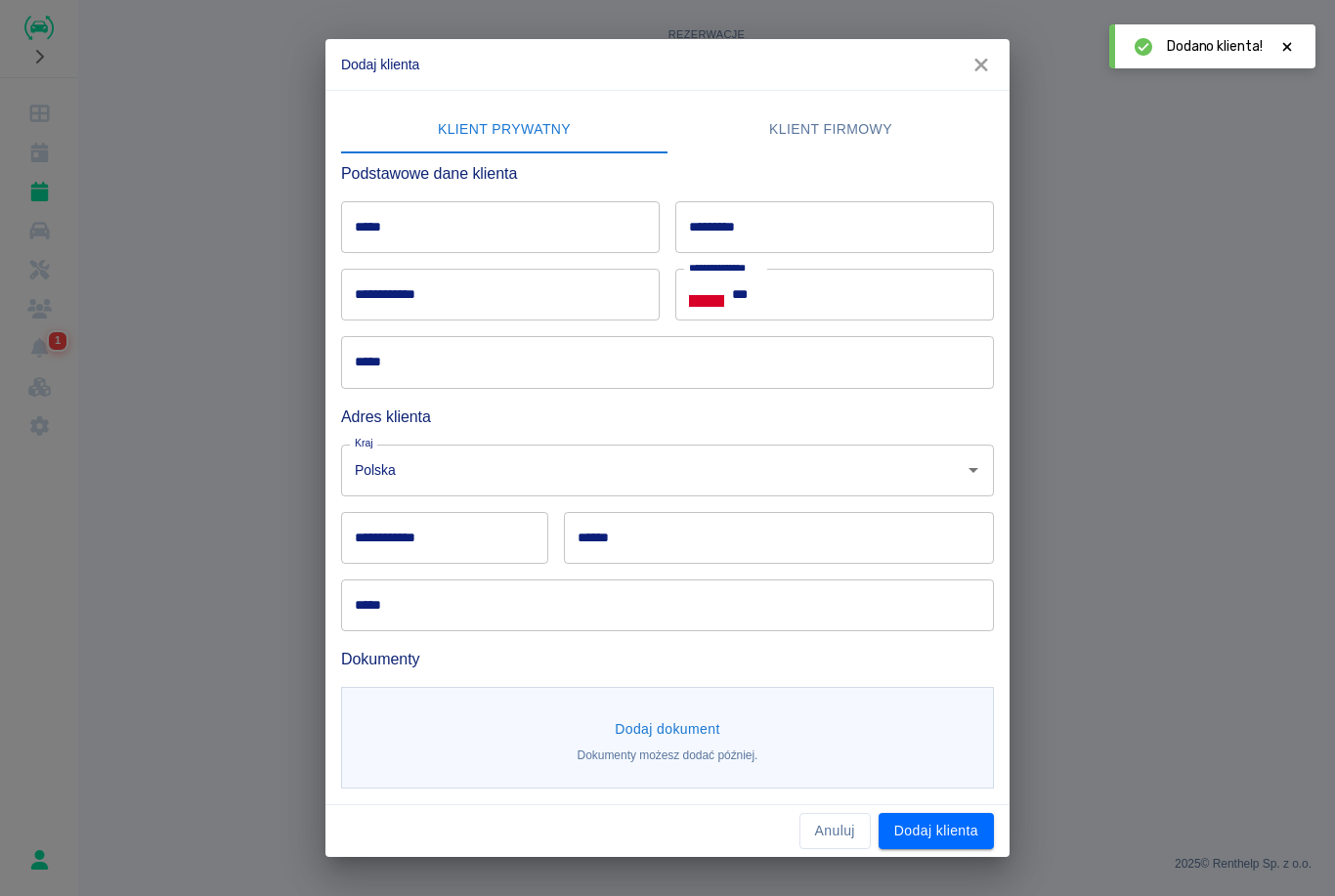
click at [996, 60] on button "button" at bounding box center [980, 64] width 41 height 37
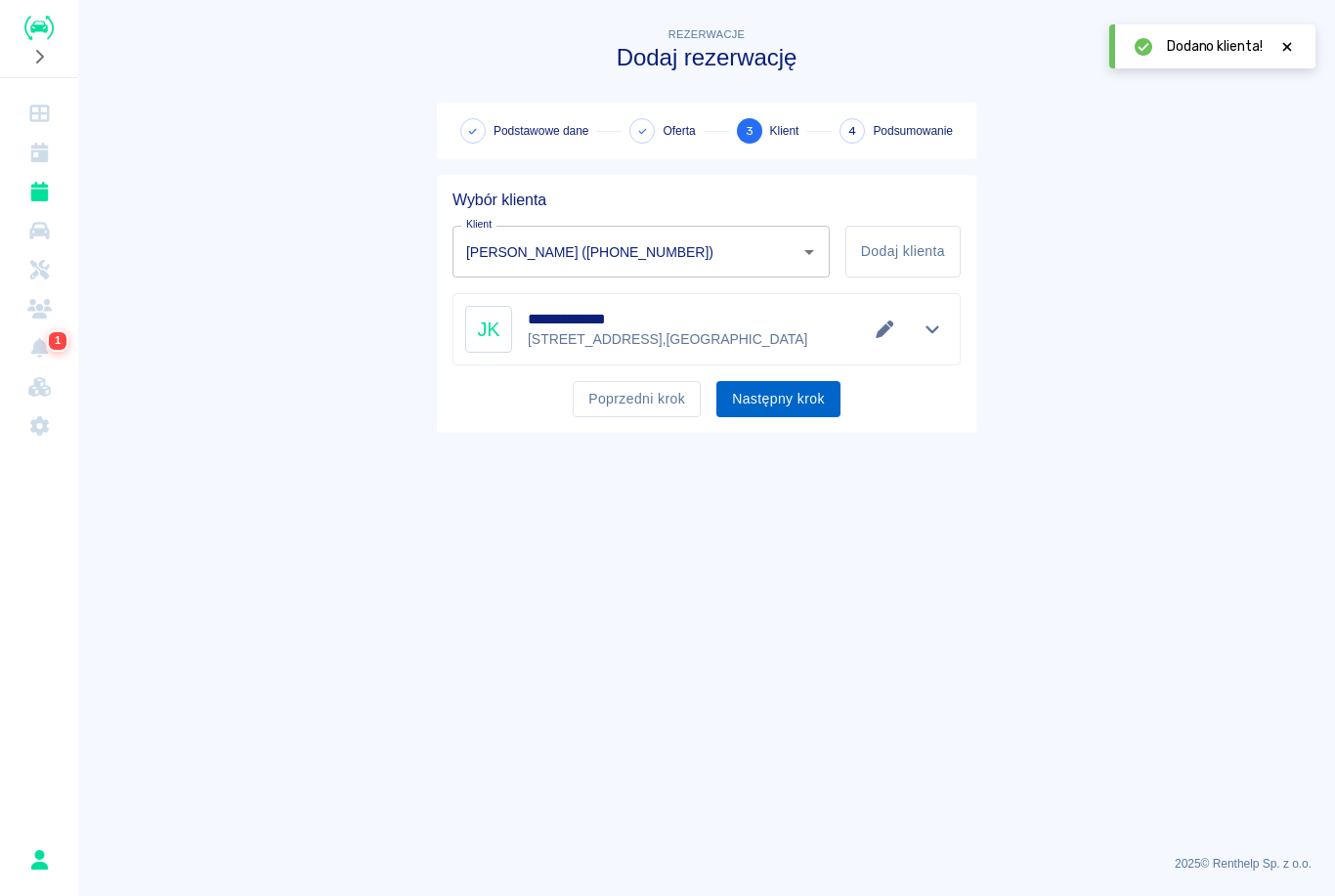
click at [785, 416] on button "Następny krok" at bounding box center [778, 399] width 124 height 37
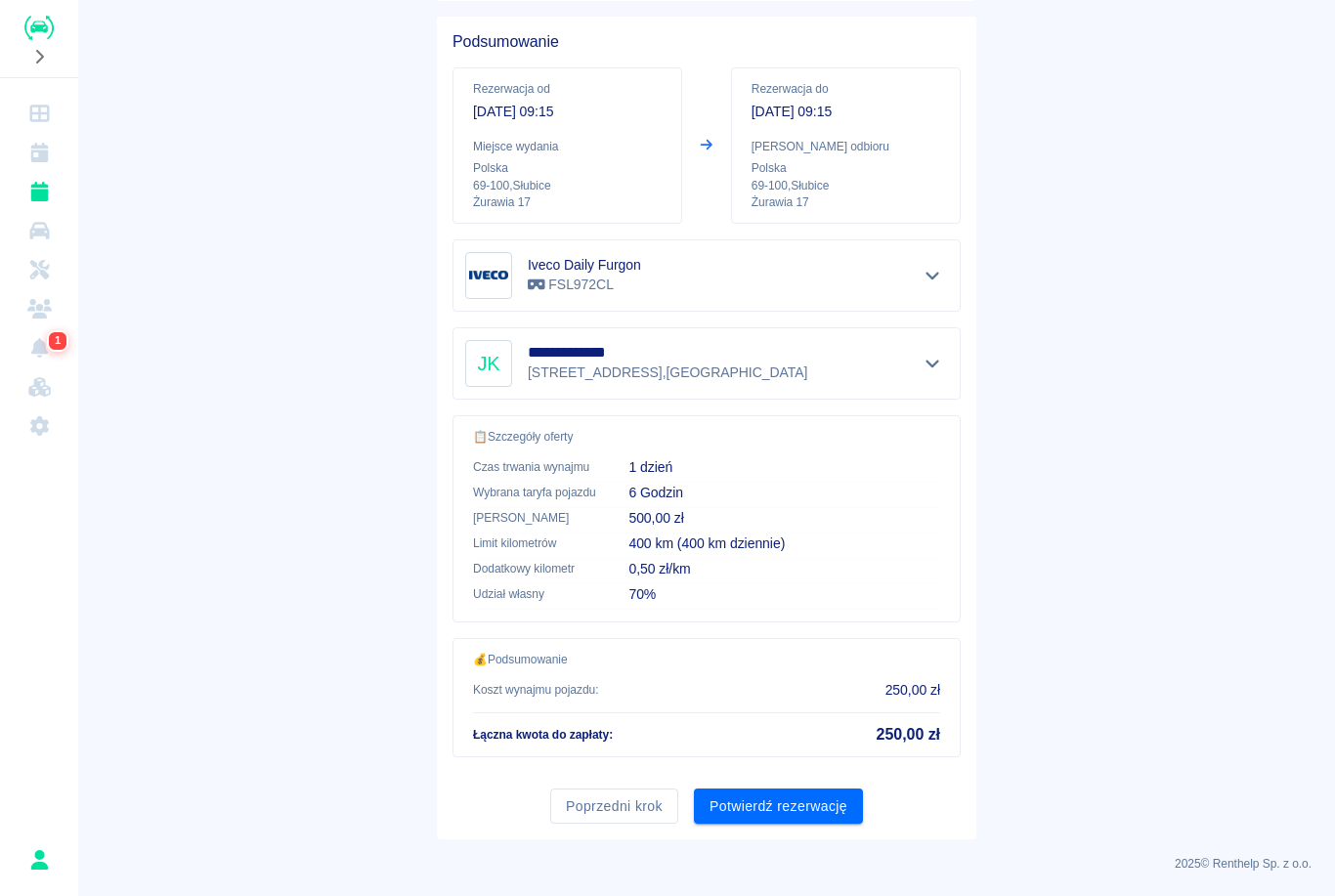
scroll to position [157, 0]
click at [815, 805] on button "Potwierdź rezerwację" at bounding box center [778, 808] width 169 height 37
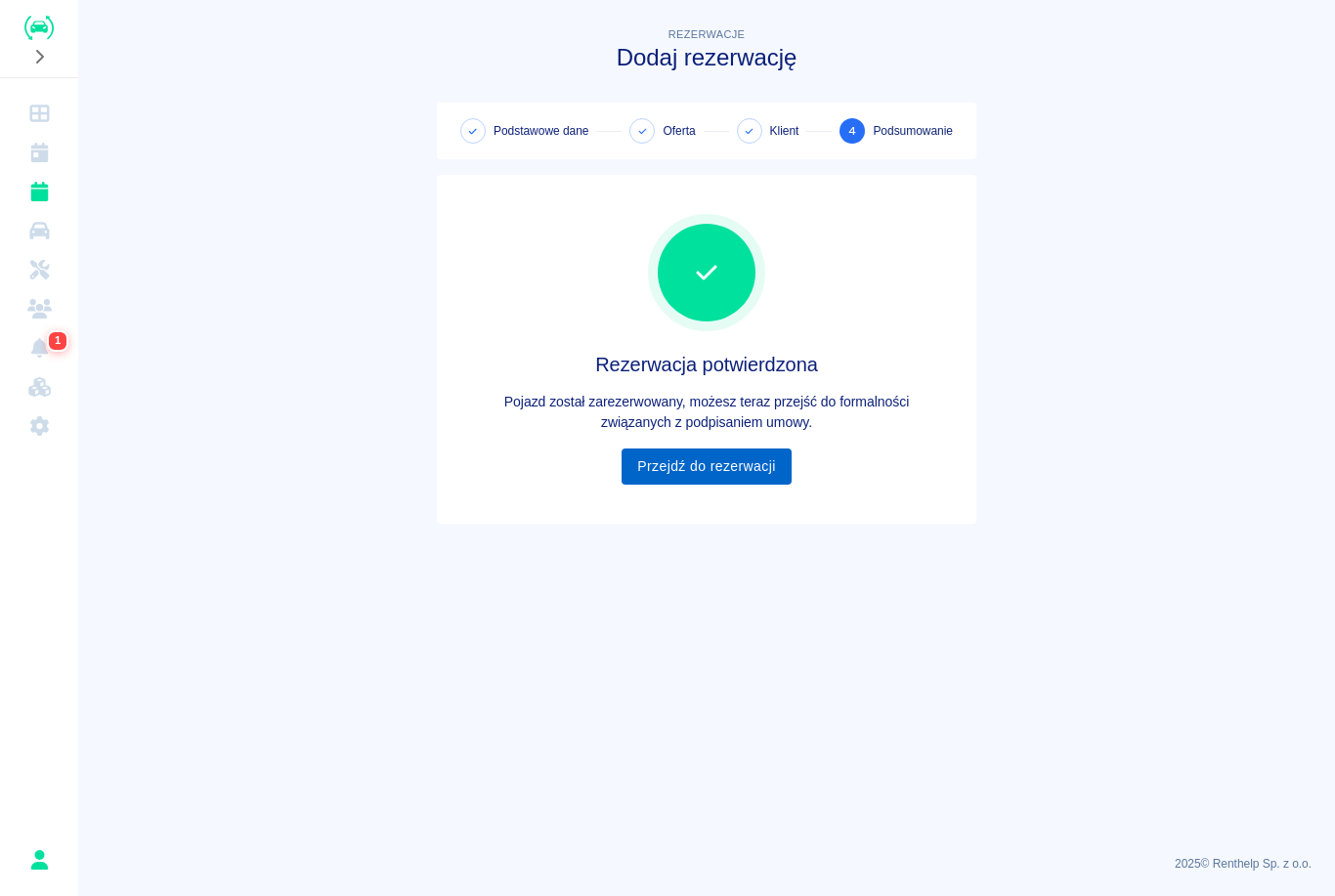
click at [752, 481] on link "Przejdź do rezerwacji" at bounding box center [706, 466] width 169 height 37
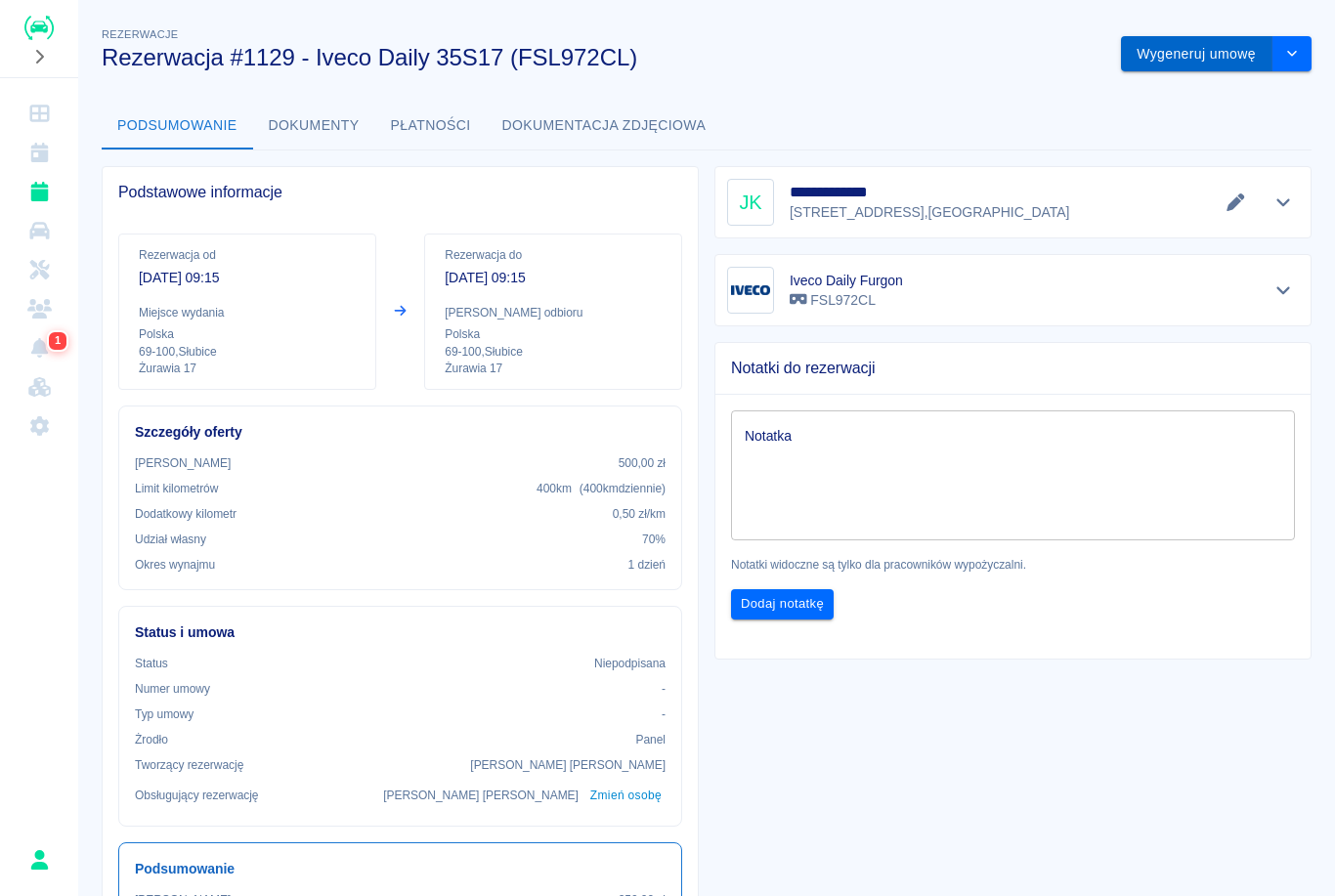
click at [1205, 69] on button "Wygeneruj umowę" at bounding box center [1196, 54] width 152 height 37
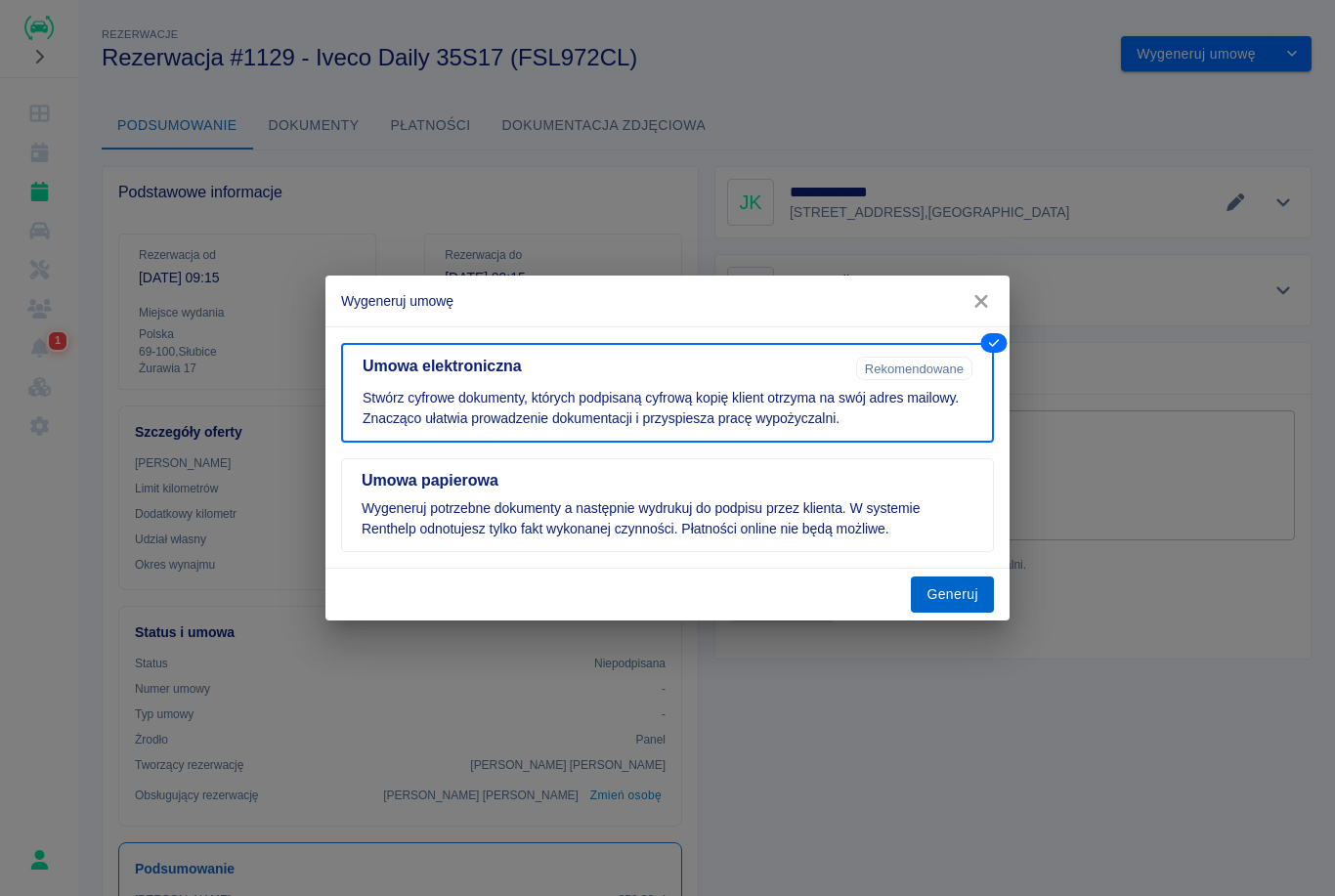
click at [964, 583] on button "Generuj" at bounding box center [953, 594] width 83 height 37
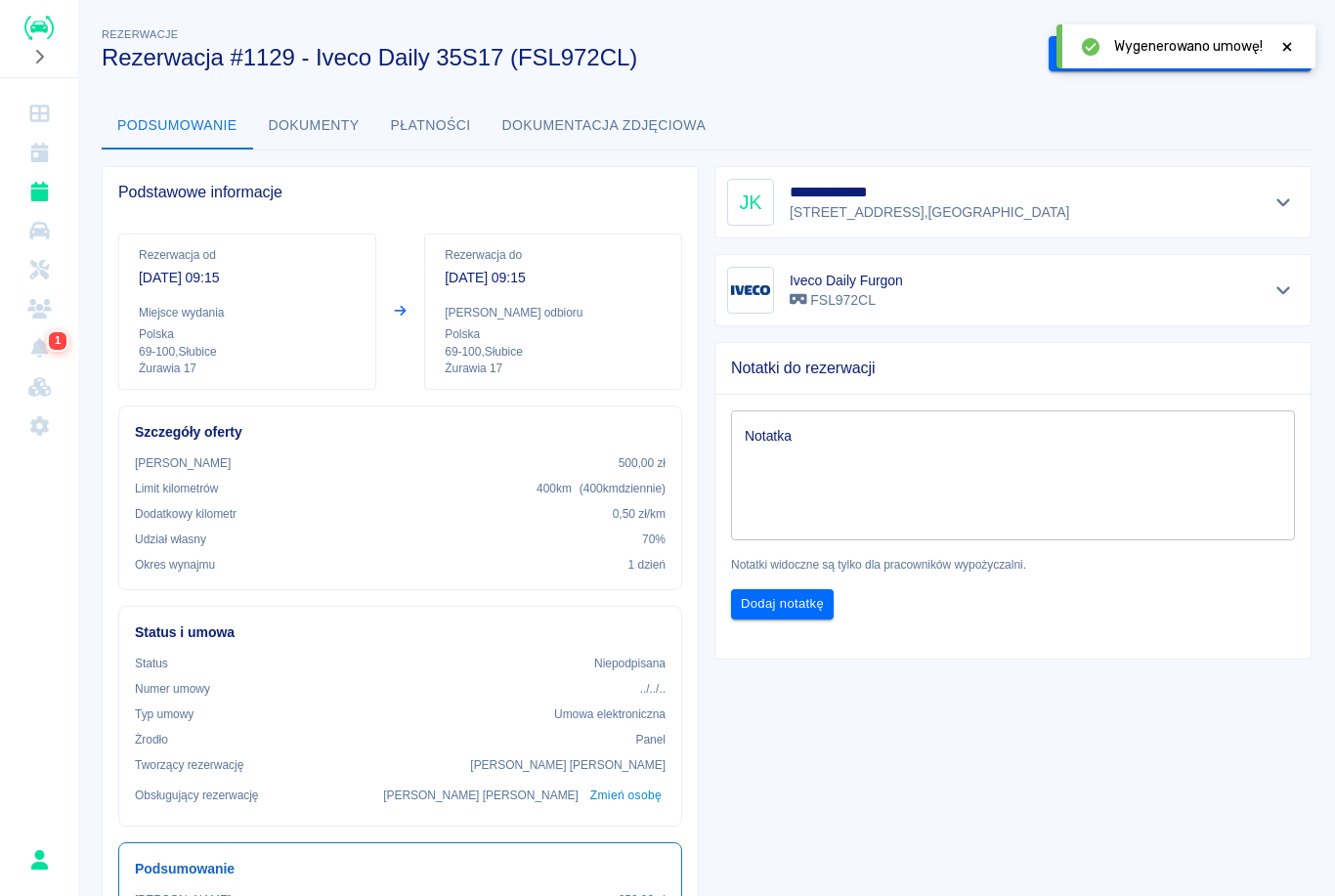
click at [1288, 54] on div at bounding box center [1287, 47] width 18 height 21
click at [1197, 52] on button "Podpisz umowę elektroniczną" at bounding box center [1161, 54] width 224 height 37
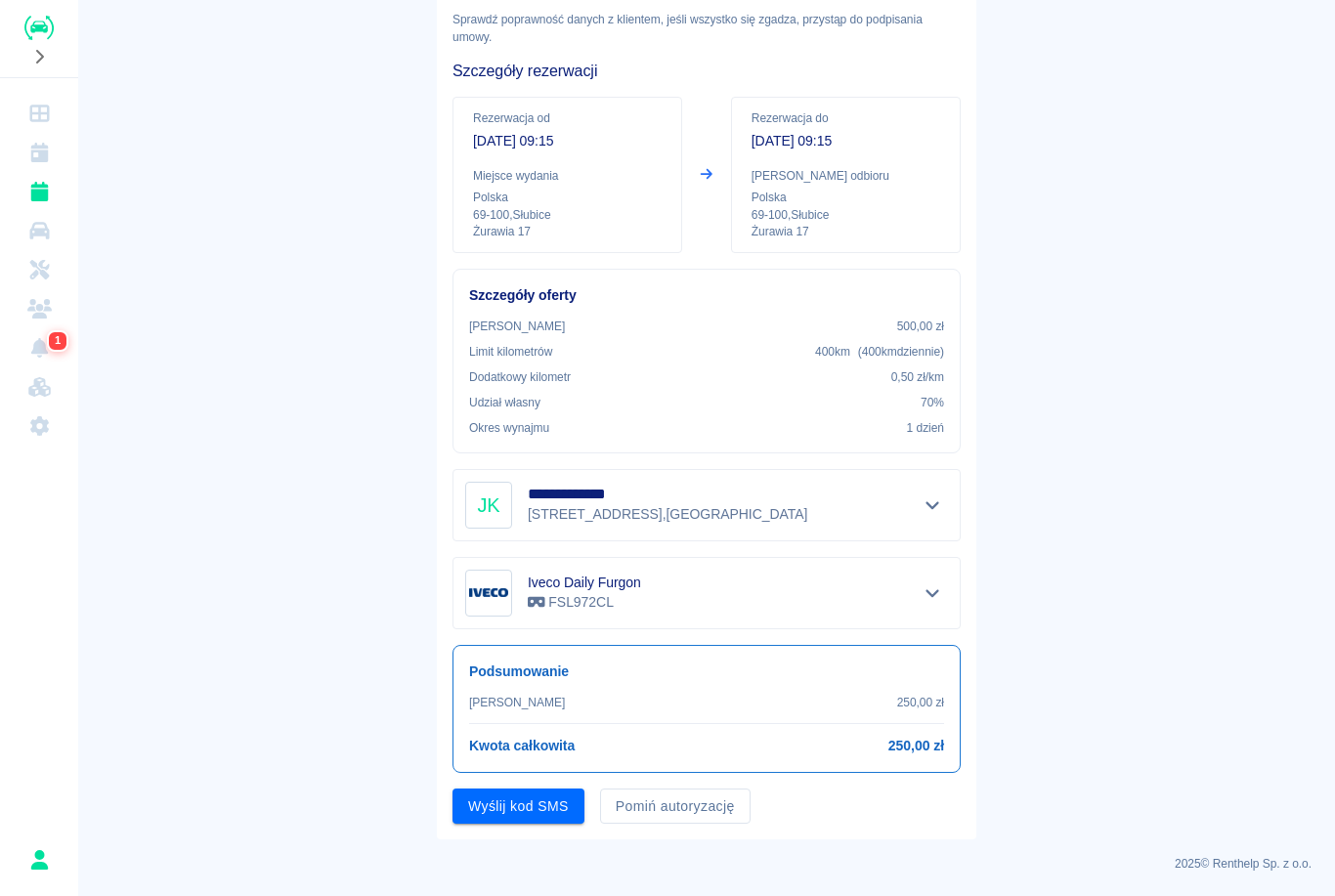
scroll to position [107, 0]
click at [658, 803] on button "Pomiń autoryzację" at bounding box center [675, 808] width 151 height 37
click at [564, 803] on button "Podpisz umowę" at bounding box center [519, 808] width 133 height 37
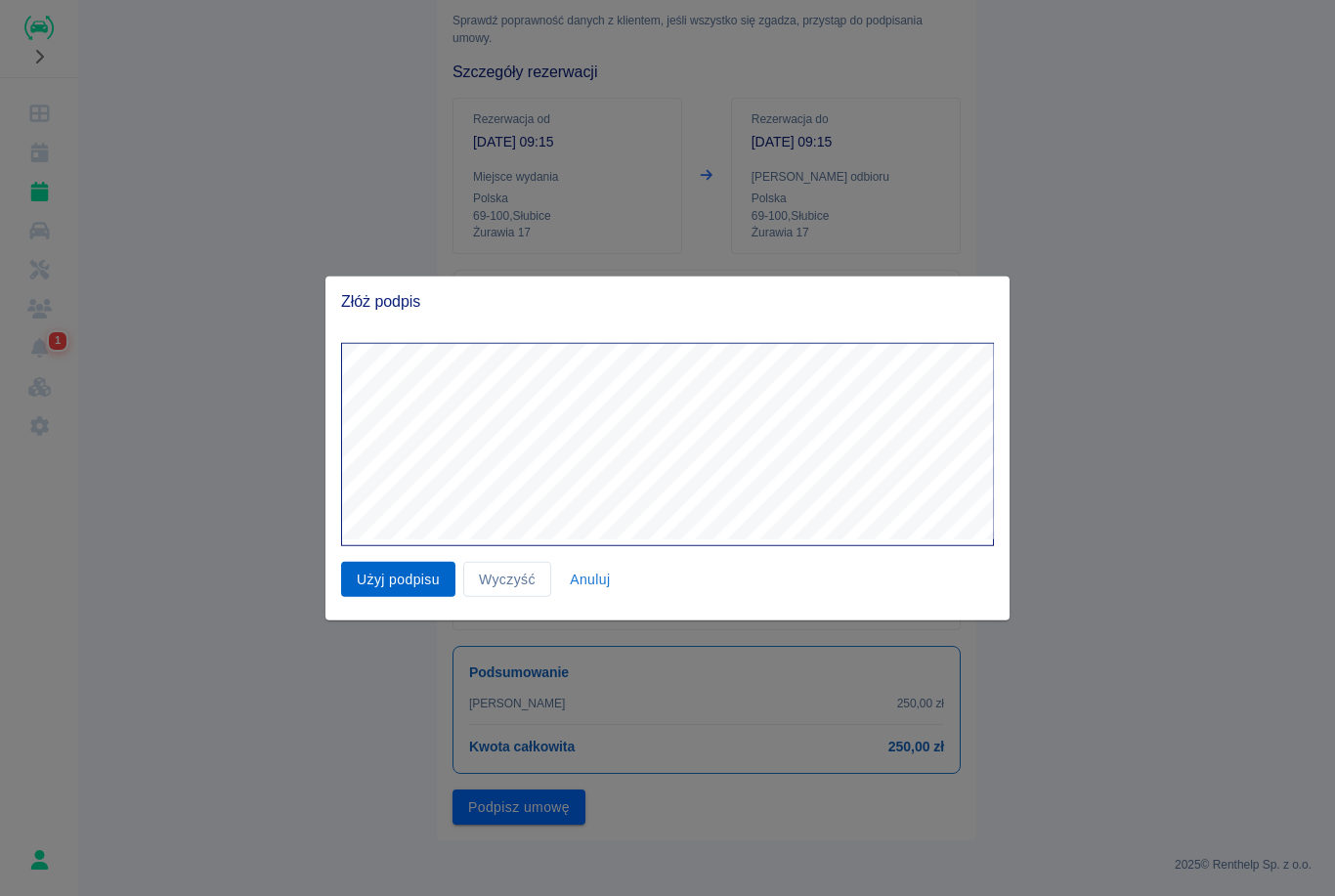
click at [420, 568] on button "Użyj podpisu" at bounding box center [397, 579] width 114 height 37
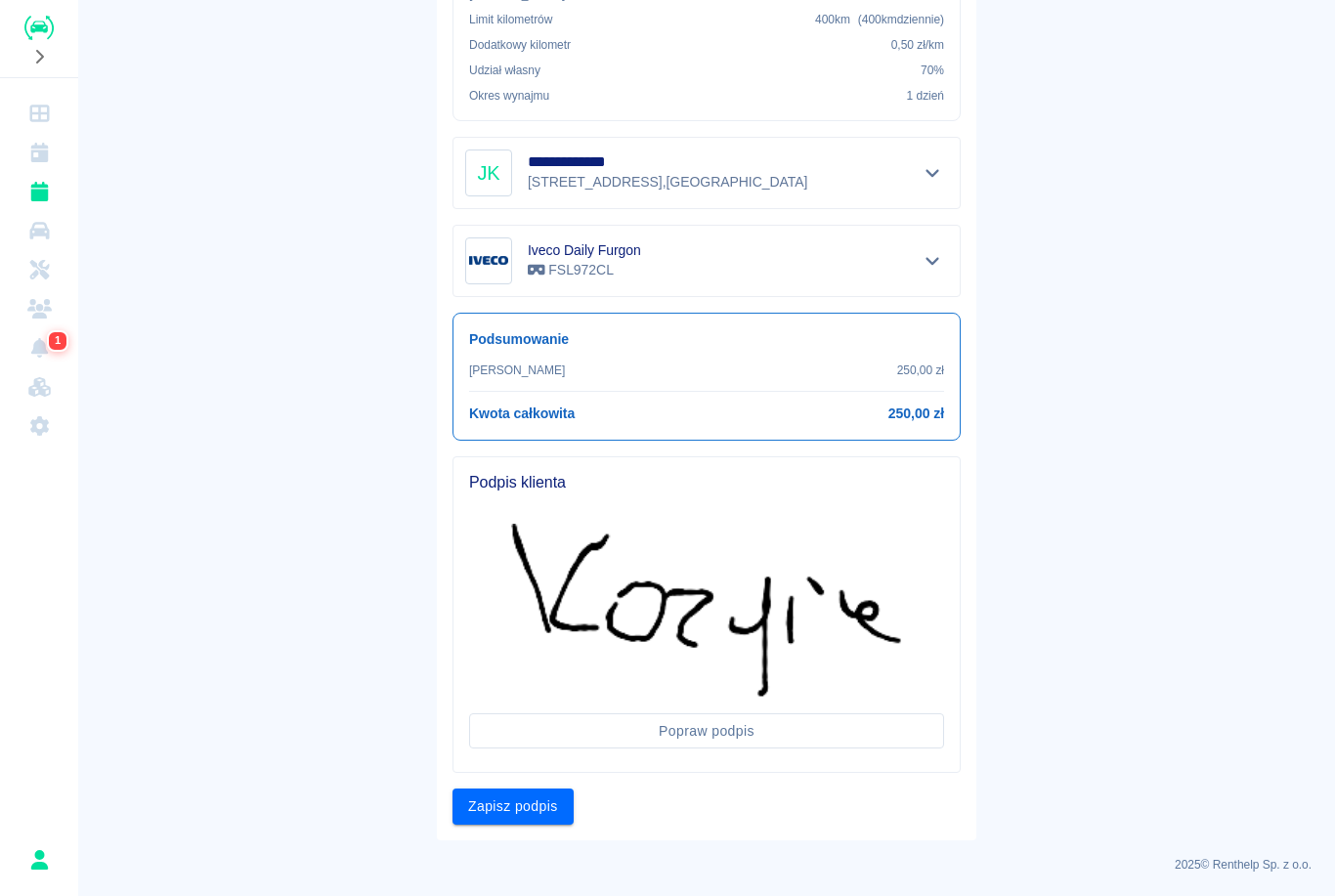
scroll to position [439, 0]
click at [544, 803] on button "Zapisz podpis" at bounding box center [513, 808] width 121 height 37
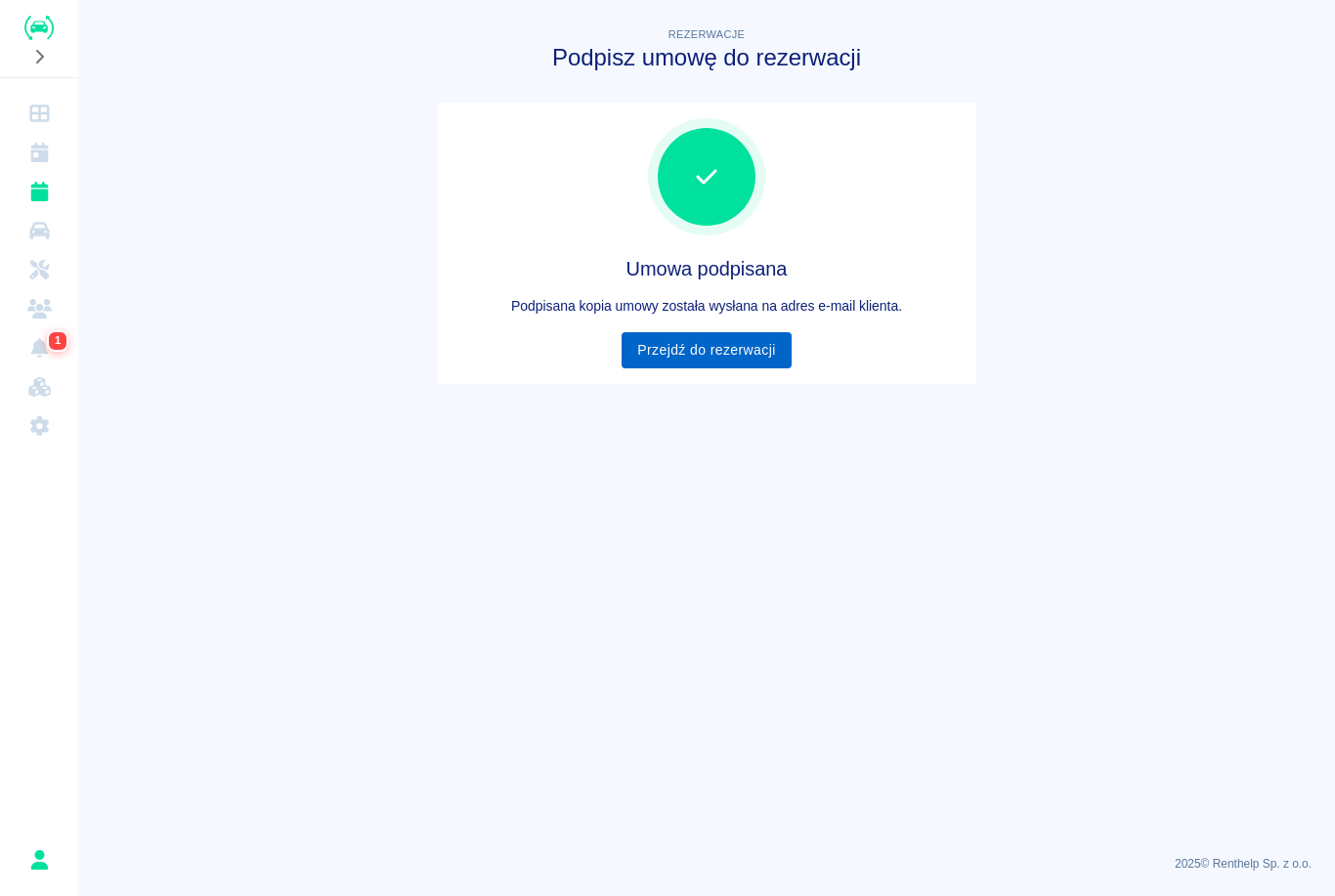
click at [765, 345] on link "Przejdź do rezerwacji" at bounding box center [706, 350] width 169 height 37
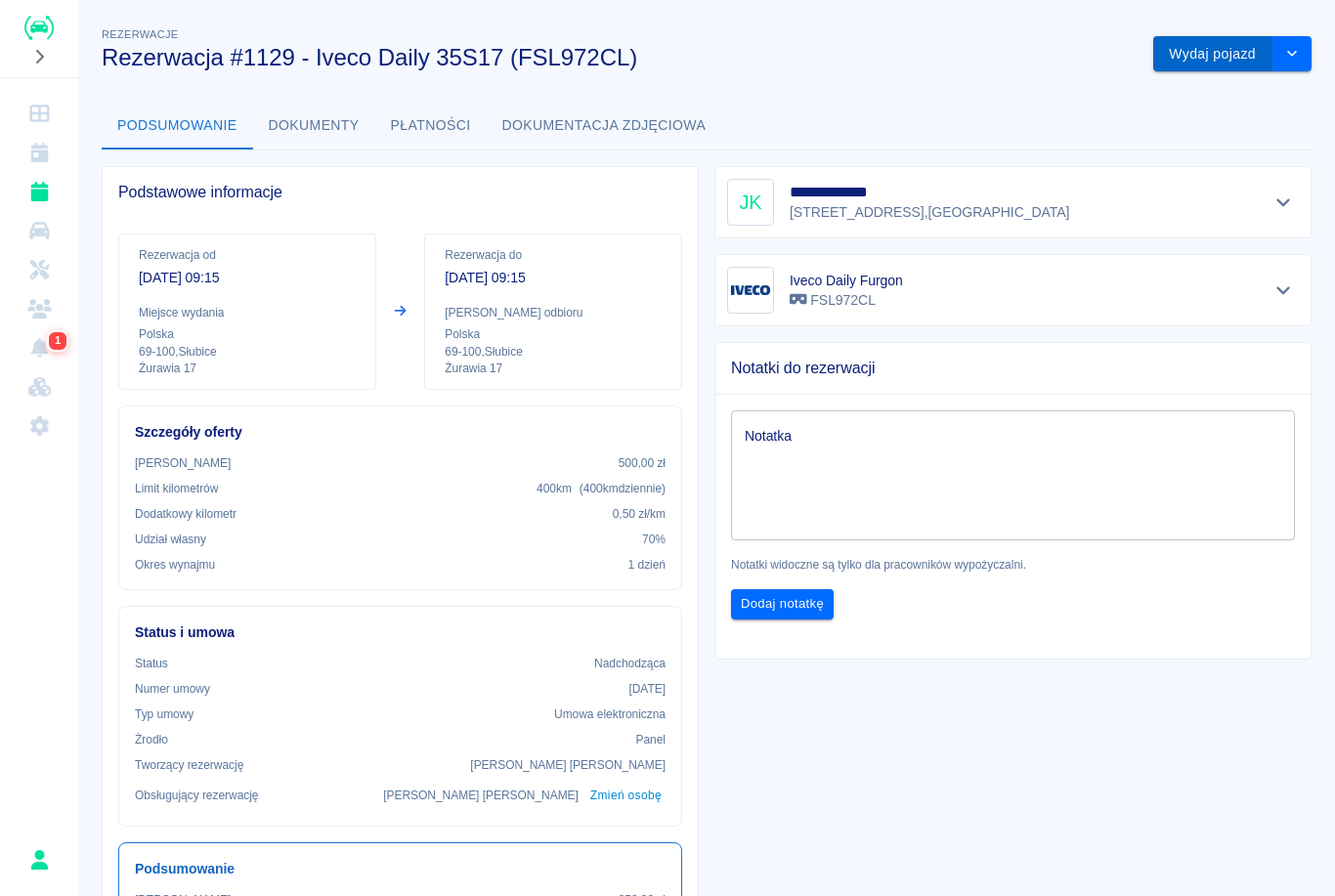
click at [1205, 62] on button "Wydaj pojazd" at bounding box center [1213, 54] width 119 height 37
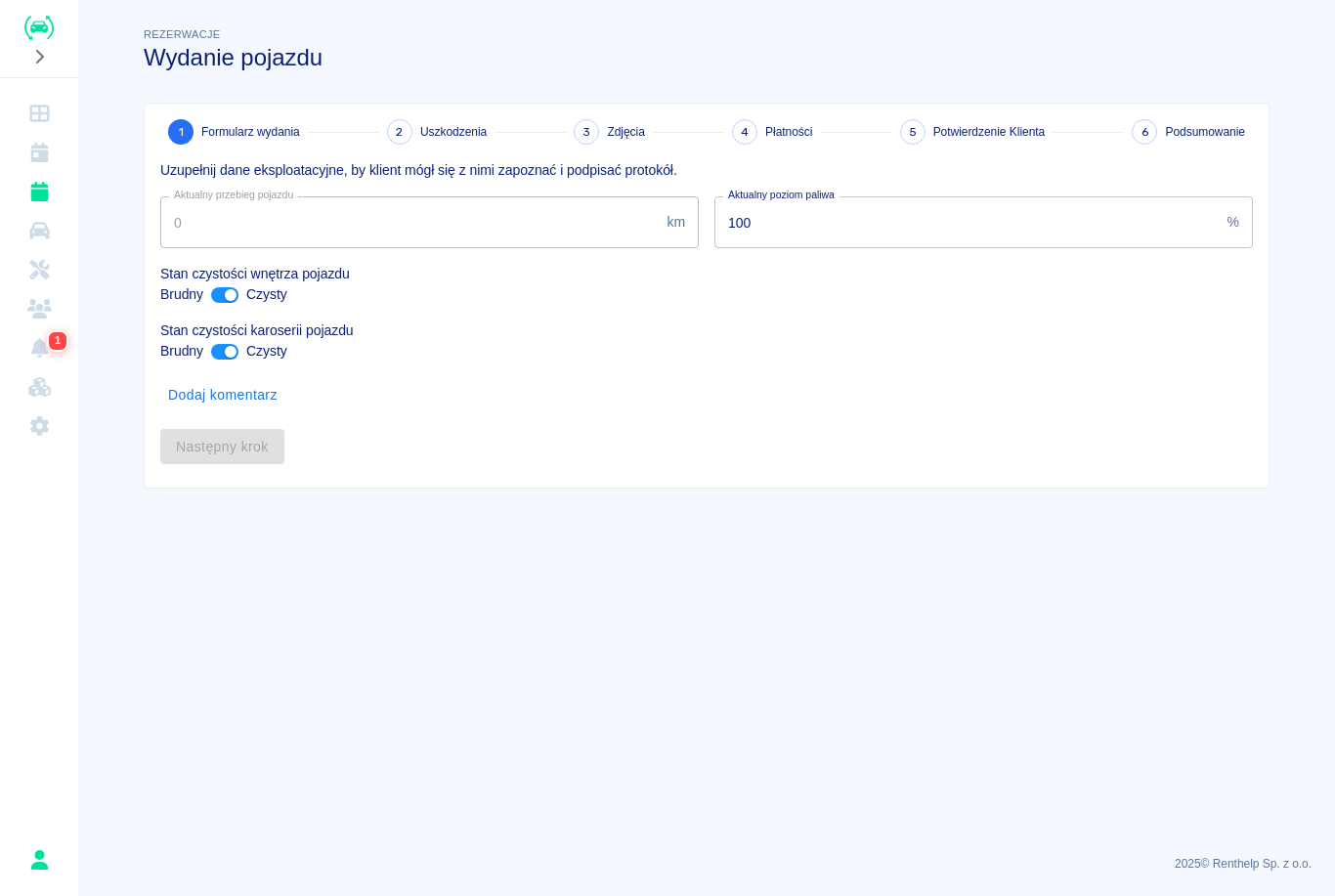
type input "426996"
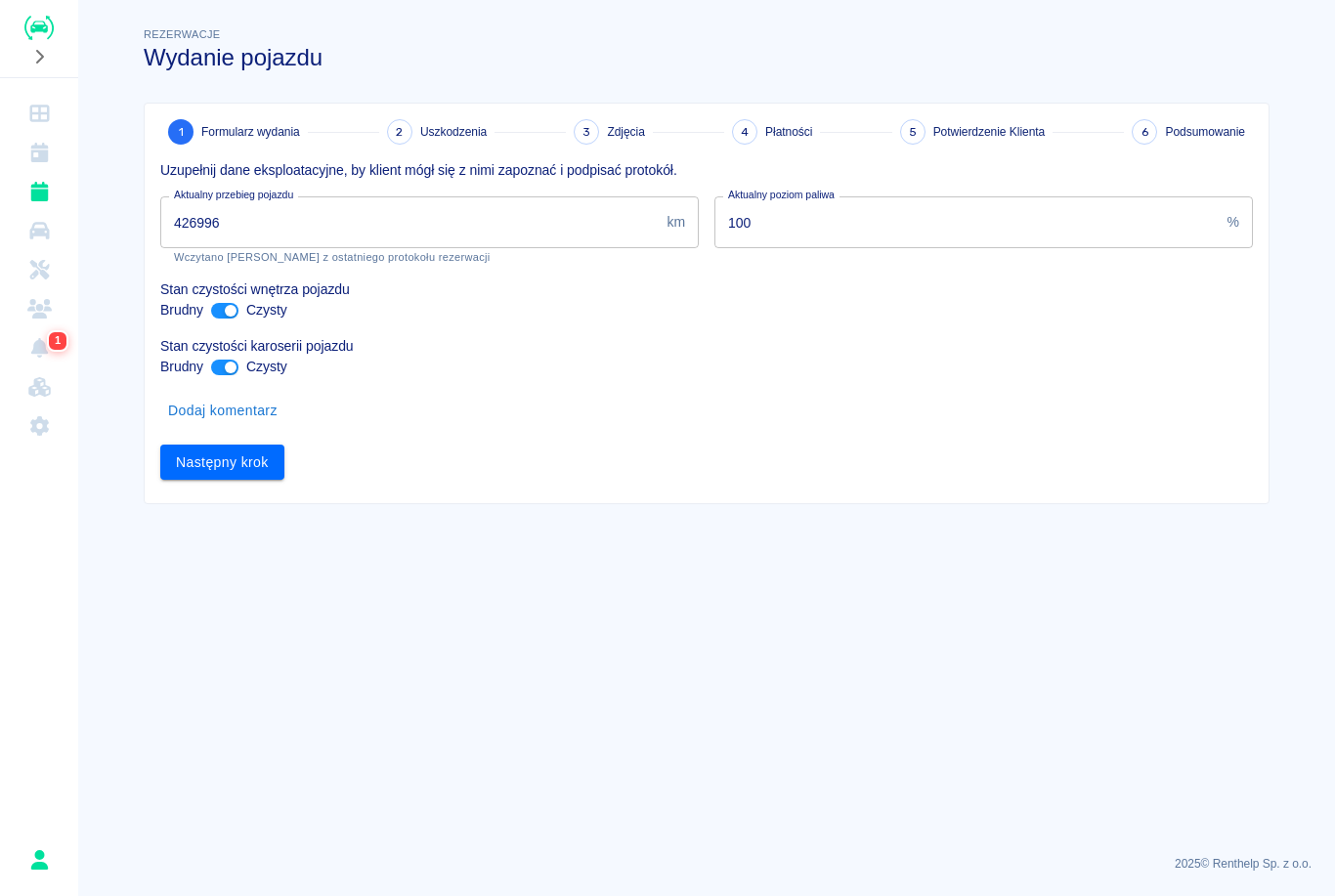
click at [226, 212] on input "426996" at bounding box center [409, 222] width 498 height 51
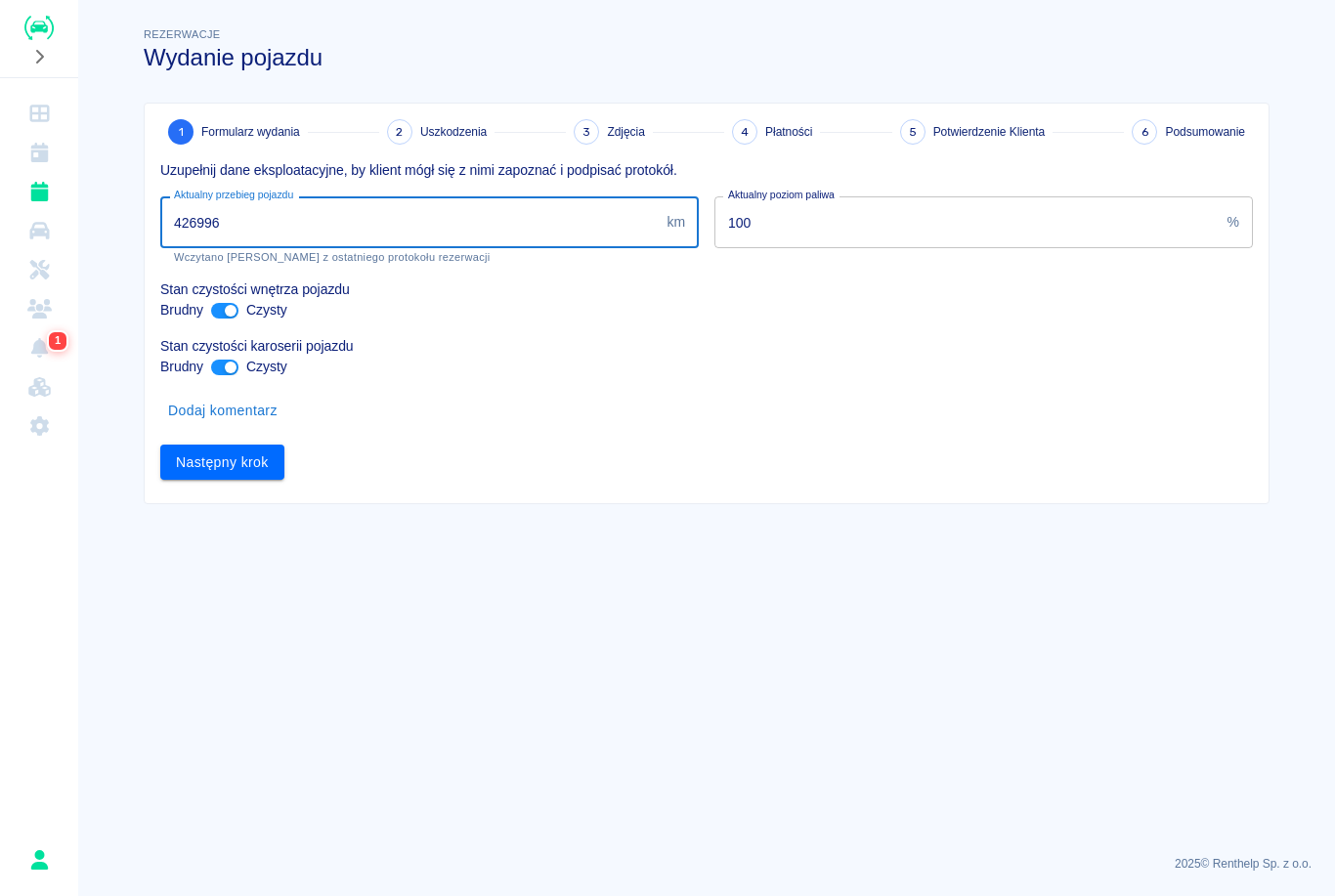
click at [237, 223] on input "426996" at bounding box center [409, 222] width 498 height 51
click at [230, 220] on input "426996" at bounding box center [409, 222] width 498 height 51
click at [242, 230] on input "426996" at bounding box center [409, 222] width 498 height 51
click at [237, 231] on input "426996" at bounding box center [409, 222] width 498 height 51
click at [228, 374] on input "ant design" at bounding box center [230, 367] width 47 height 16
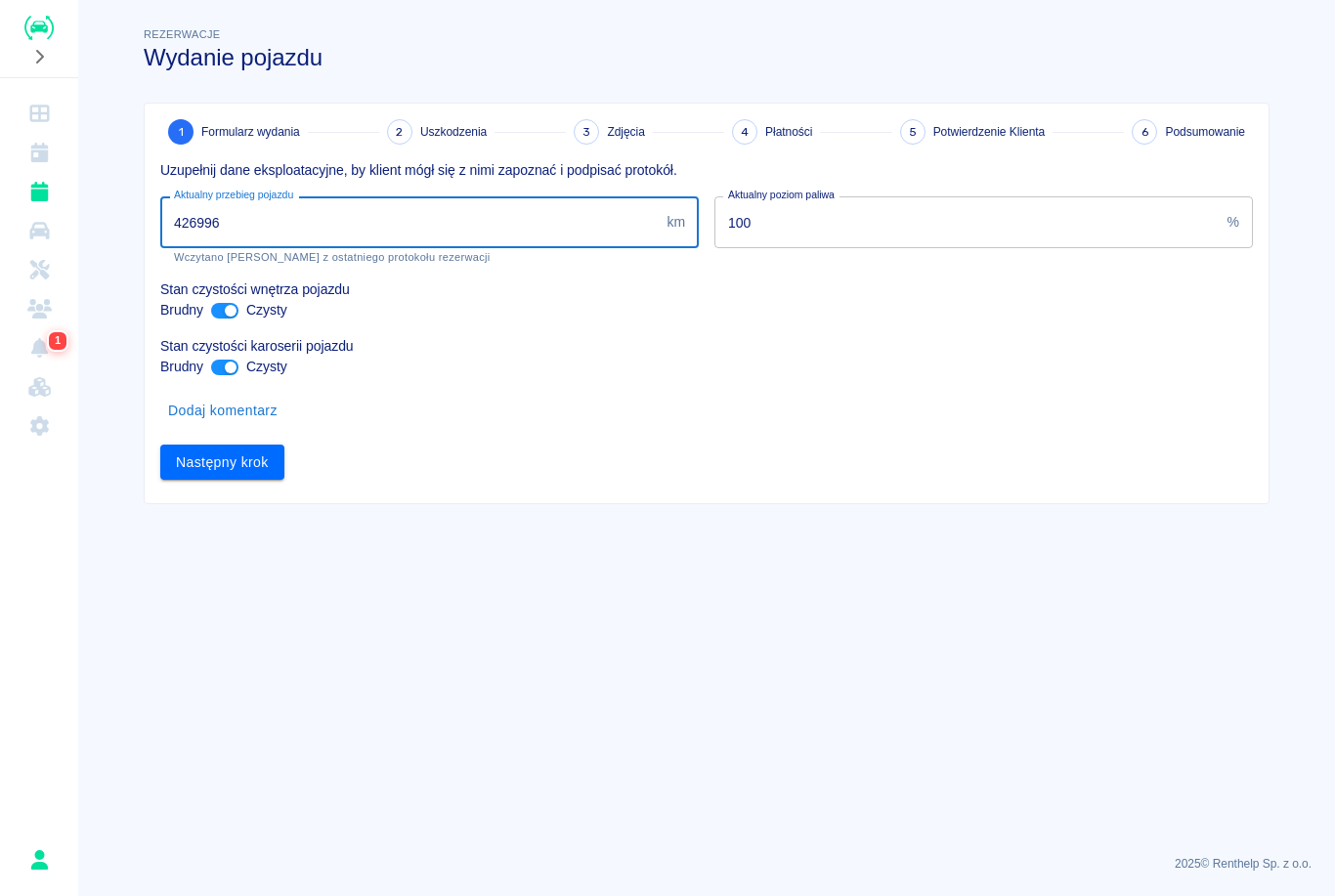
checkbox input "false"
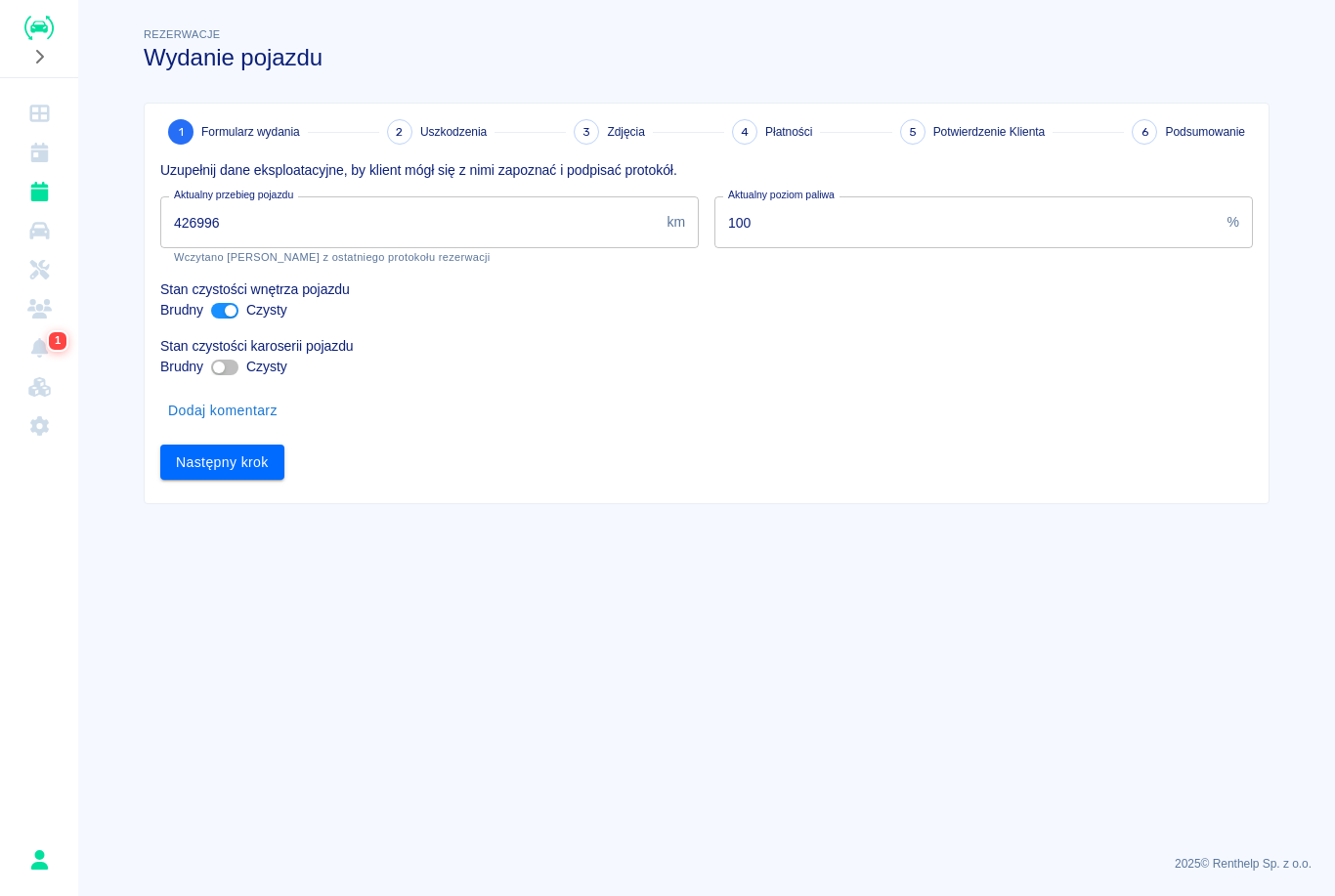
click at [517, 202] on input "426996" at bounding box center [409, 222] width 498 height 51
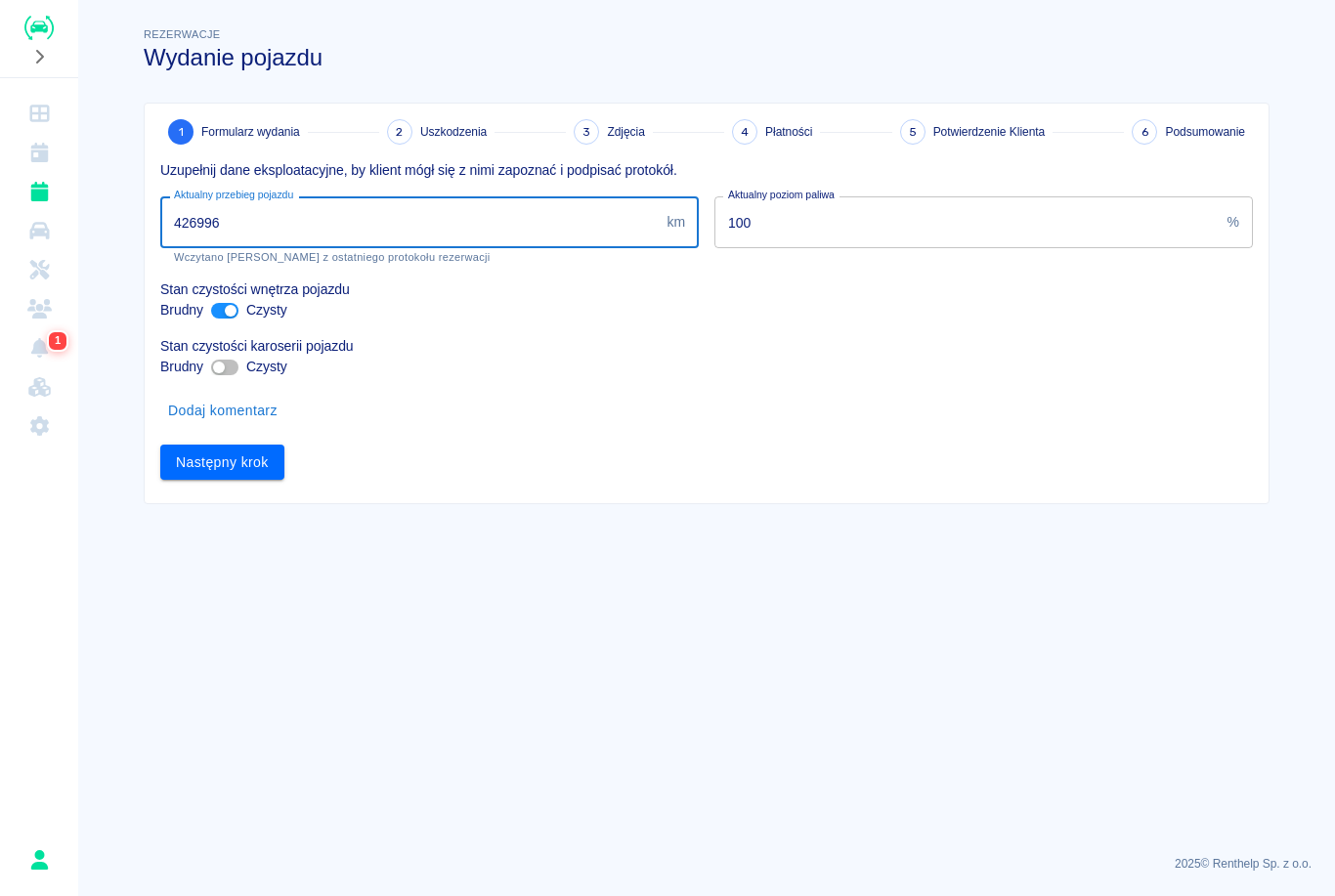
click at [345, 210] on input "426996" at bounding box center [409, 222] width 498 height 51
click at [248, 222] on input "426996" at bounding box center [409, 222] width 498 height 51
type input "430896"
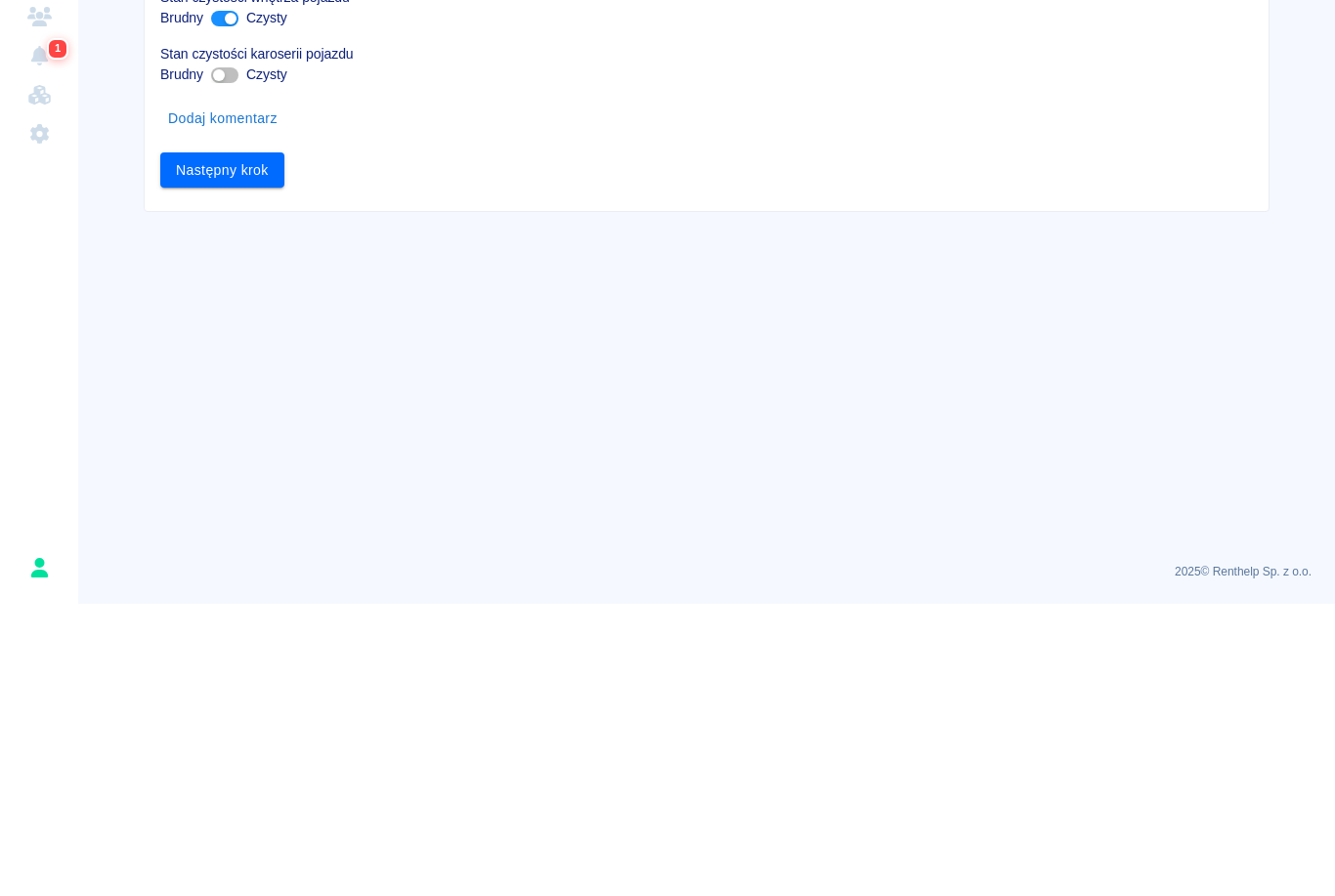
click at [244, 445] on button "Następny krok" at bounding box center [222, 462] width 124 height 37
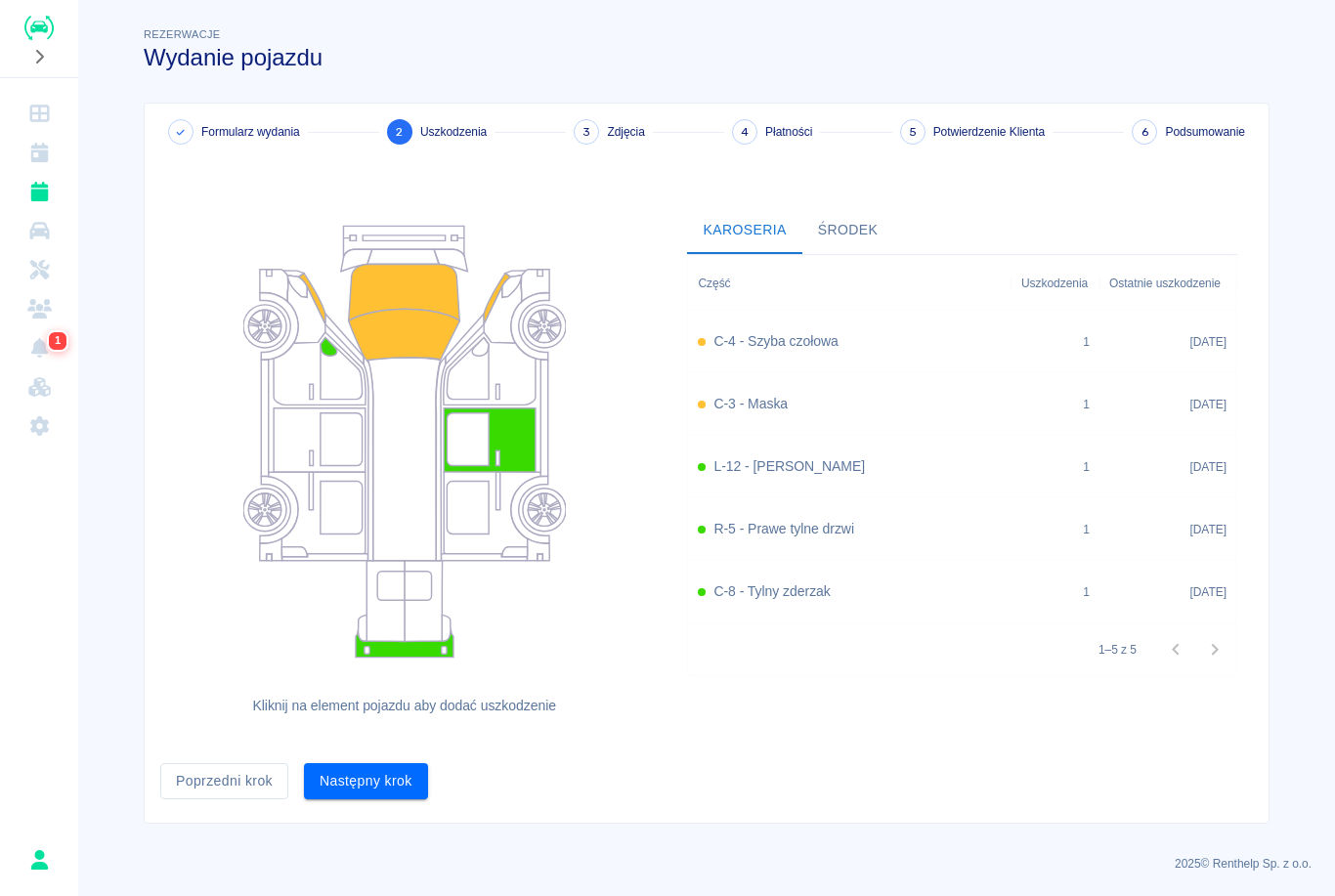
click at [410, 778] on button "Następny krok" at bounding box center [365, 781] width 124 height 37
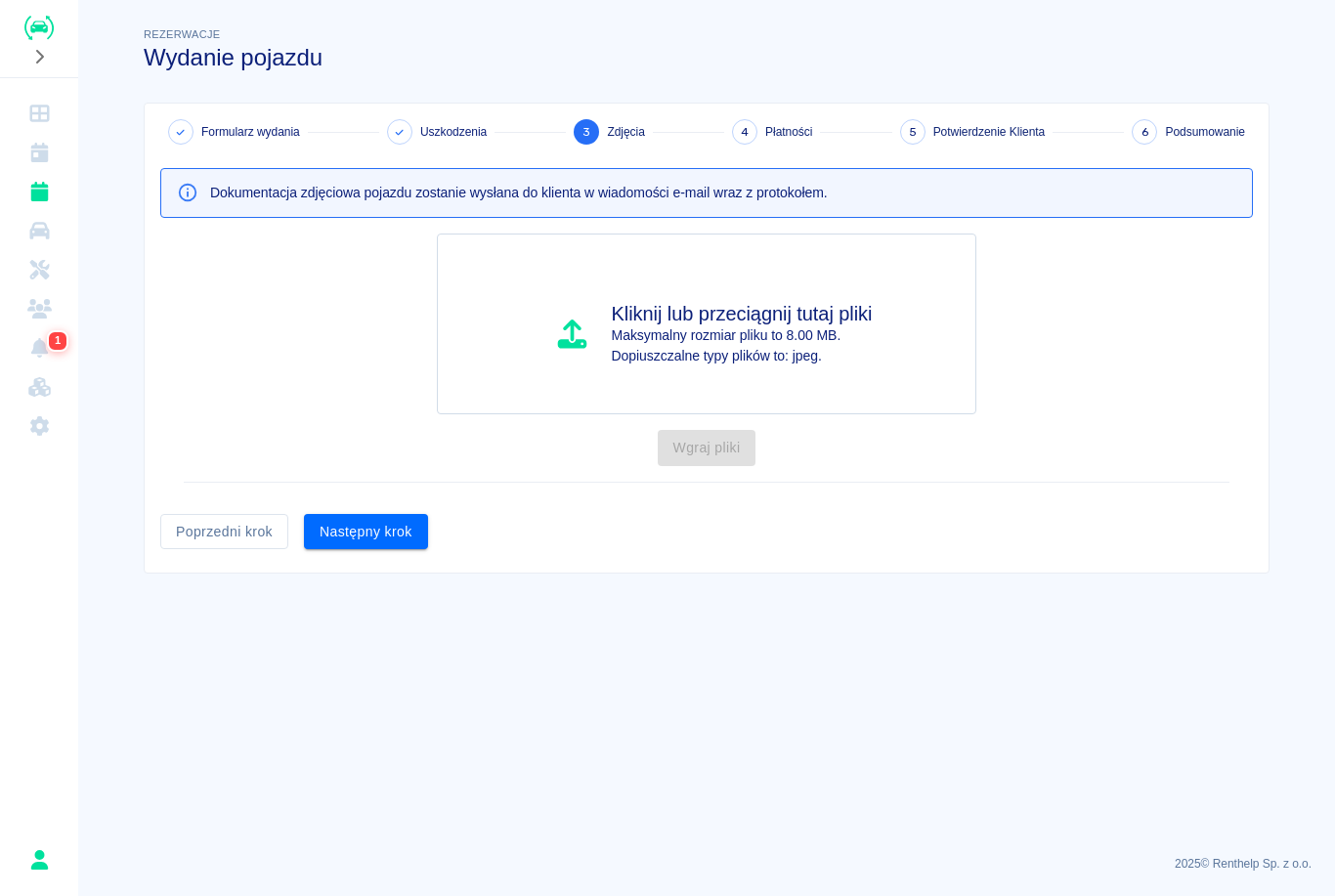
click at [389, 540] on button "Następny krok" at bounding box center [365, 532] width 124 height 37
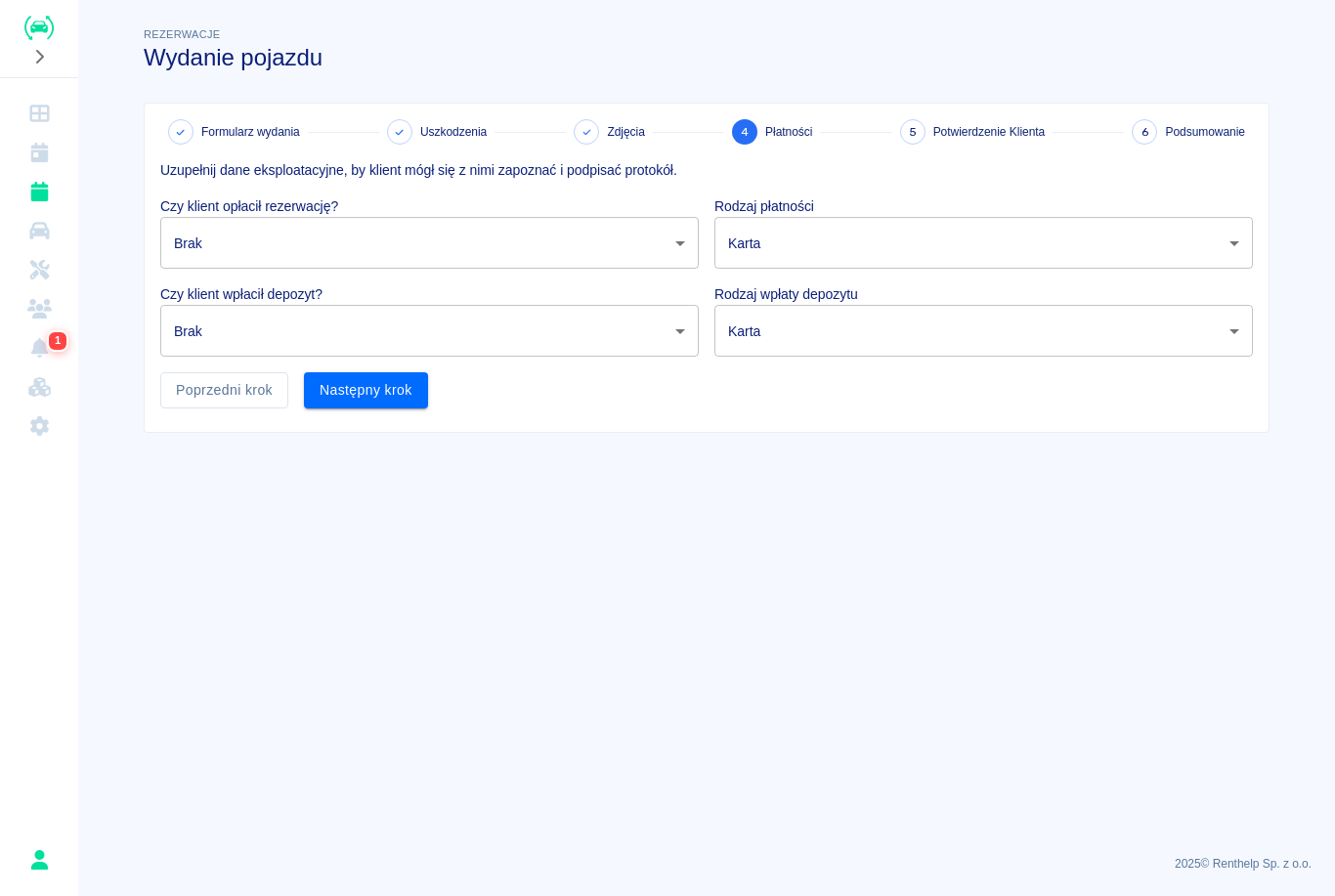
click at [392, 228] on body "Używamy plików Cookies, by zapewnić Ci najlepsze możliwe doświadczenie. Aby dow…" at bounding box center [668, 448] width 1335 height 896
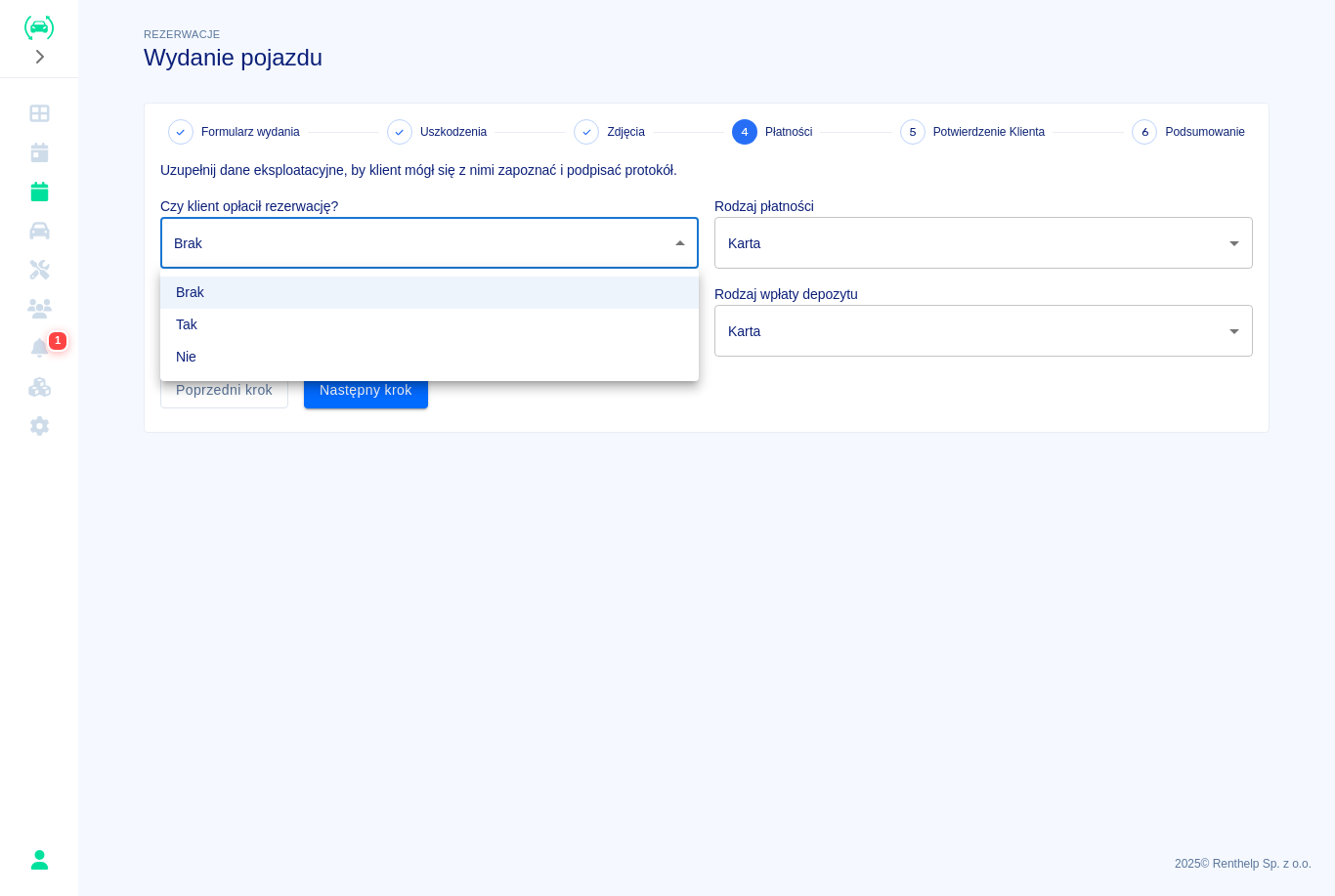
click at [241, 324] on li "Tak" at bounding box center [430, 325] width 539 height 33
type input "true"
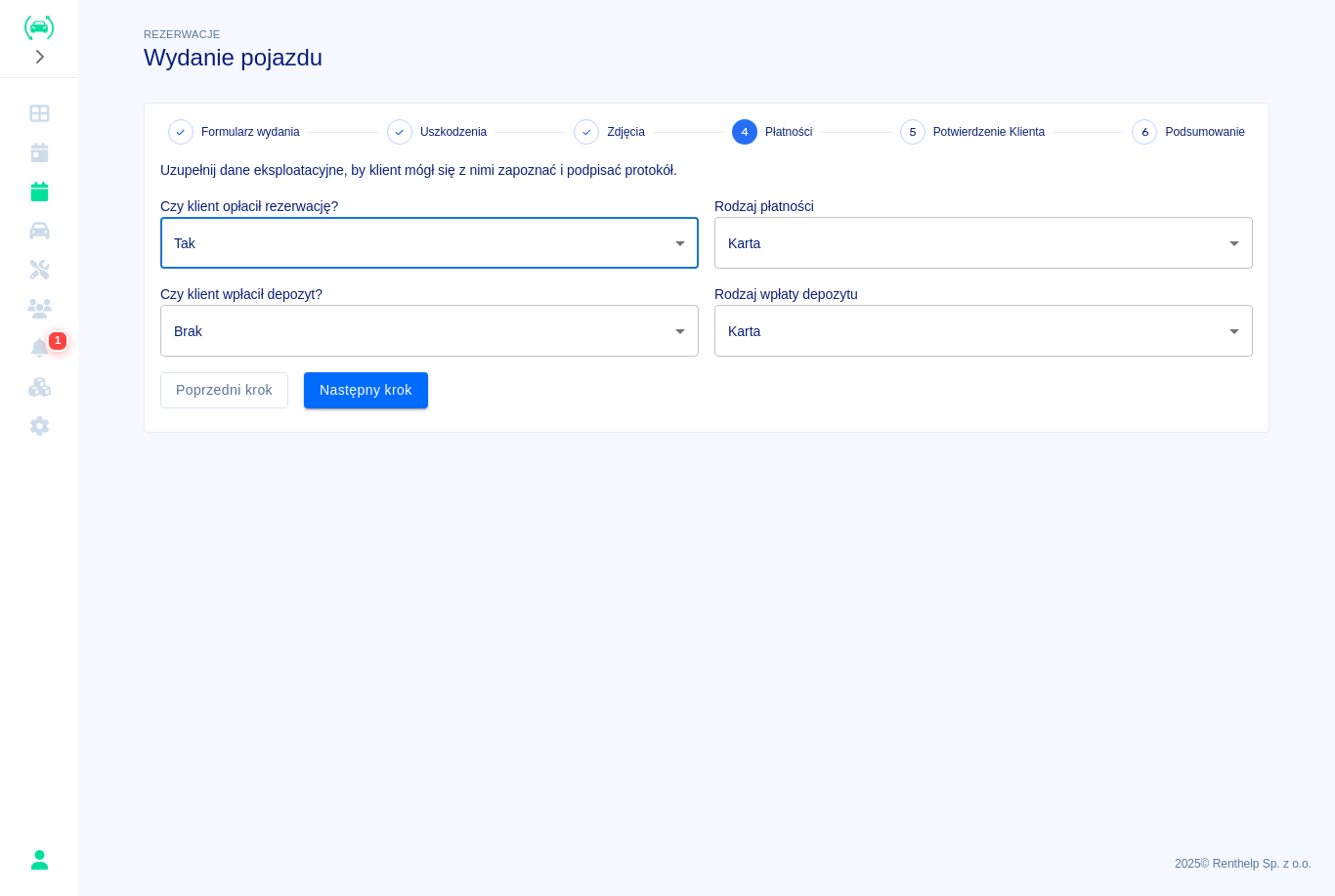
click at [260, 328] on body "Używamy plików Cookies, by zapewnić Ci najlepsze możliwe doświadczenie. Aby dow…" at bounding box center [668, 448] width 1335 height 896
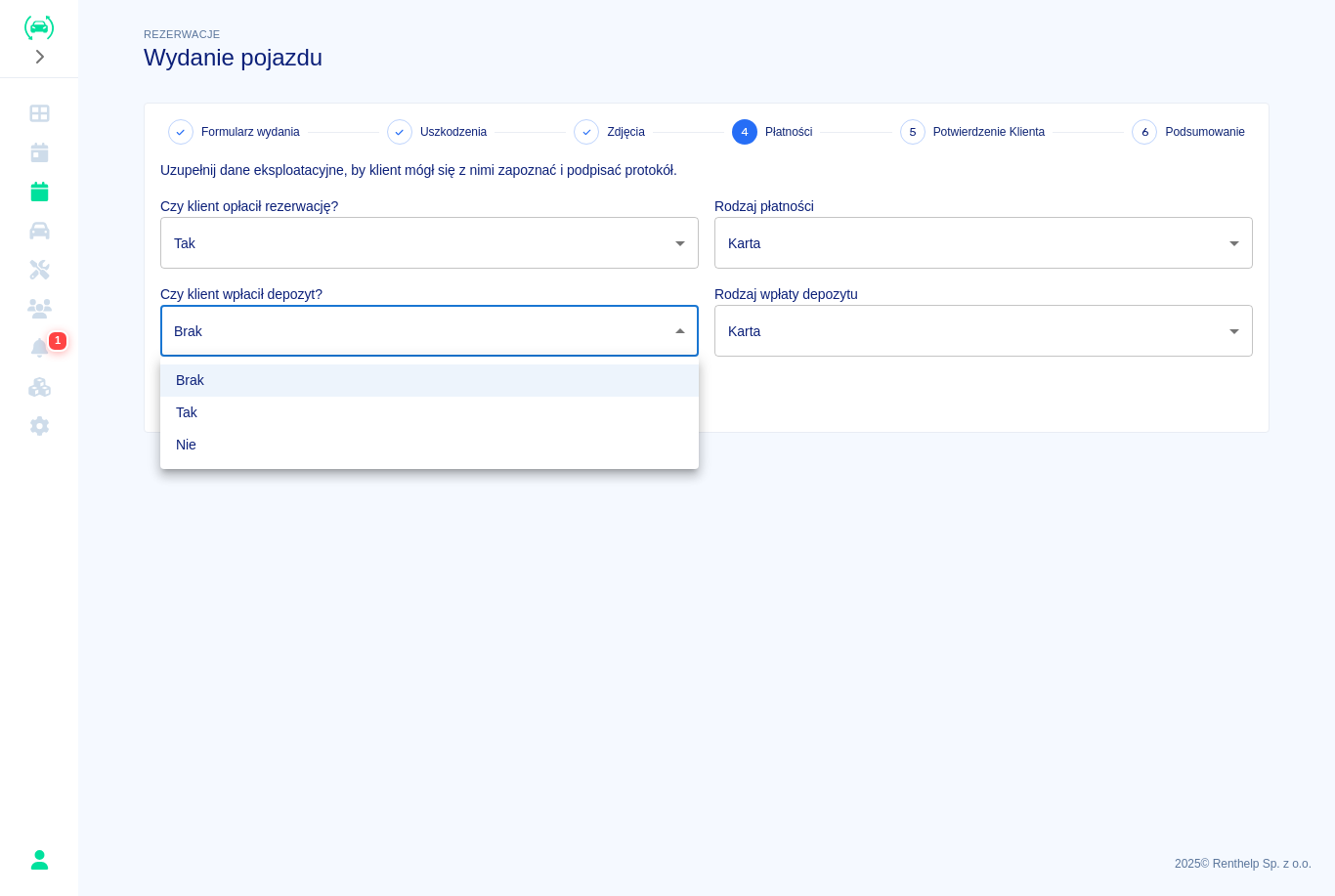
click at [251, 404] on li "Tak" at bounding box center [430, 413] width 539 height 33
type input "true"
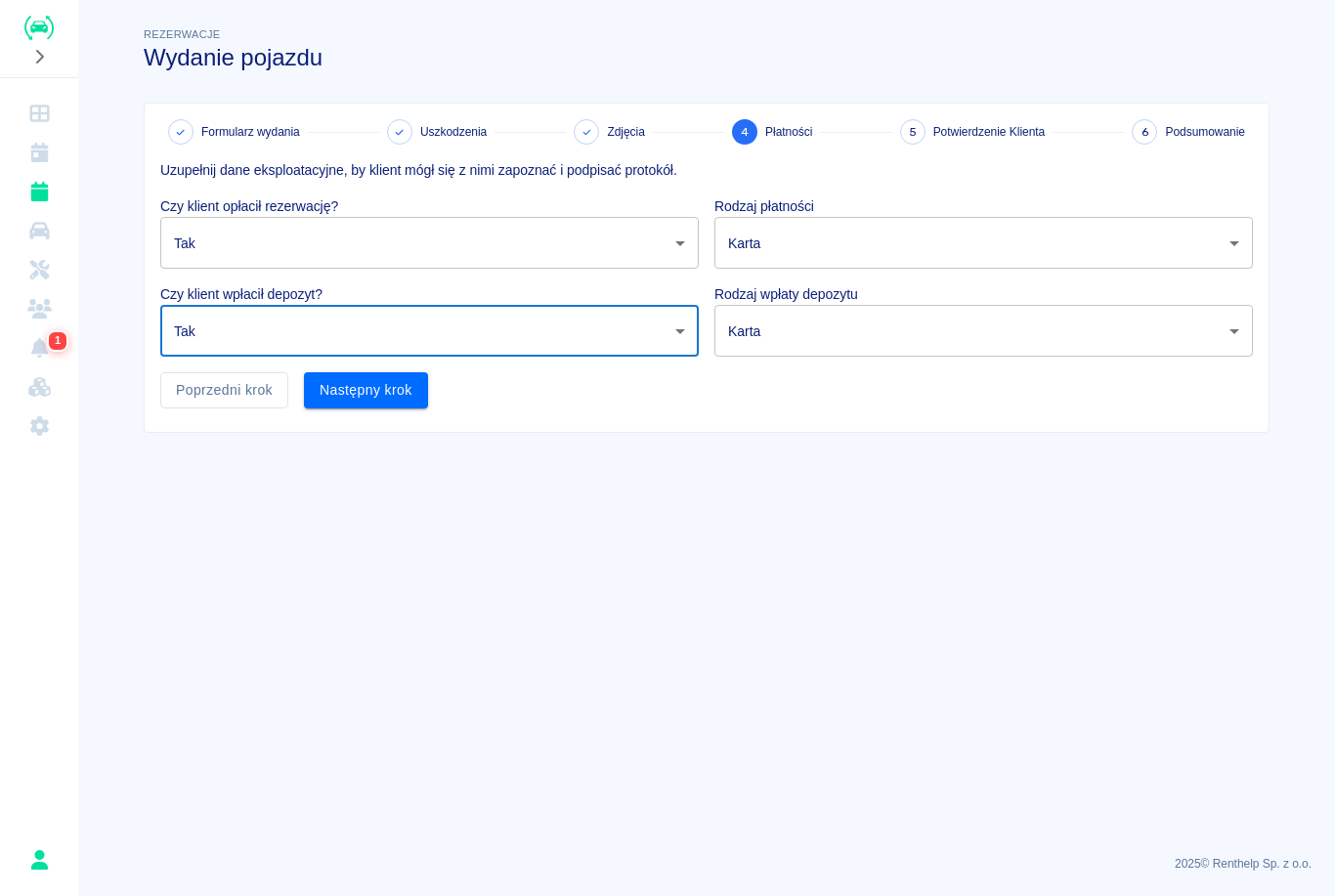
click at [806, 244] on body "Używamy plików Cookies, by zapewnić Ci najlepsze możliwe doświadczenie. Aby dow…" at bounding box center [668, 448] width 1335 height 896
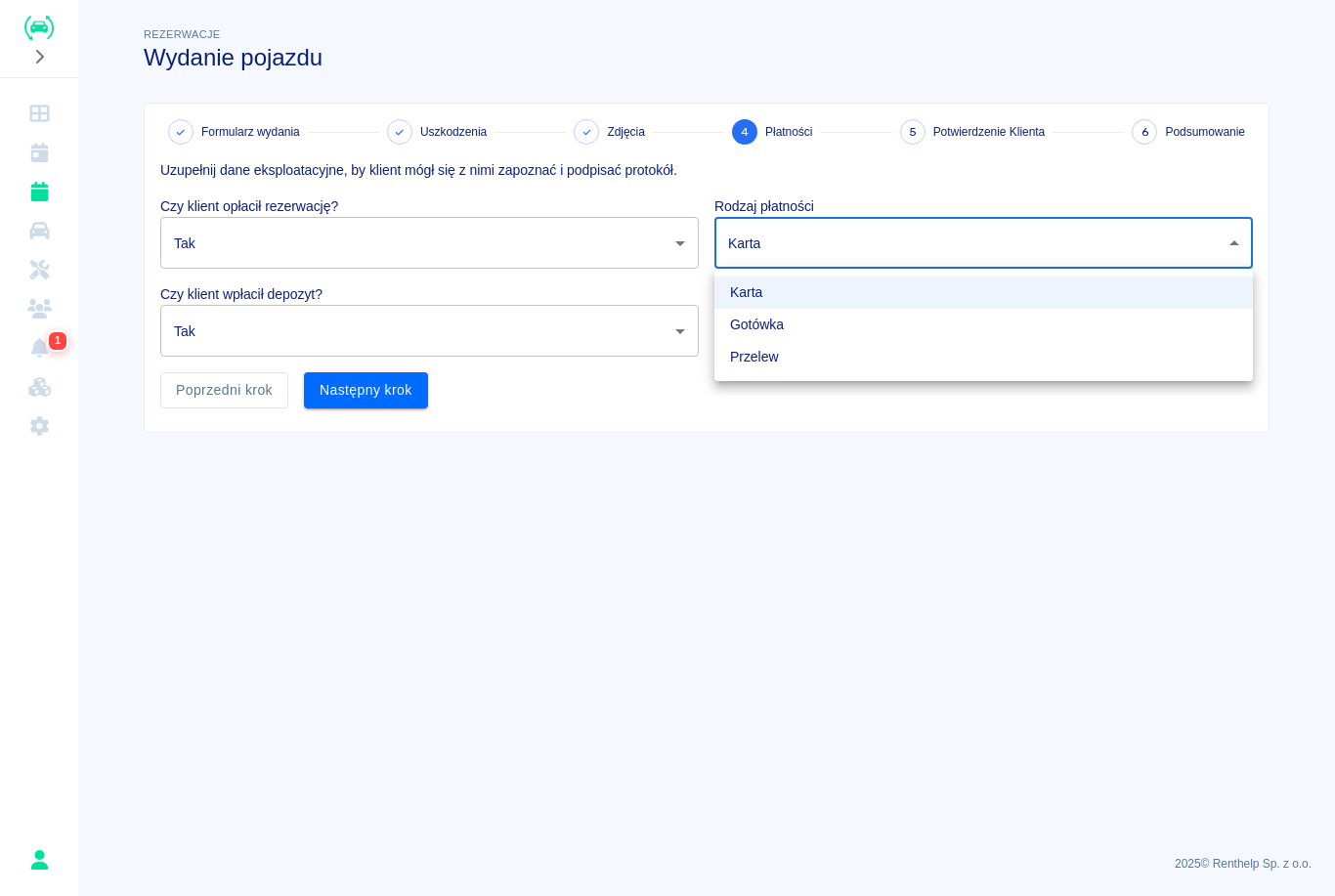
click at [764, 322] on li "Gotówka" at bounding box center [984, 325] width 539 height 33
type input "cash"
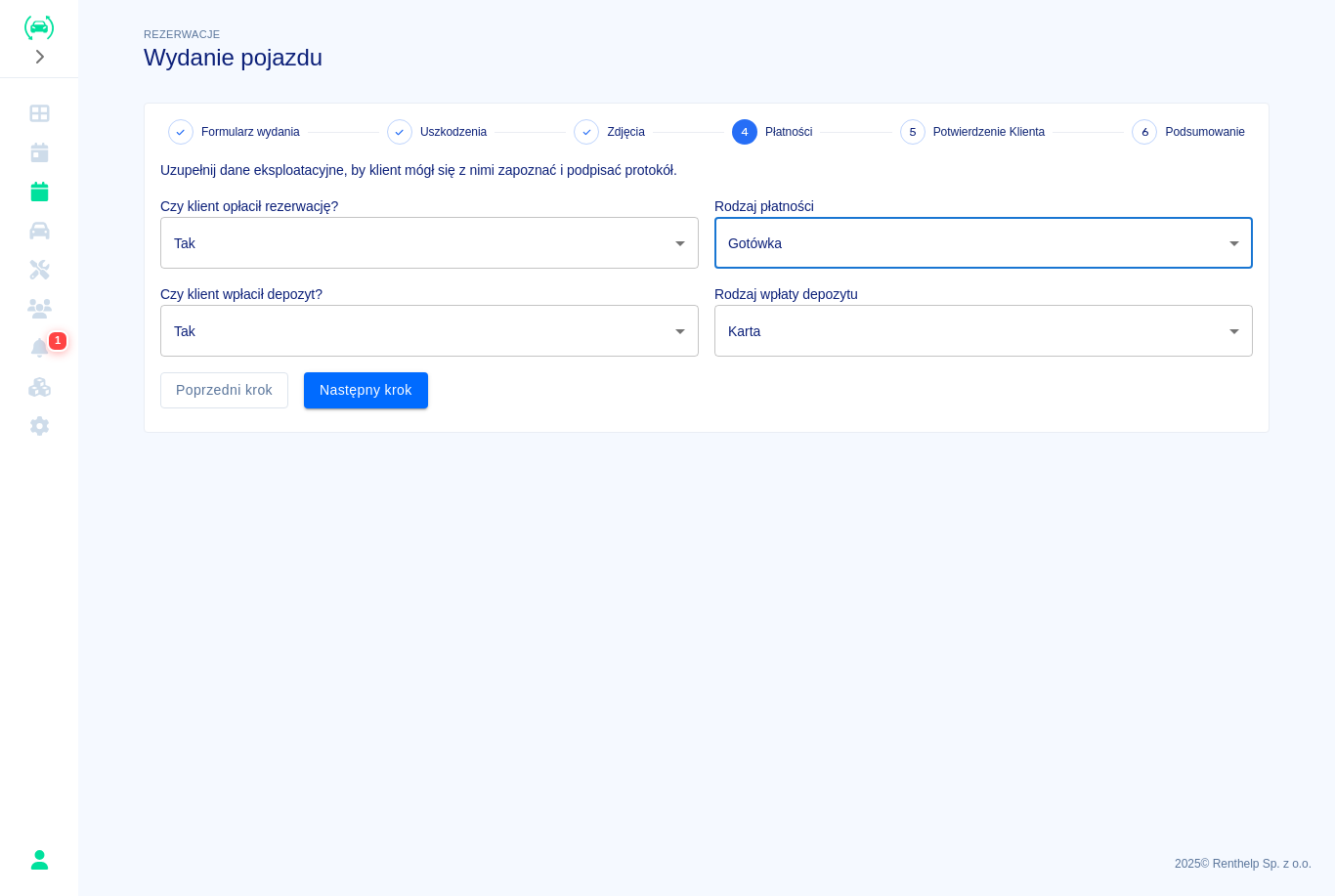
click at [763, 316] on body "Używamy plików Cookies, by zapewnić Ci najlepsze możliwe doświadczenie. Aby dow…" at bounding box center [668, 448] width 1335 height 896
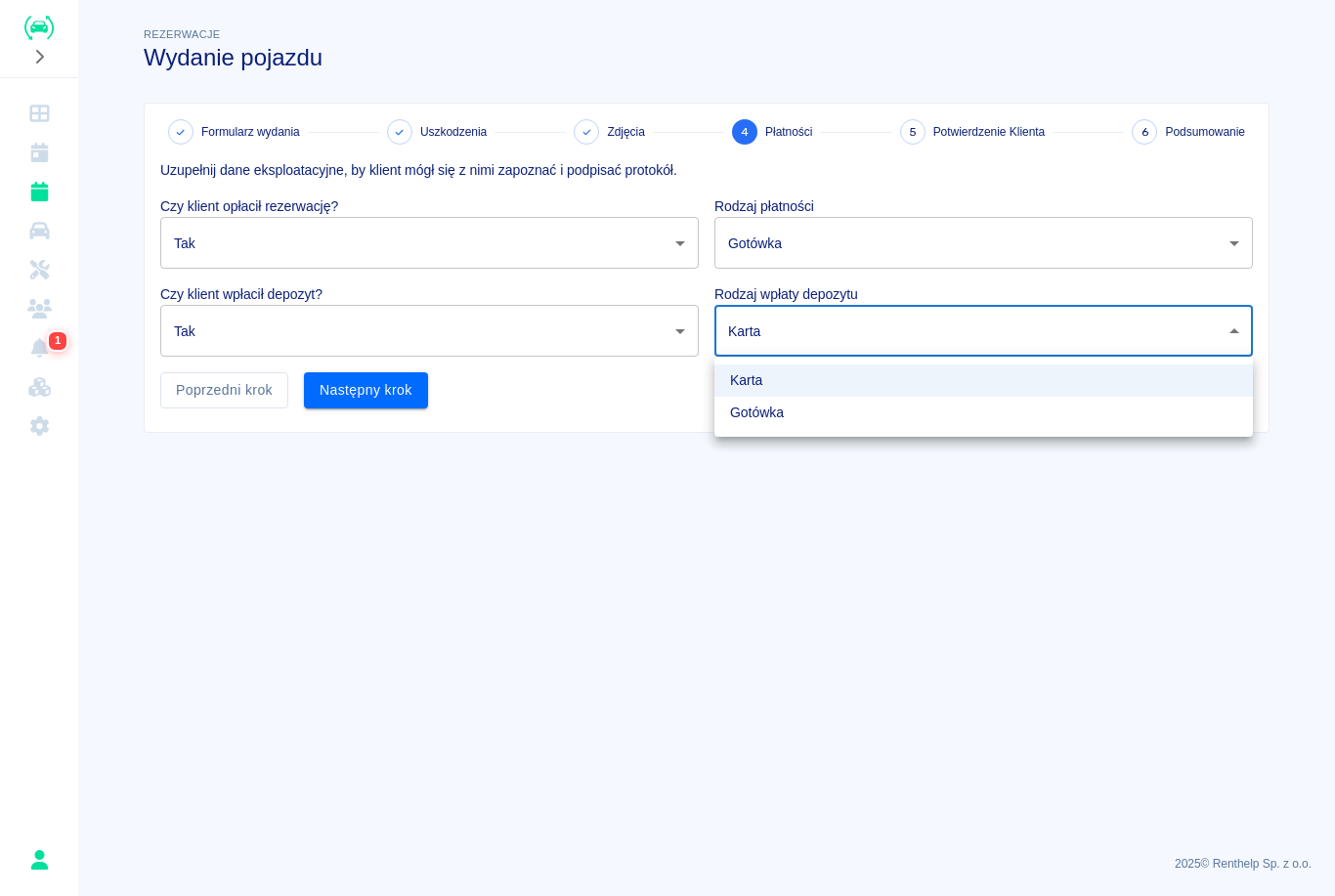
click at [771, 415] on li "Gotówka" at bounding box center [984, 413] width 539 height 33
type input "cash"
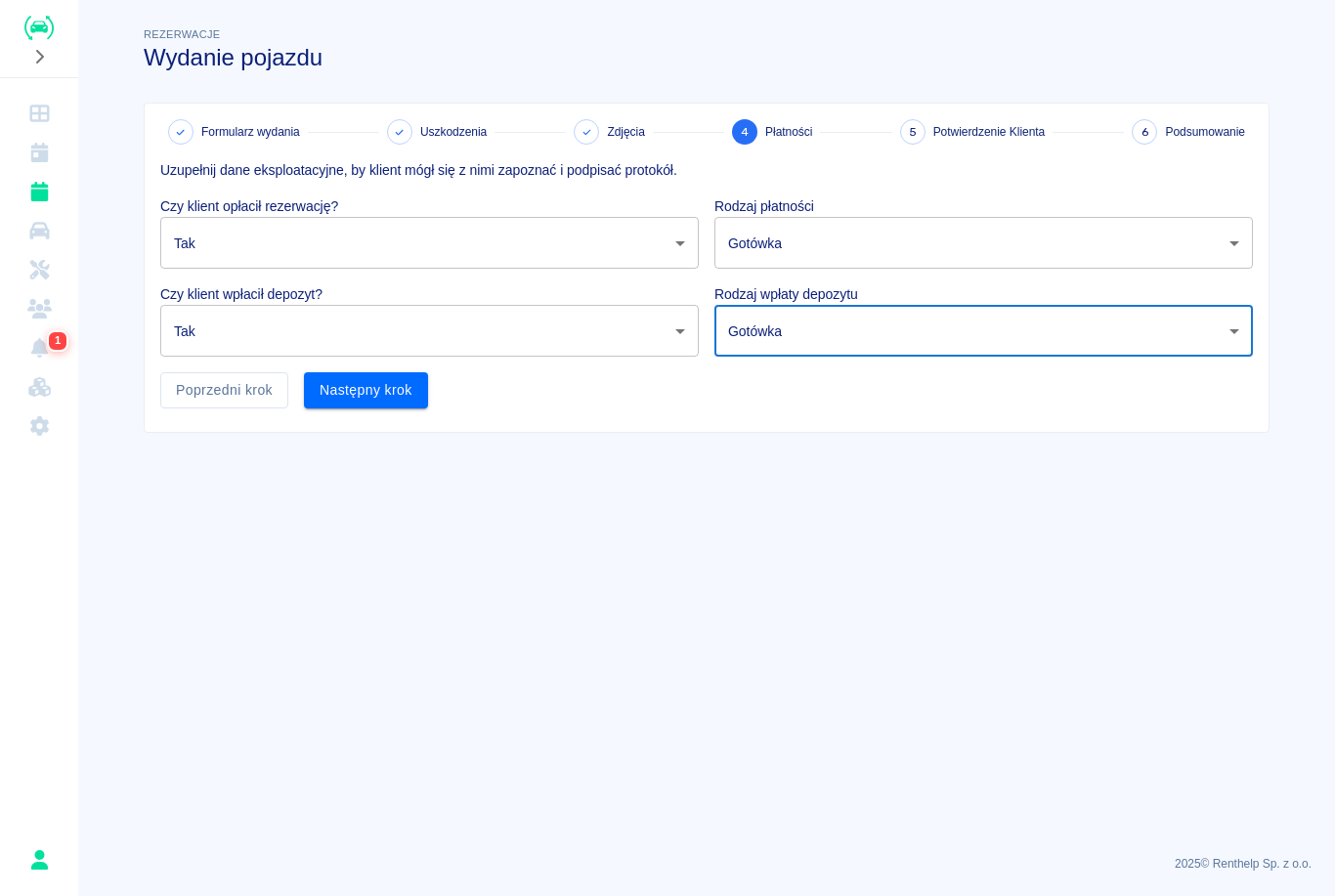
click at [398, 392] on button "Następny krok" at bounding box center [365, 390] width 124 height 37
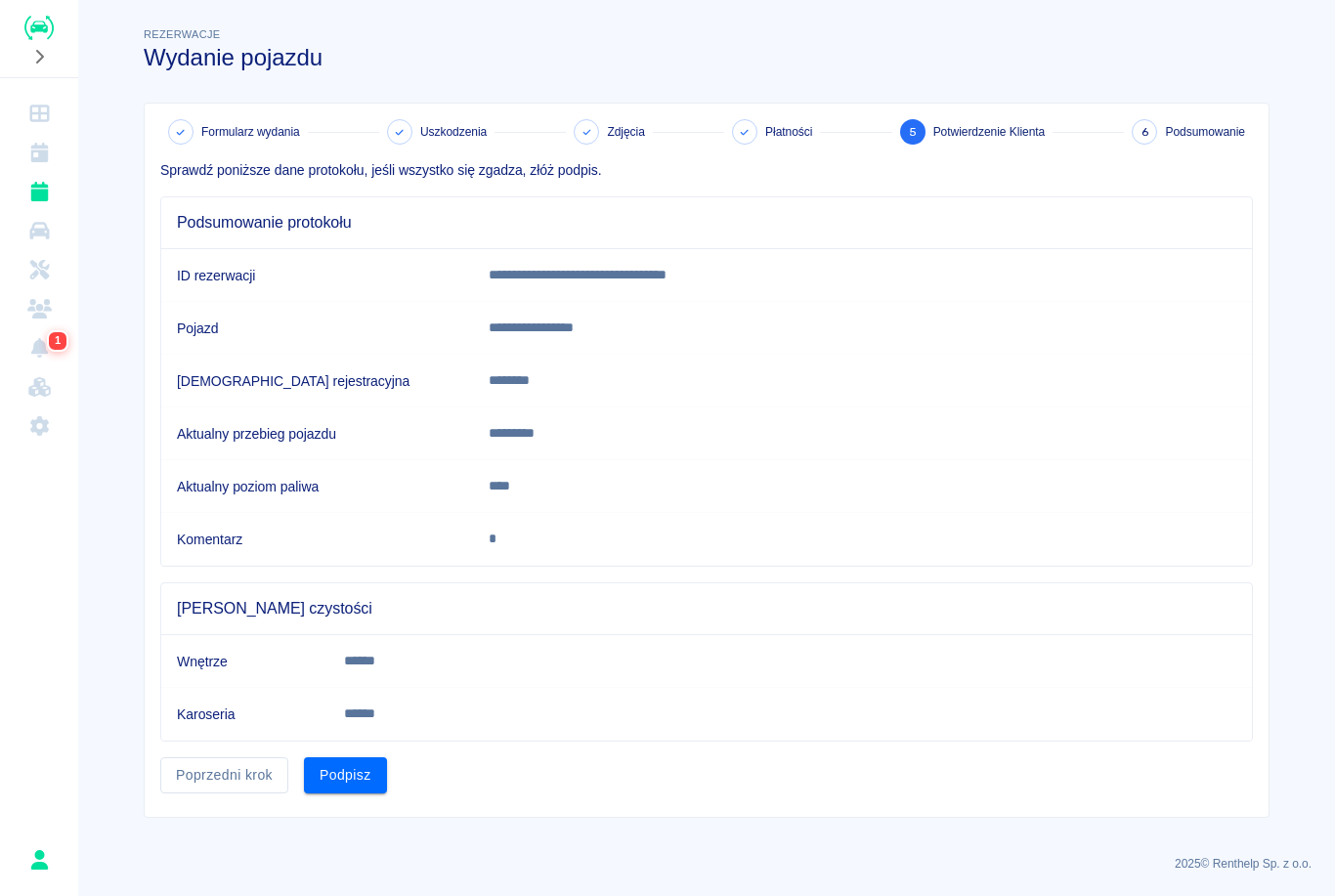
click at [371, 774] on button "Podpisz" at bounding box center [346, 775] width 83 height 37
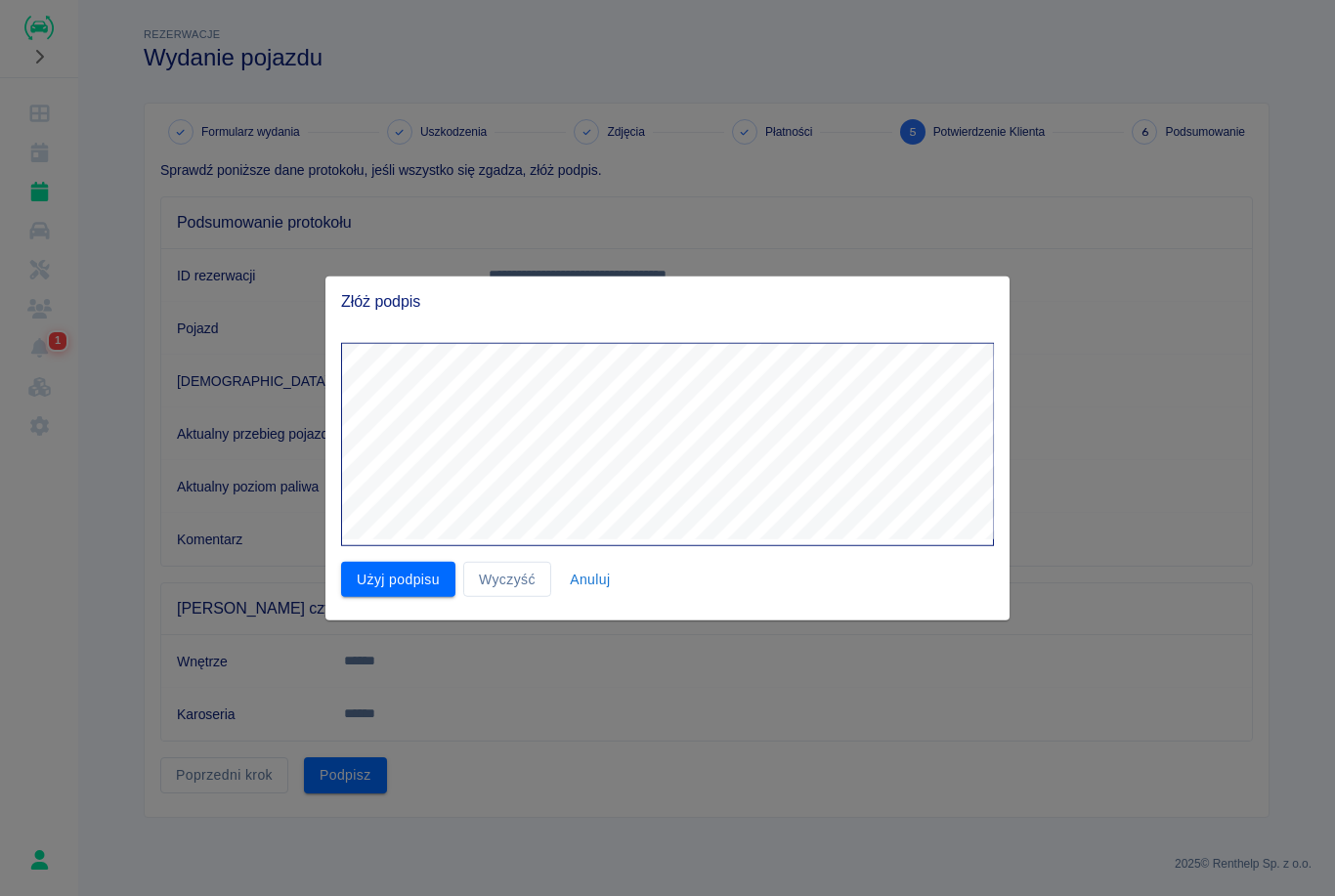
click at [415, 570] on button "Użyj podpisu" at bounding box center [397, 579] width 114 height 37
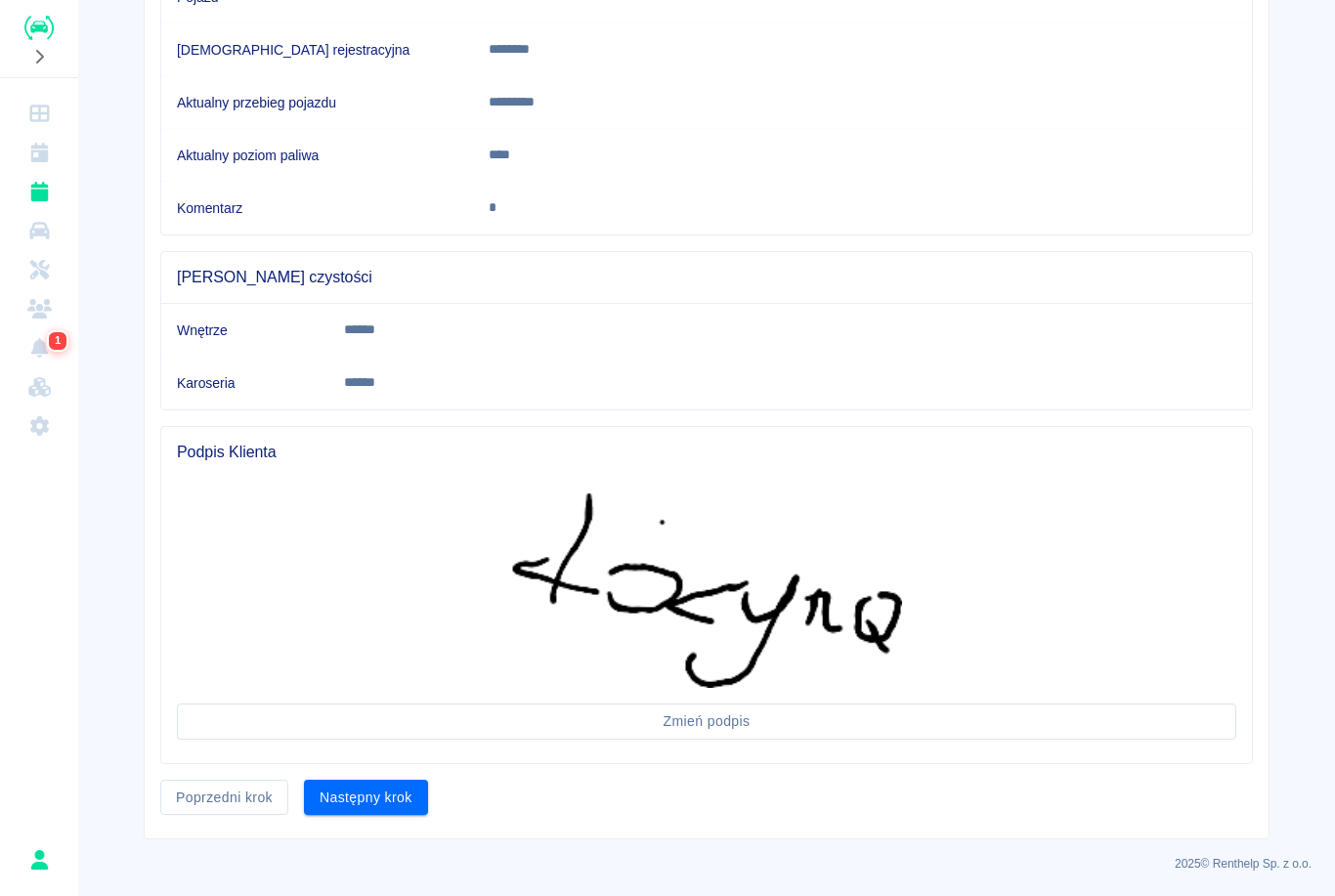
scroll to position [331, 0]
click at [389, 809] on button "Następny krok" at bounding box center [365, 799] width 124 height 37
click at [389, 809] on div "Następny krok" at bounding box center [358, 791] width 140 height 51
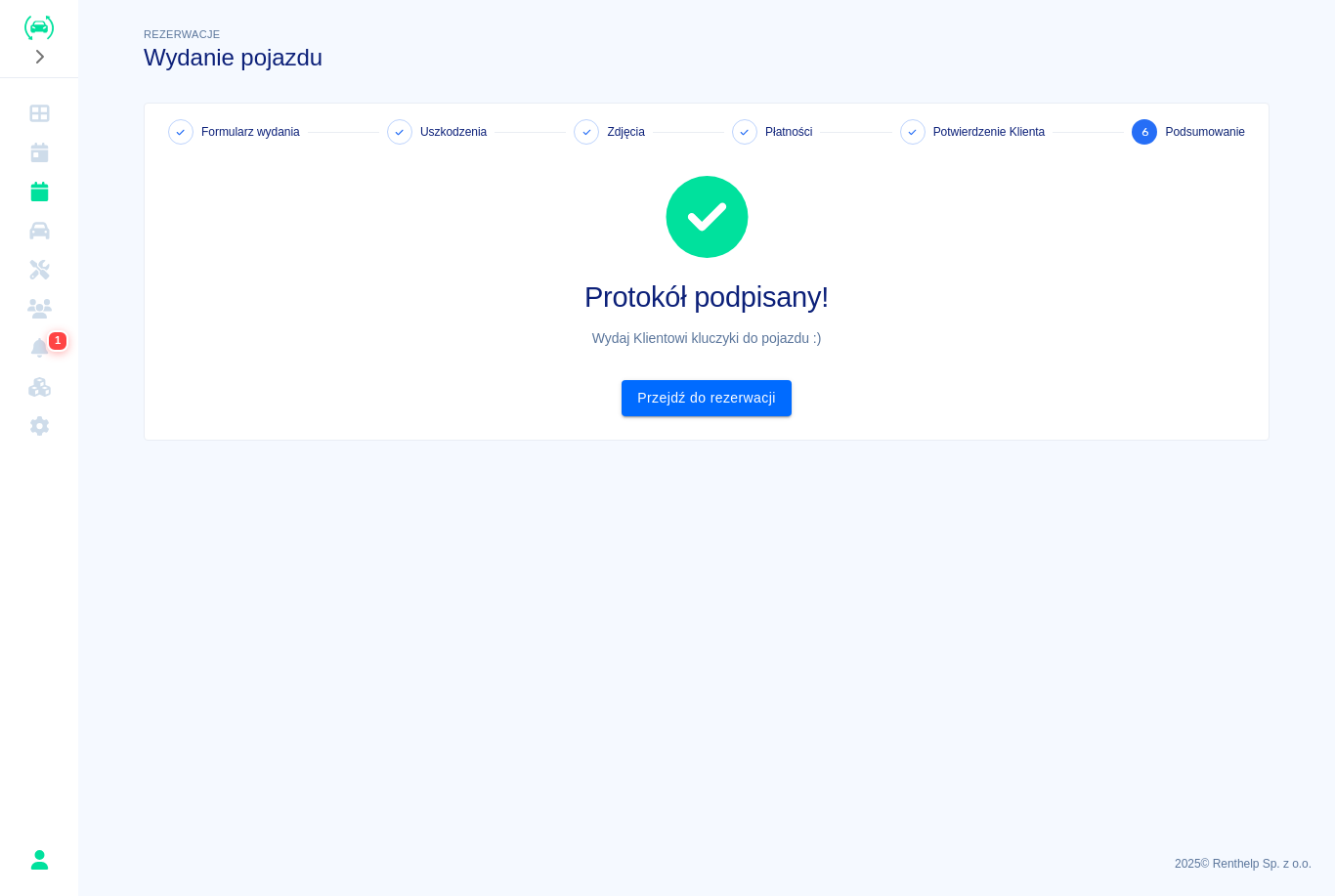
click at [753, 400] on link "Przejdź do rezerwacji" at bounding box center [706, 398] width 169 height 37
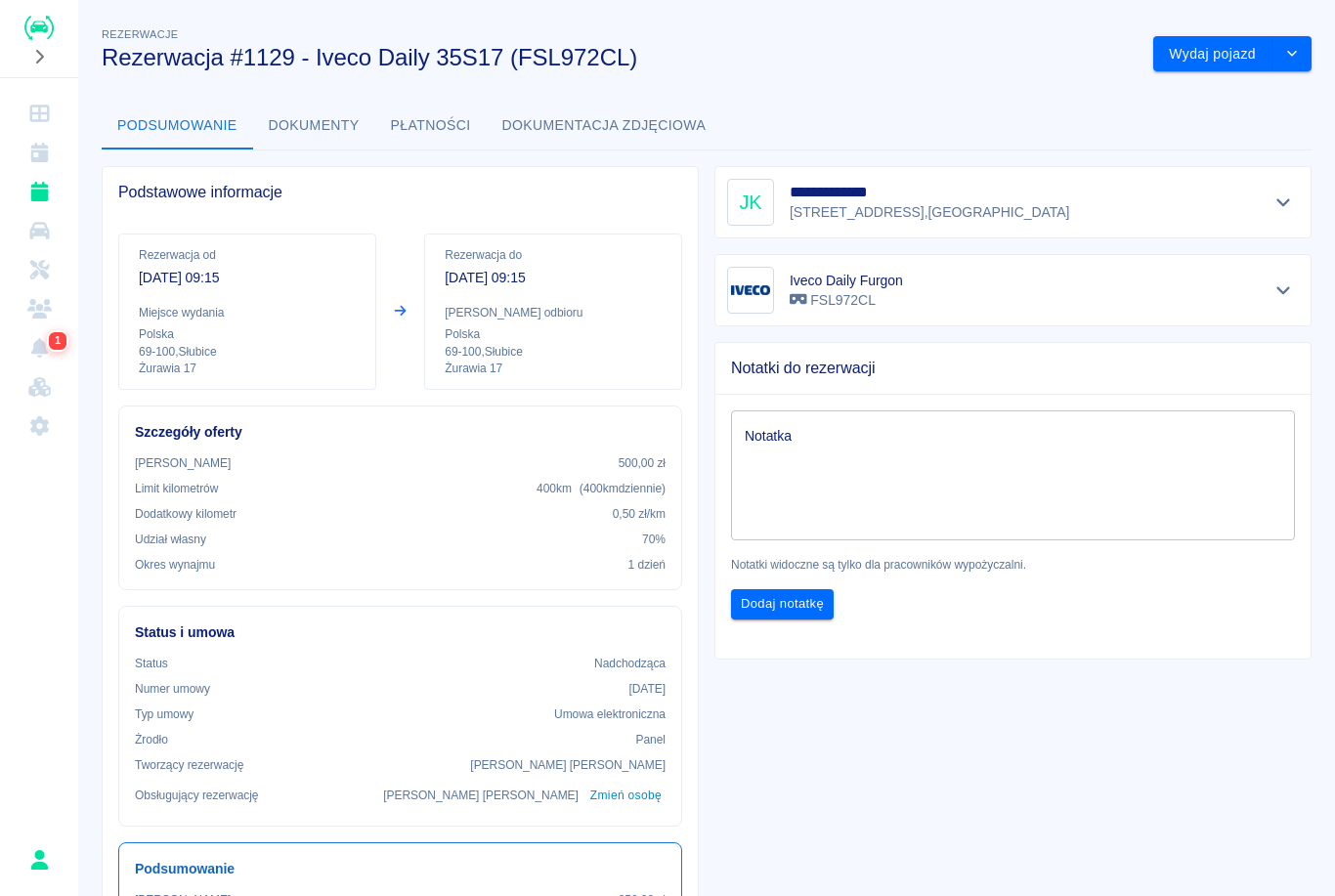
click at [1222, 54] on button "Wydaj pojazd" at bounding box center [1213, 54] width 119 height 37
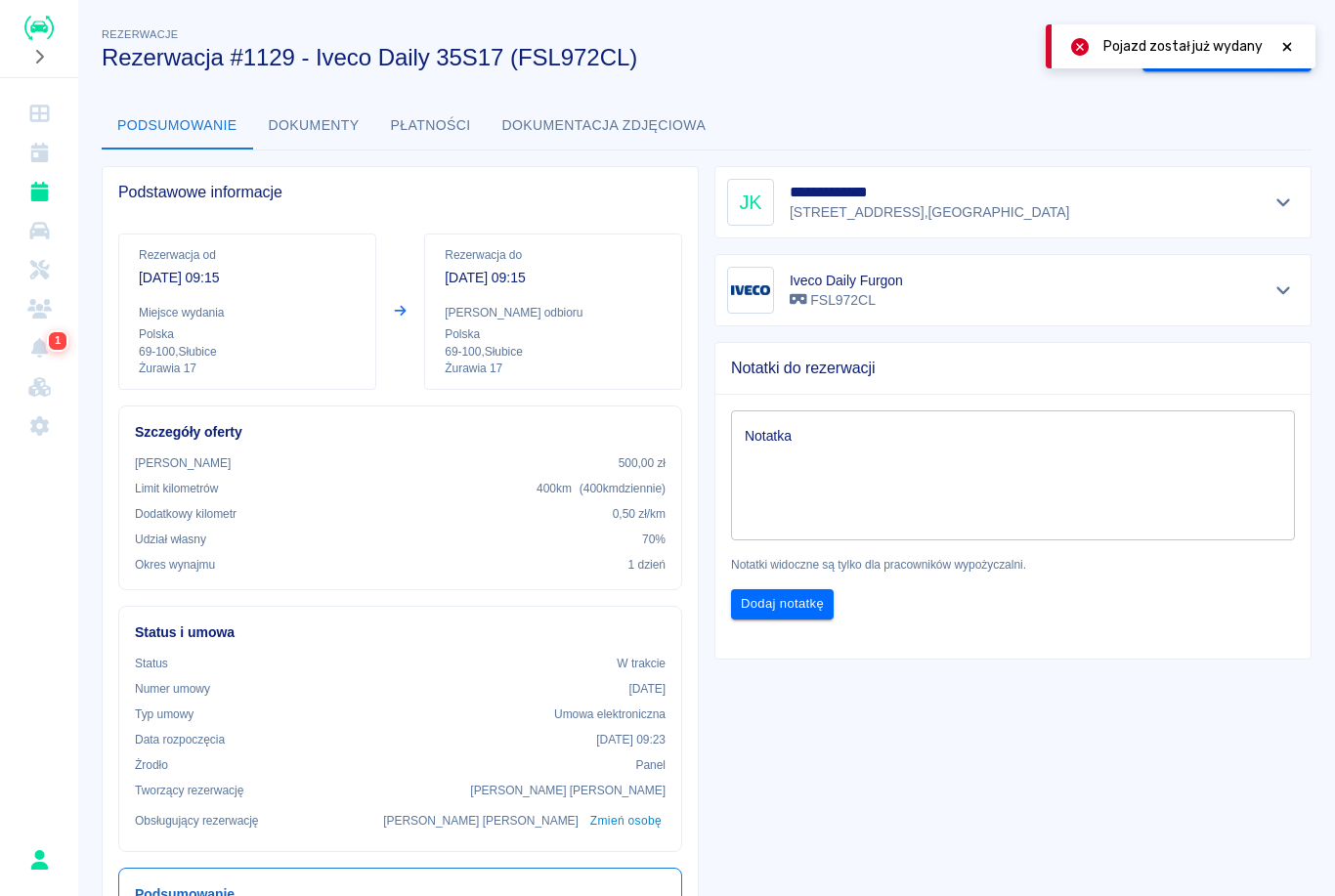
click at [1287, 42] on icon at bounding box center [1287, 47] width 18 height 14
